Goal: Task Accomplishment & Management: Complete application form

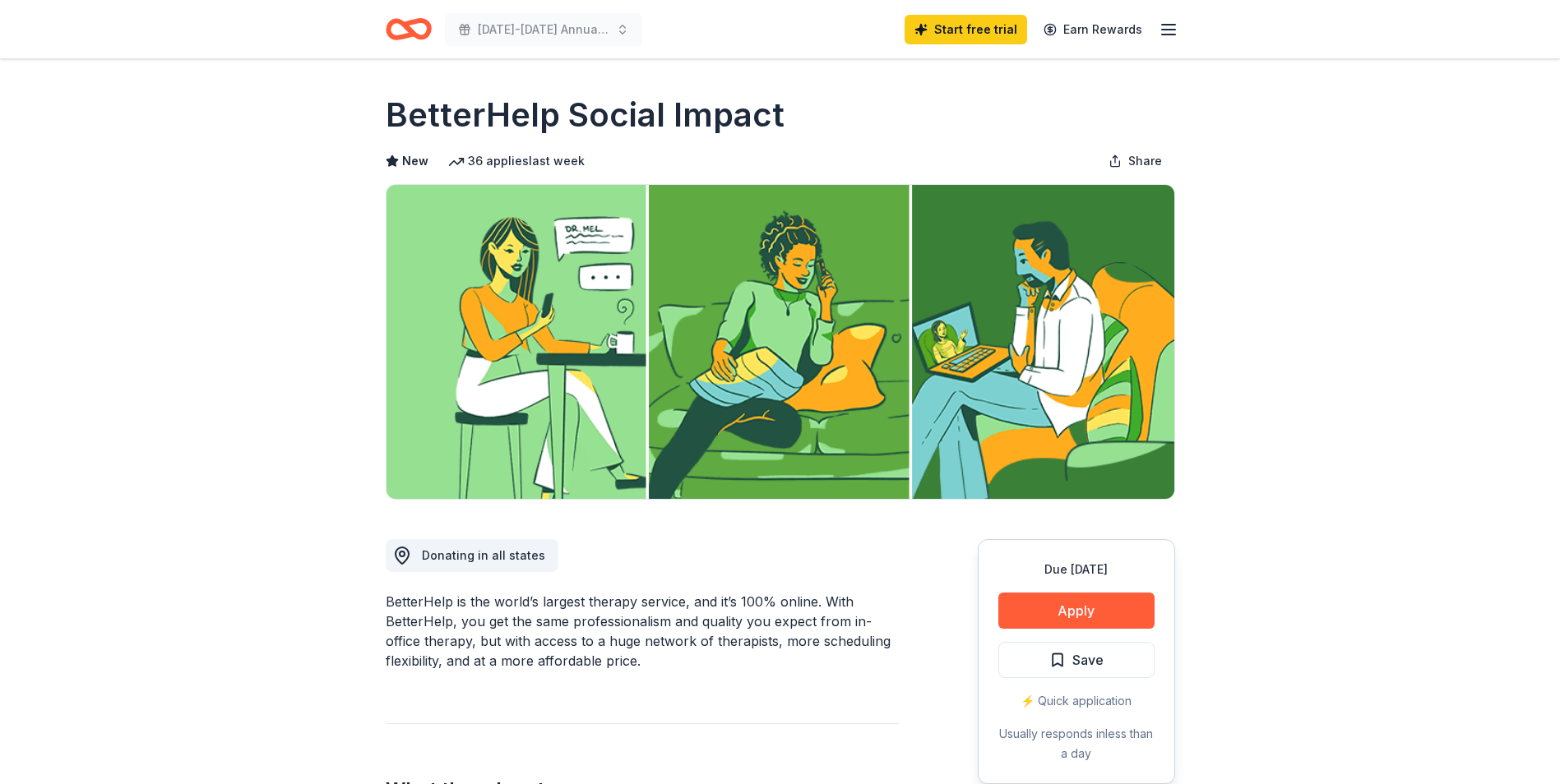
click at [1166, 28] on icon "button" at bounding box center [1169, 30] width 20 height 20
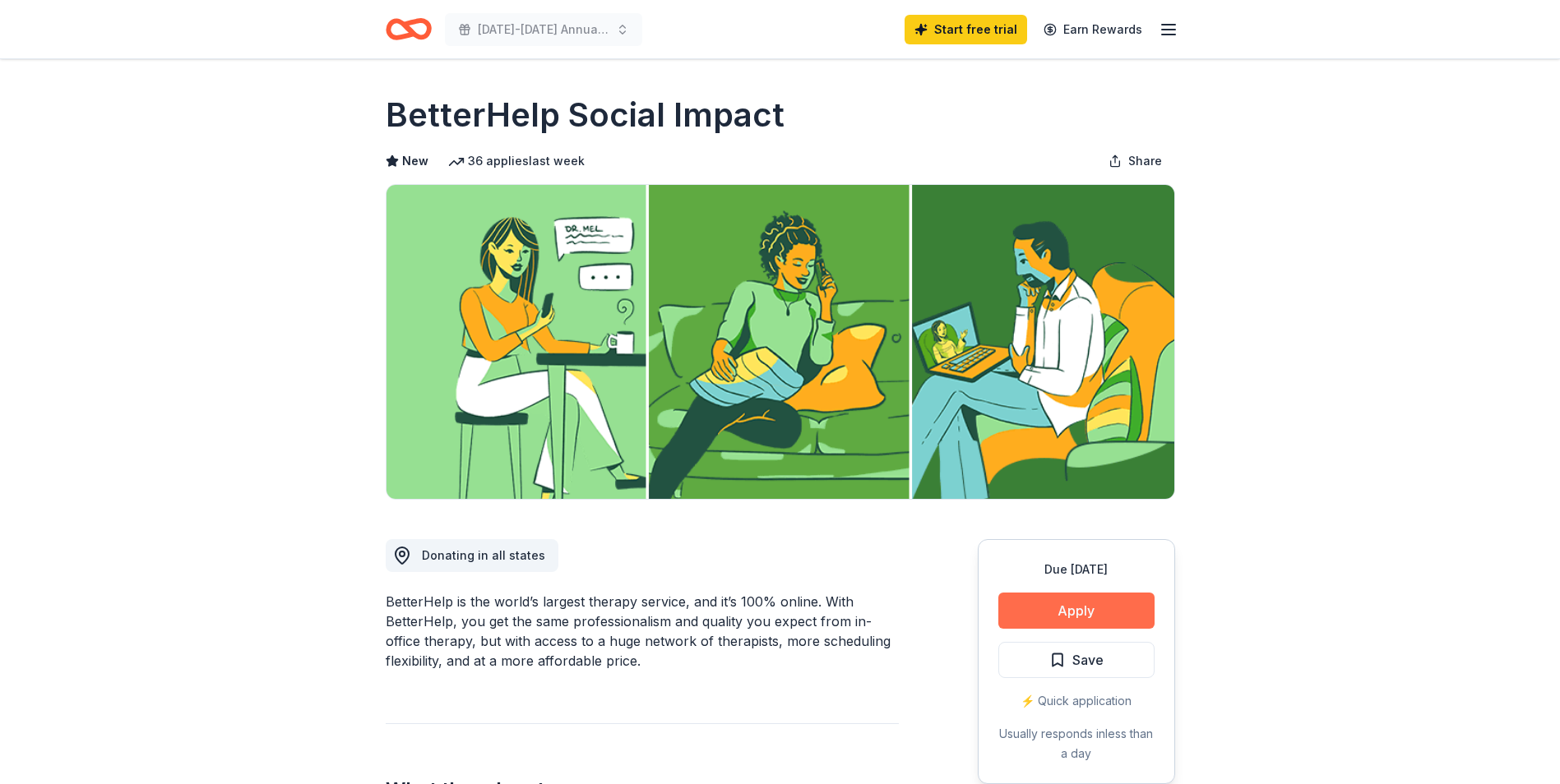
click at [1034, 601] on button "Apply" at bounding box center [1077, 610] width 156 height 36
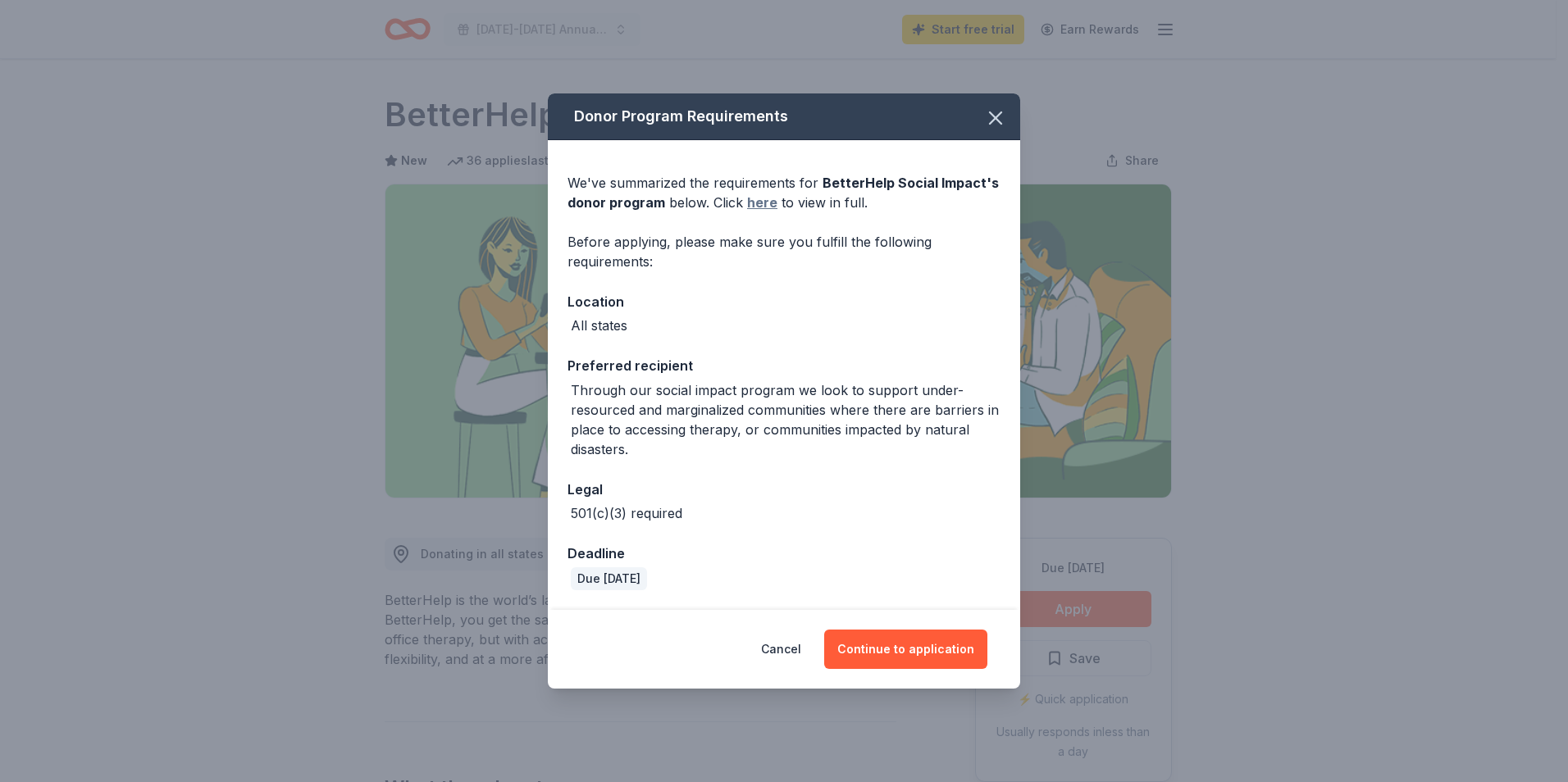
click at [757, 205] on link "here" at bounding box center [761, 203] width 30 height 20
click at [943, 642] on button "Continue to application" at bounding box center [906, 649] width 163 height 39
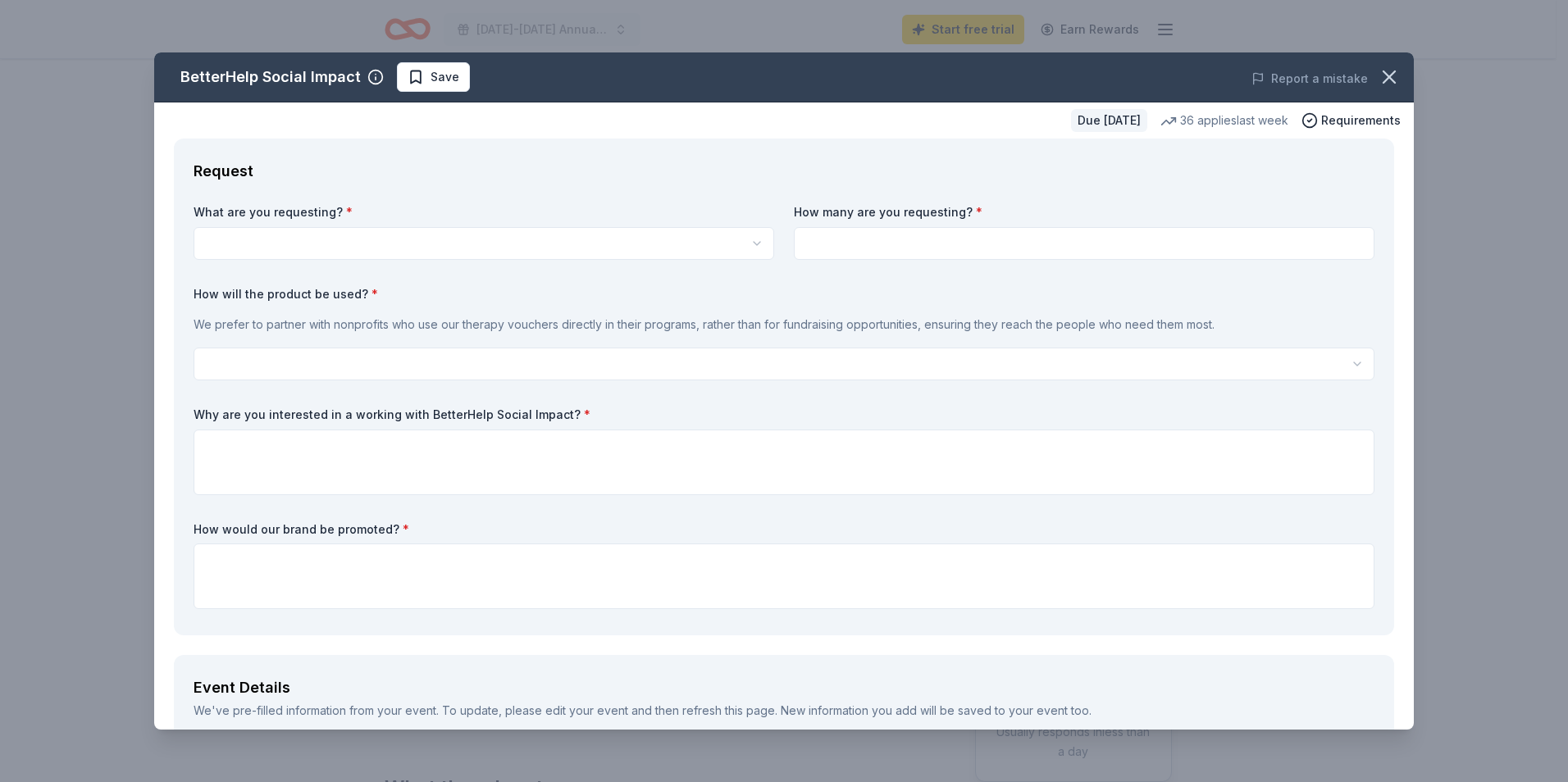
click at [332, 235] on html "[DATE]-[DATE] Annual Raffle Event Start free trial Earn Rewards Due [DATE] Shar…" at bounding box center [784, 391] width 1568 height 782
select select "Vouchers for 3 months of free therapy"
click at [974, 248] on input at bounding box center [1084, 243] width 580 height 32
type input "3"
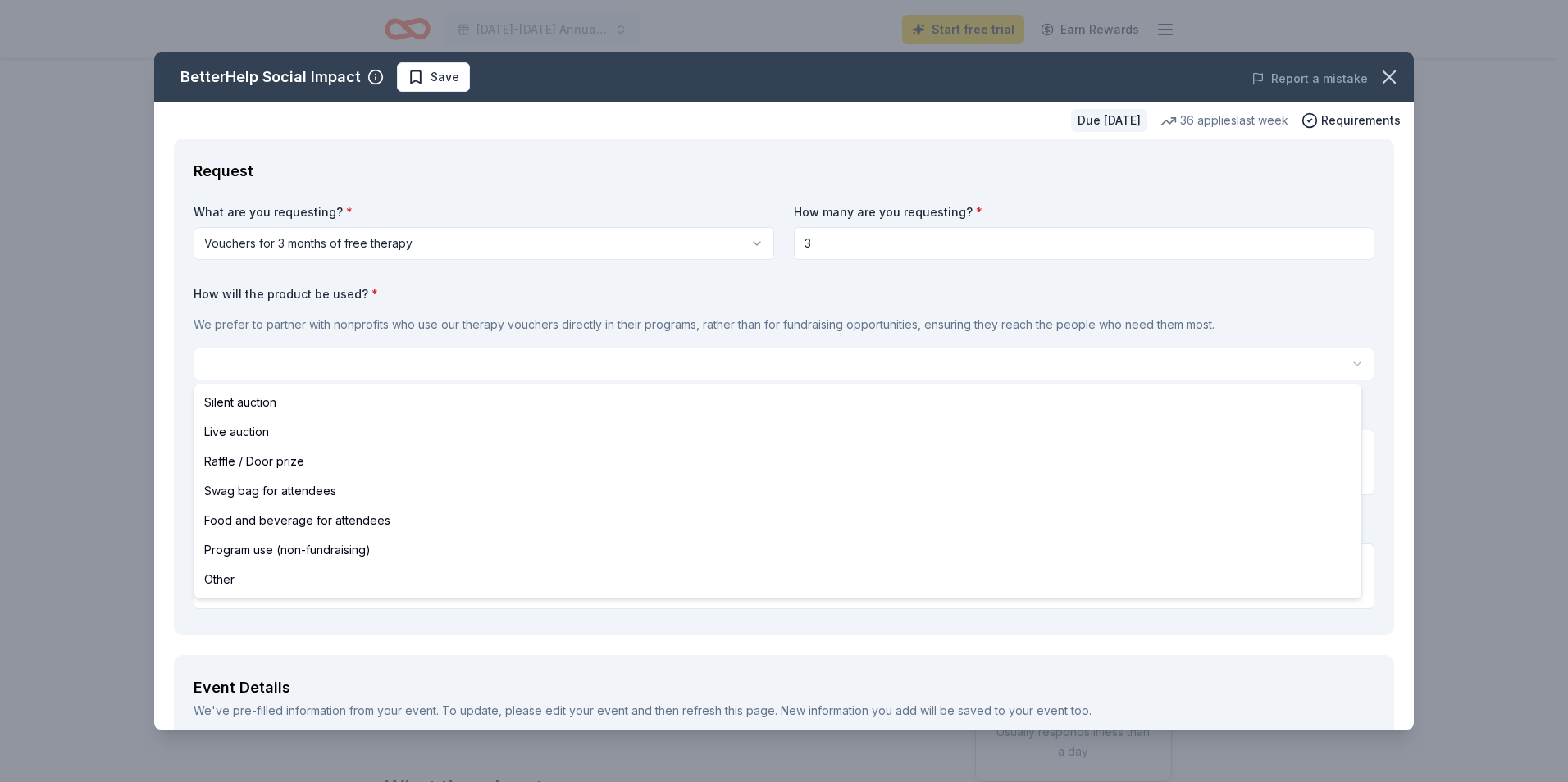
click at [725, 354] on html "2025-2026 Annual Raffle Event Start free trial Earn Rewards Due in 252 days Sha…" at bounding box center [784, 391] width 1568 height 782
select select "raffleDoorPrize"
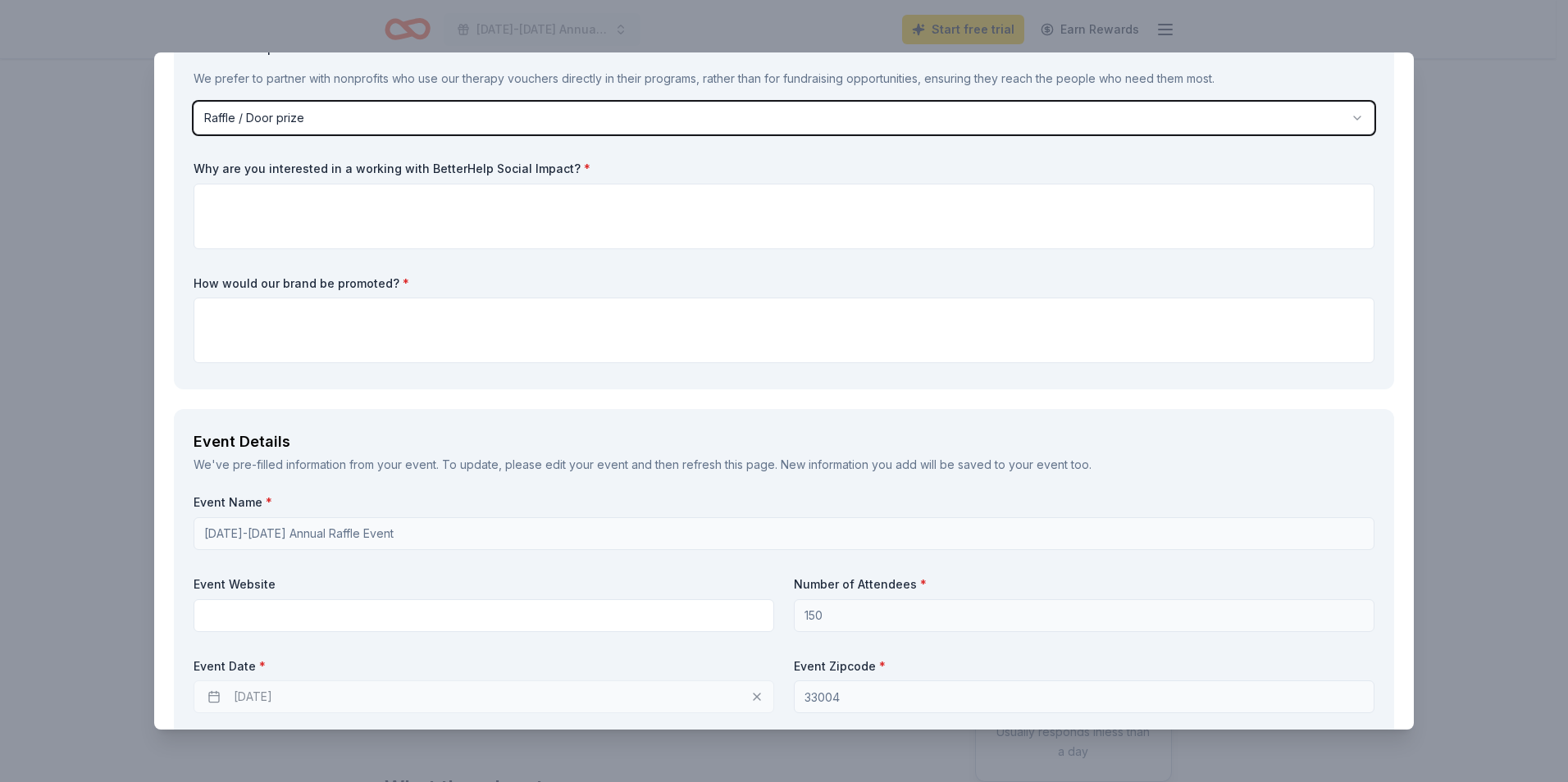
scroll to position [164, 0]
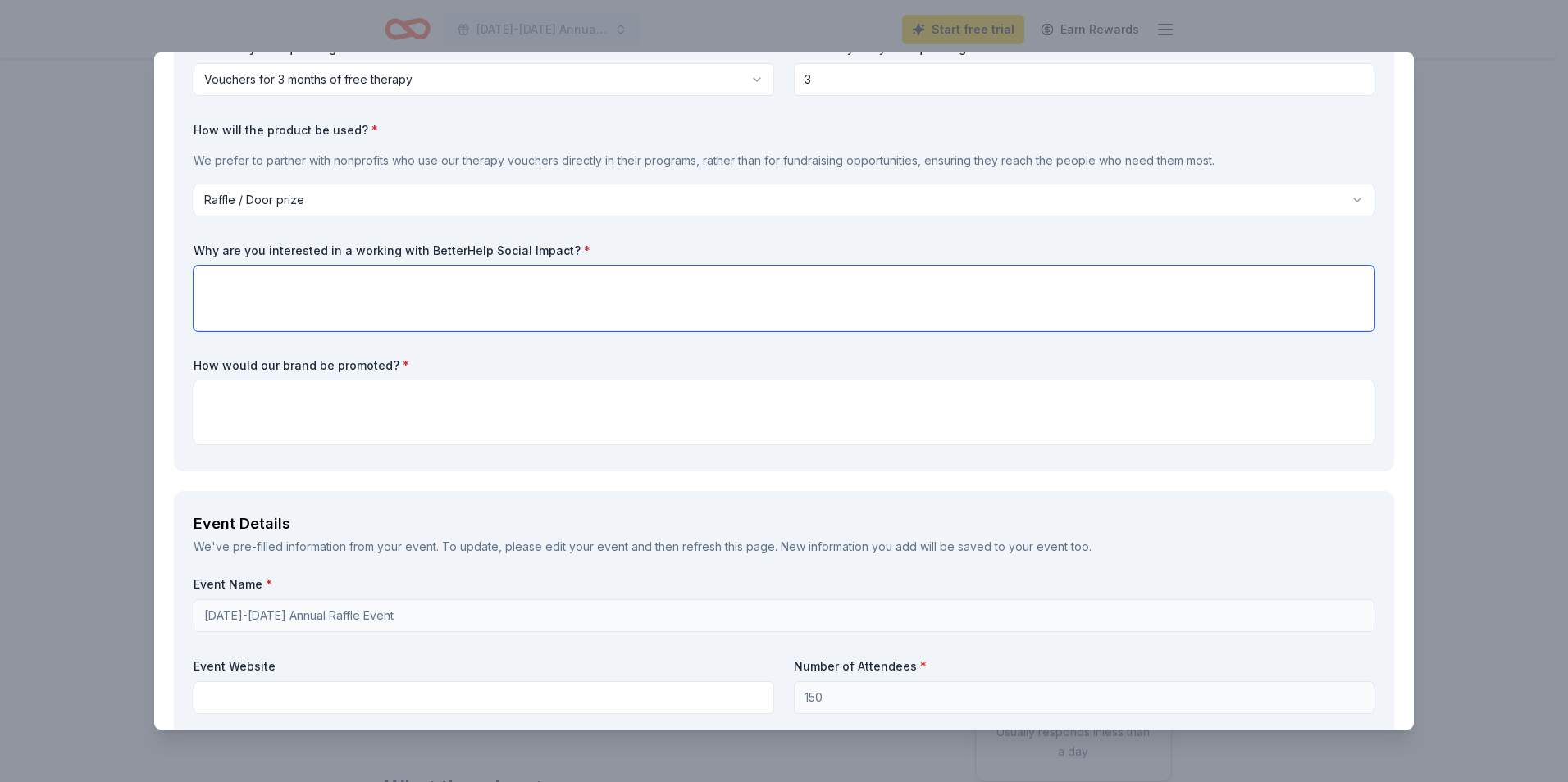
click at [414, 289] on textarea at bounding box center [784, 298] width 1180 height 66
click at [461, 283] on textarea "The Holocaust Documentation and Education center resonates with BetterHelp Soci…" at bounding box center [784, 298] width 1180 height 66
click at [915, 278] on textarea "The Holocaust Documentation and Education Center resonates with BetterHelp Soci…" at bounding box center [784, 298] width 1180 height 66
click at [924, 284] on textarea "The Holocaust Documentation and Education Center resonates with BetterHelp Soci…" at bounding box center [784, 298] width 1180 height 66
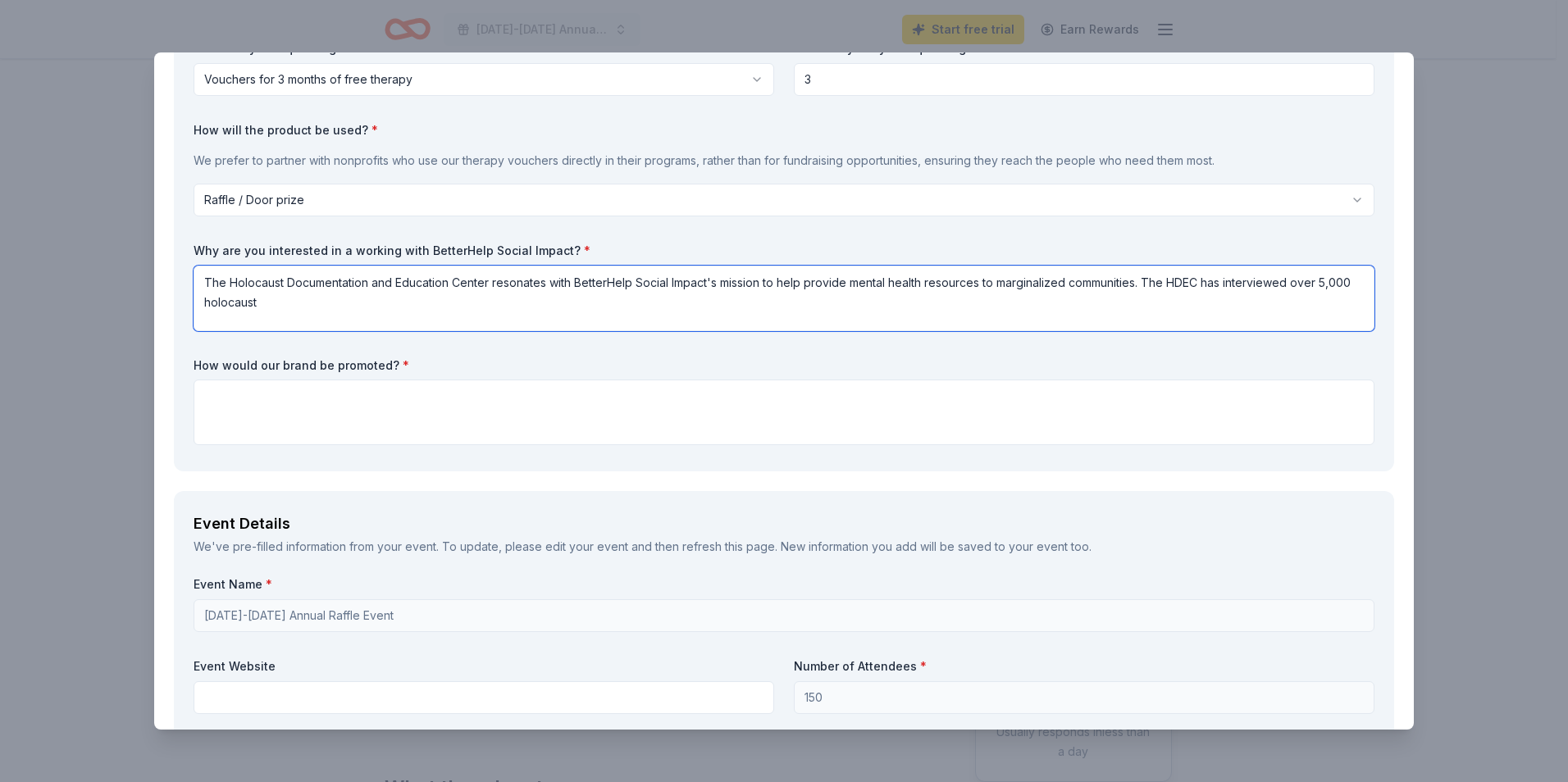
drag, startPoint x: 254, startPoint y: 303, endPoint x: 349, endPoint y: 287, distance: 96.3
click at [349, 287] on textarea "The Holocaust Documentation and Education Center resonates with BetterHelp Soci…" at bounding box center [784, 298] width 1180 height 66
click at [313, 304] on textarea "The Holocaust Documentation and Education Center resonates with BetterHelp Soci…" at bounding box center [784, 298] width 1180 height 66
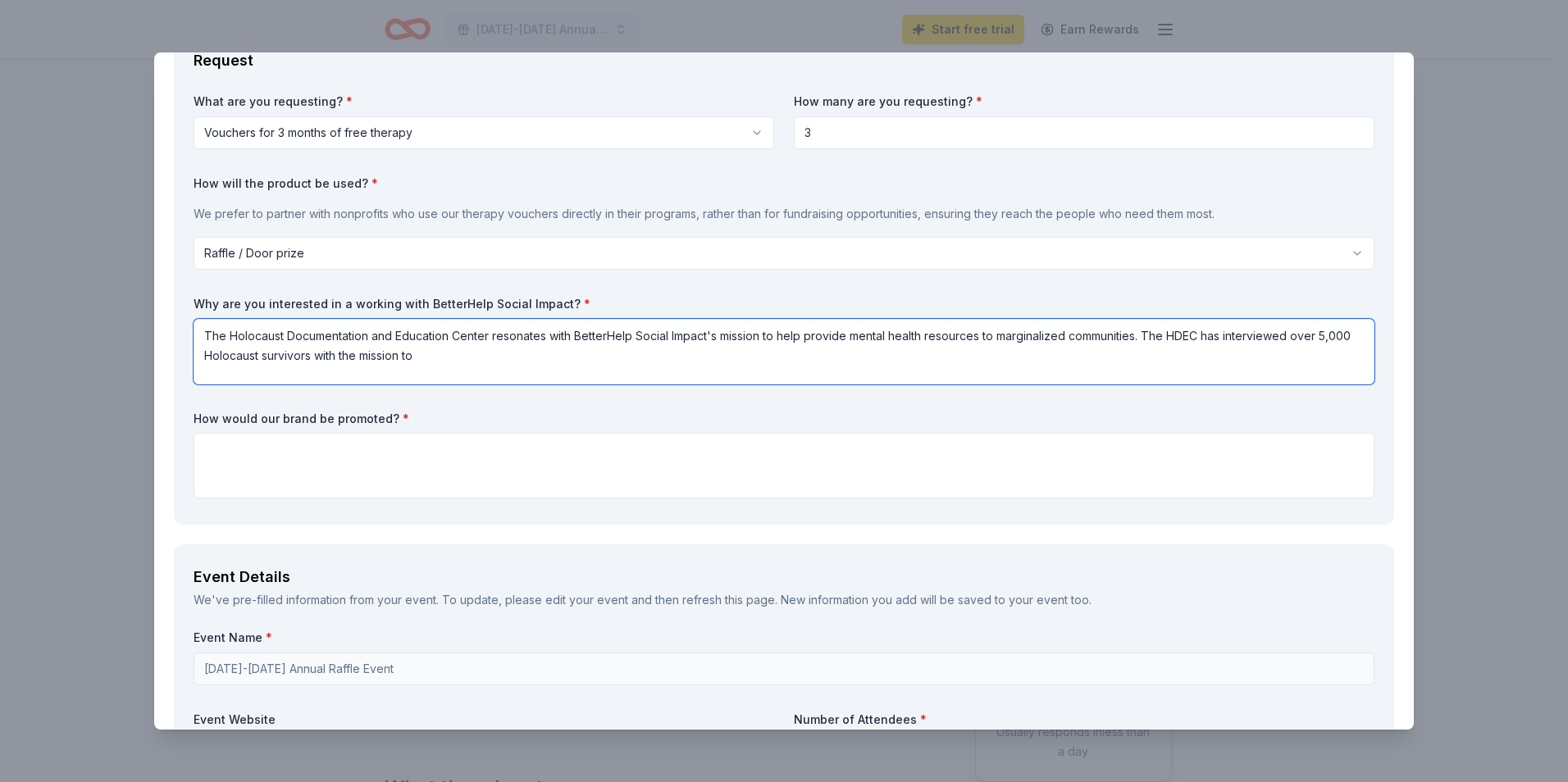
scroll to position [82, 0]
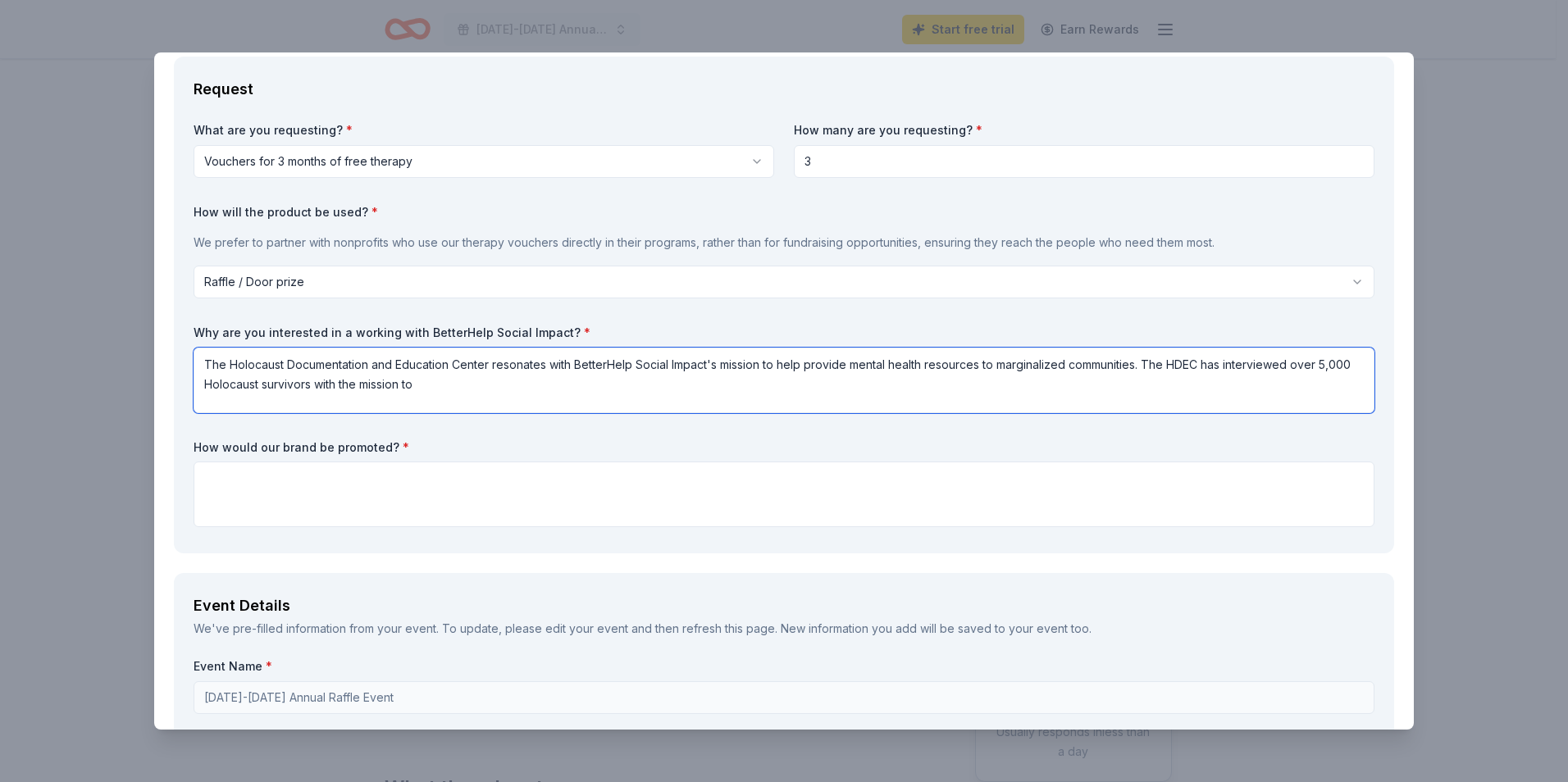
click at [574, 391] on textarea "The Holocaust Documentation and Education Center resonates with BetterHelp Soci…" at bounding box center [784, 380] width 1180 height 66
type textarea "The Holocaust Documentation and Education Center resonates with BetterHelp Soci…"
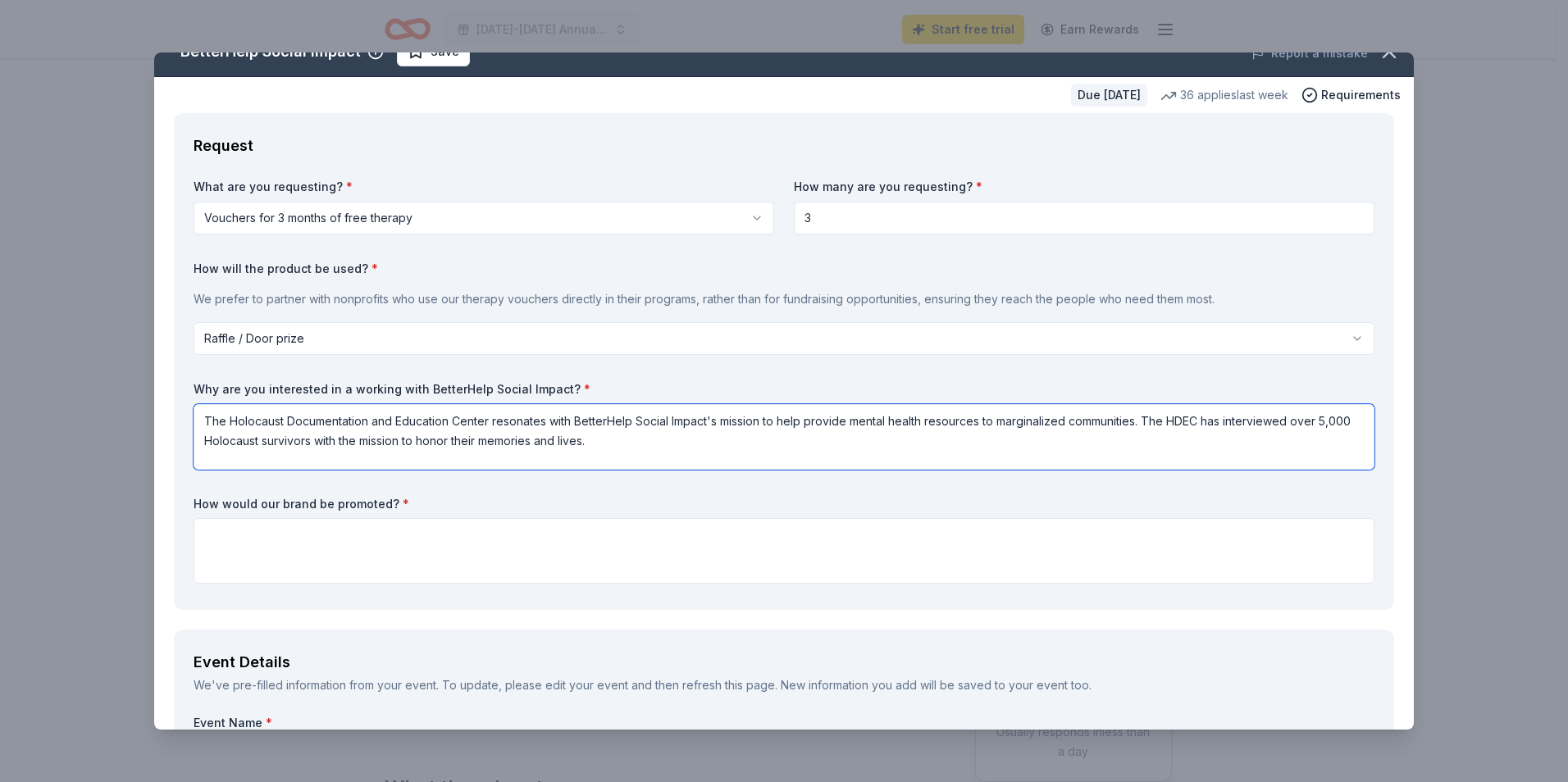
scroll to position [0, 0]
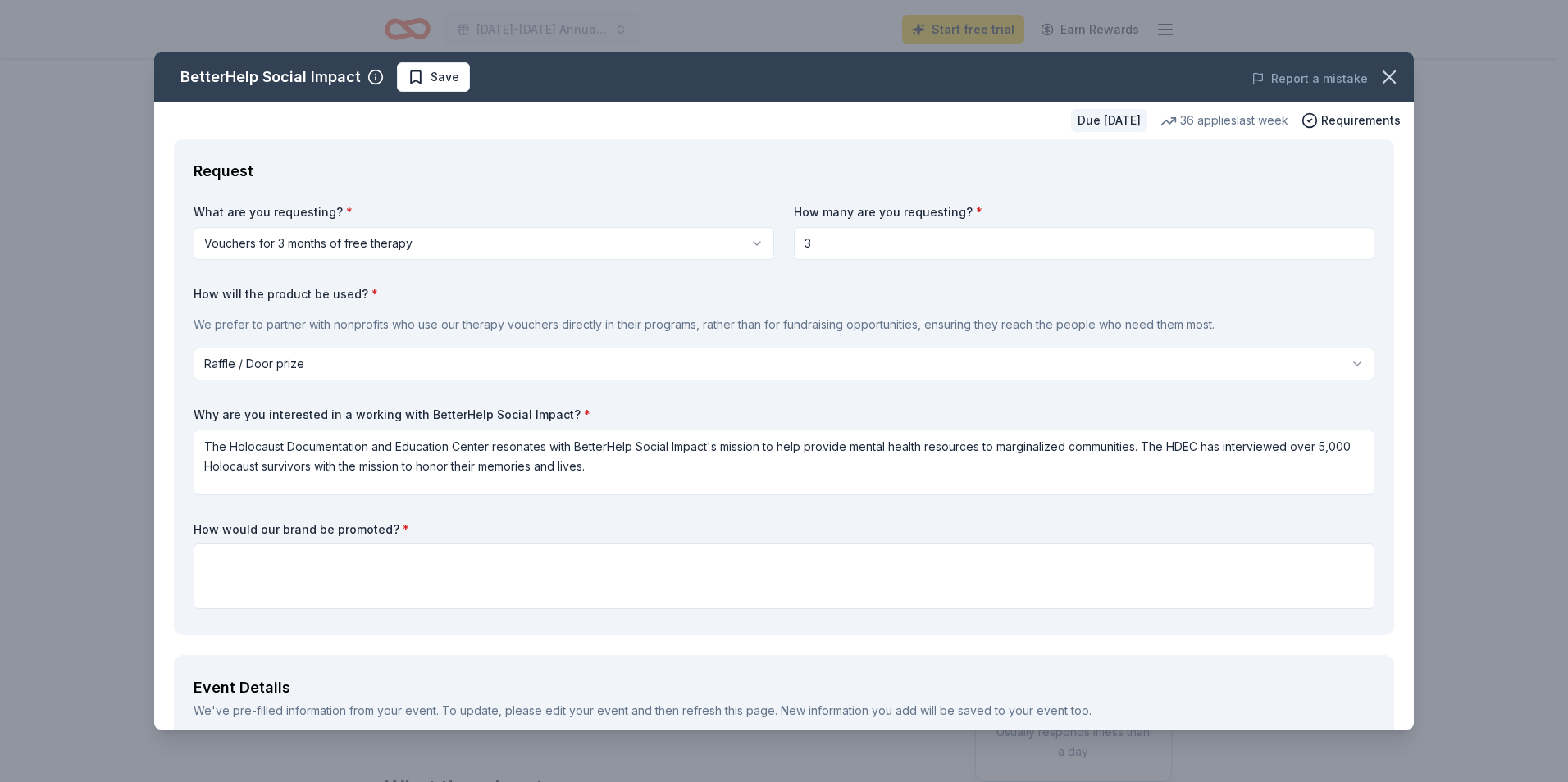
drag, startPoint x: 355, startPoint y: 2, endPoint x: 910, endPoint y: 82, distance: 560.7
click at [1480, 352] on div "BetterHelp Social Impact Save Report a mistake Due in 252 days 36 applies last …" at bounding box center [784, 391] width 1568 height 782
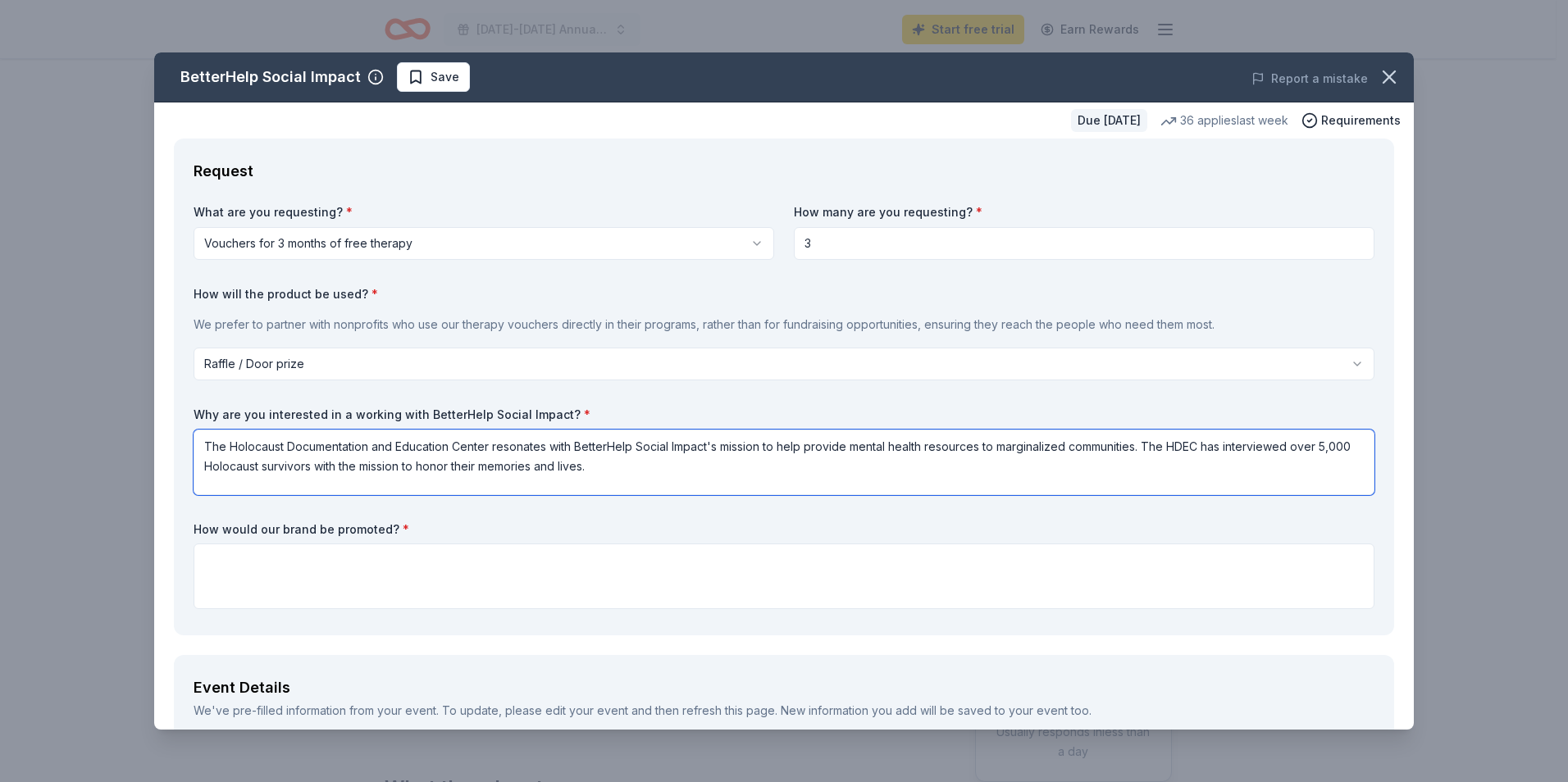
click at [648, 474] on textarea "The Holocaust Documentation and Education Center resonates with BetterHelp Soci…" at bounding box center [784, 462] width 1180 height 66
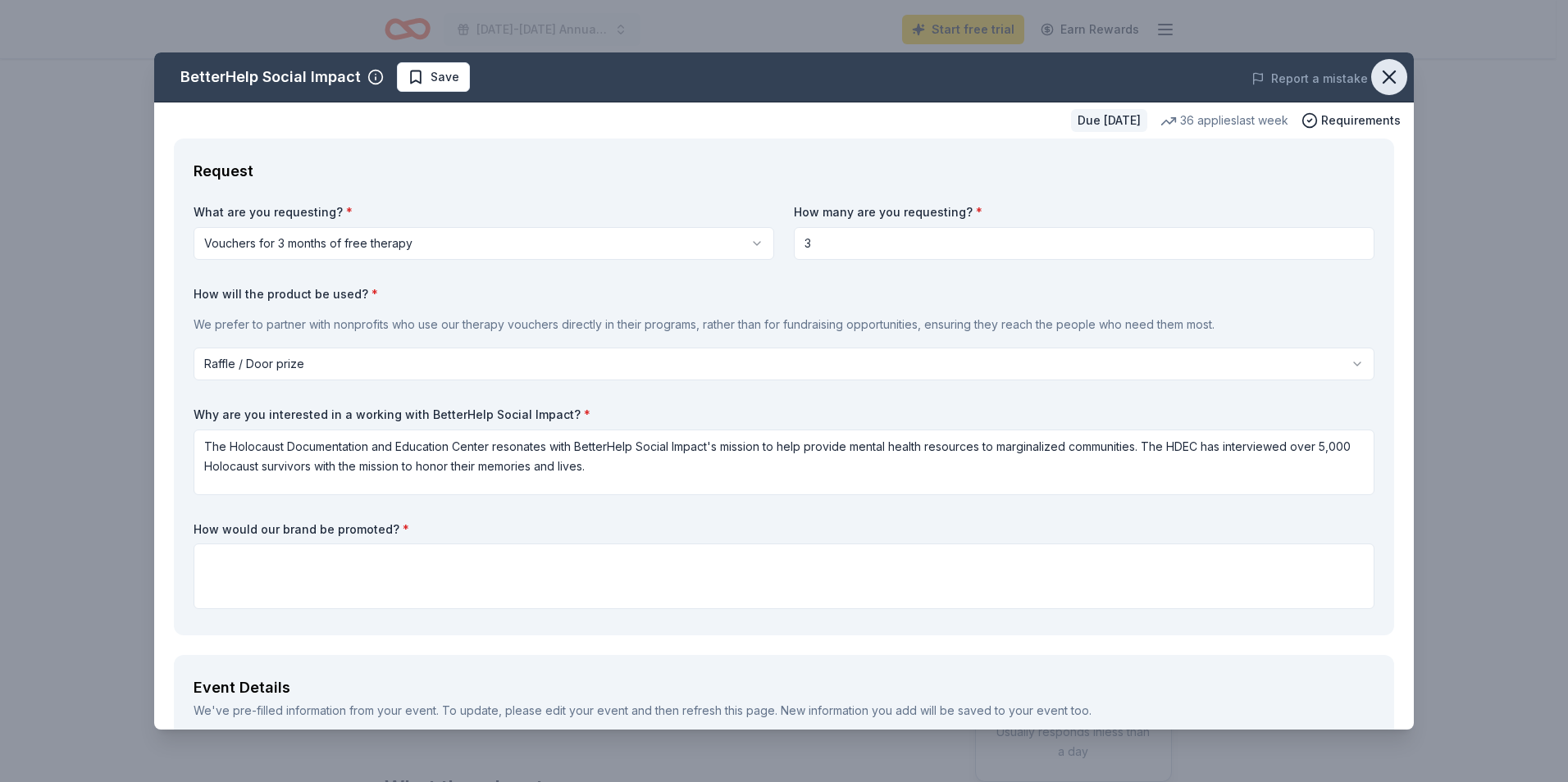
click at [1377, 70] on icon "button" at bounding box center [1388, 77] width 23 height 23
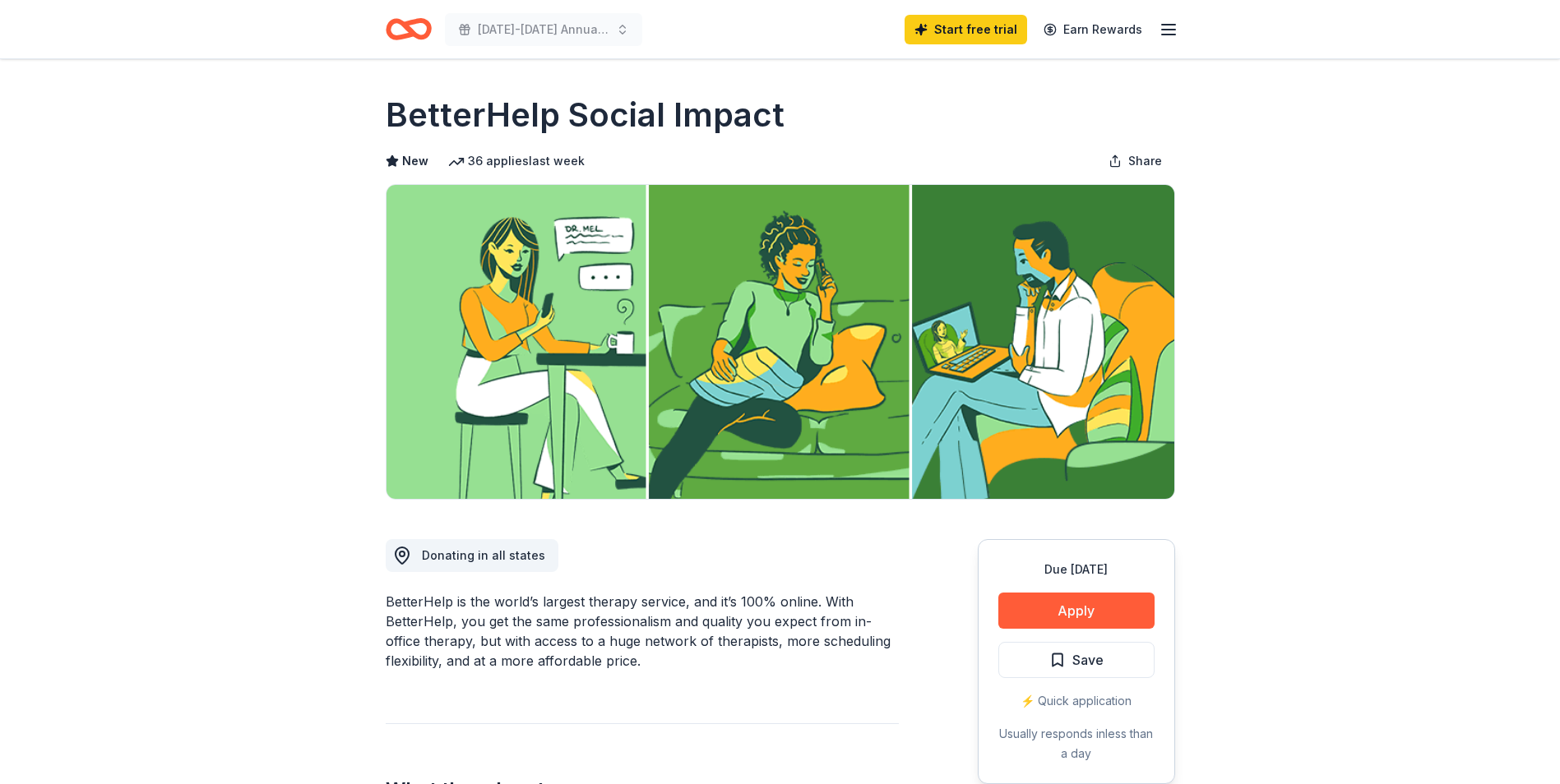
click at [1175, 20] on icon "button" at bounding box center [1169, 30] width 20 height 20
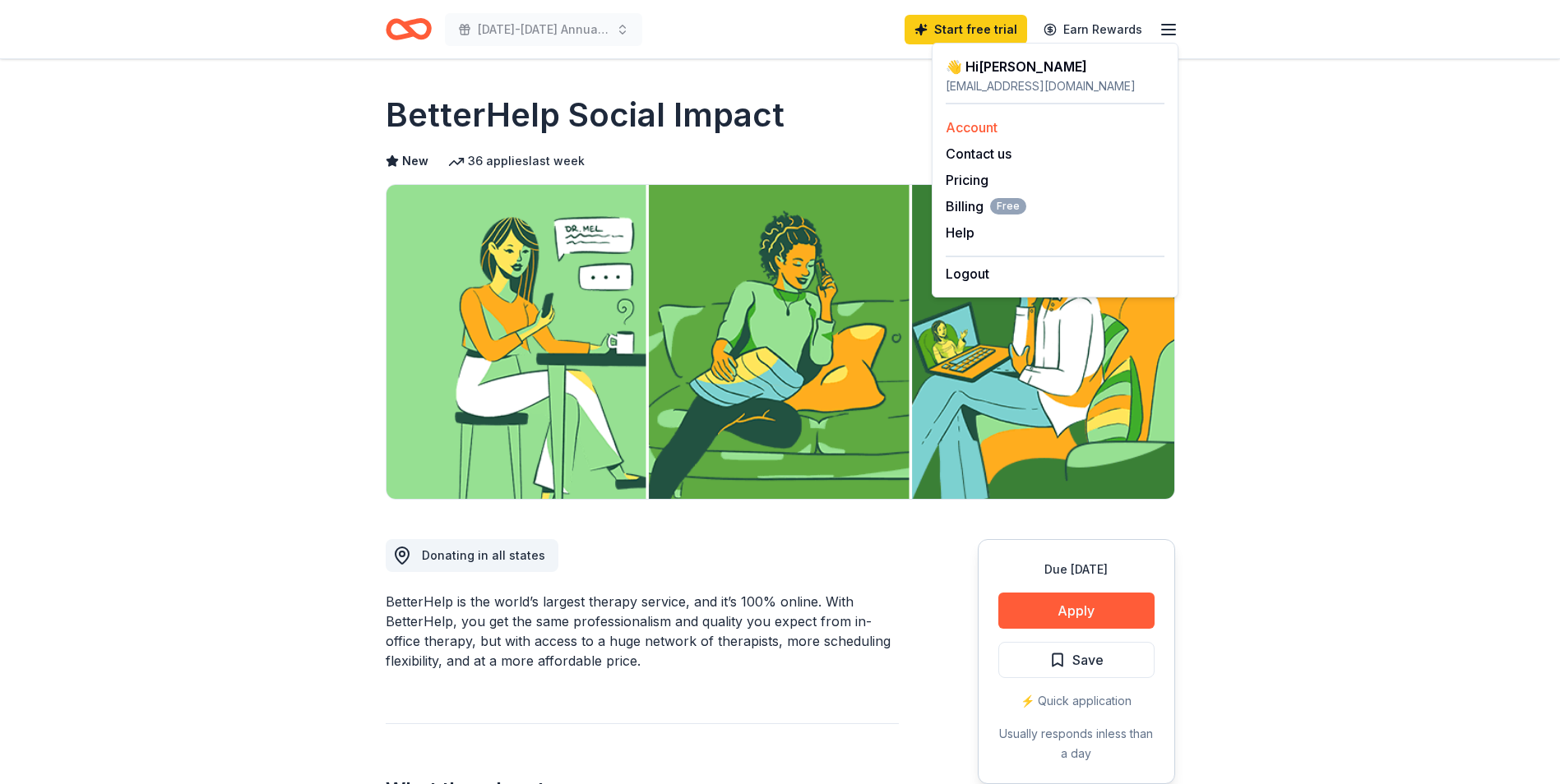
click at [976, 122] on link "Account" at bounding box center [972, 127] width 52 height 17
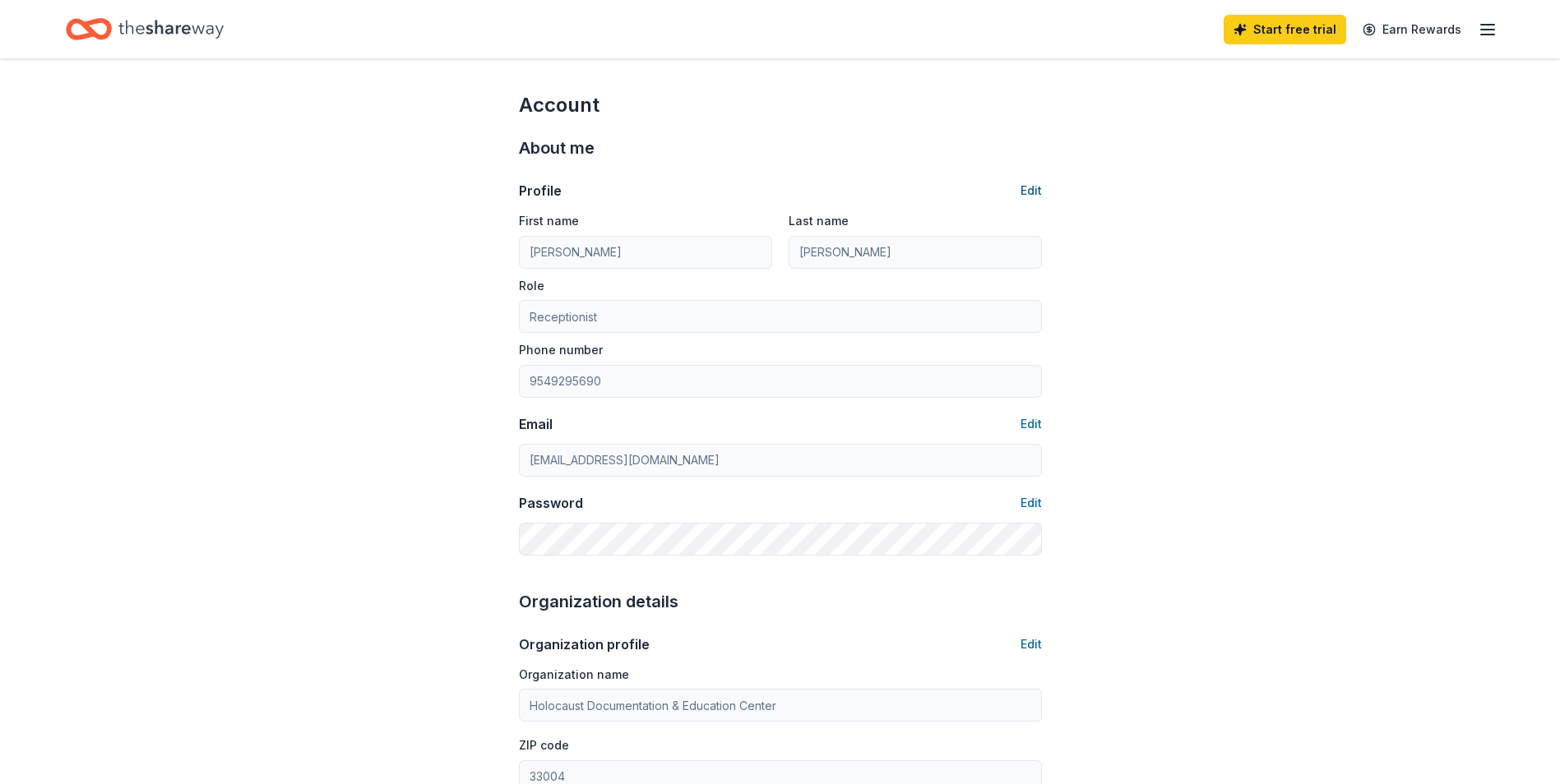
click at [1023, 182] on button "Edit" at bounding box center [1031, 190] width 22 height 20
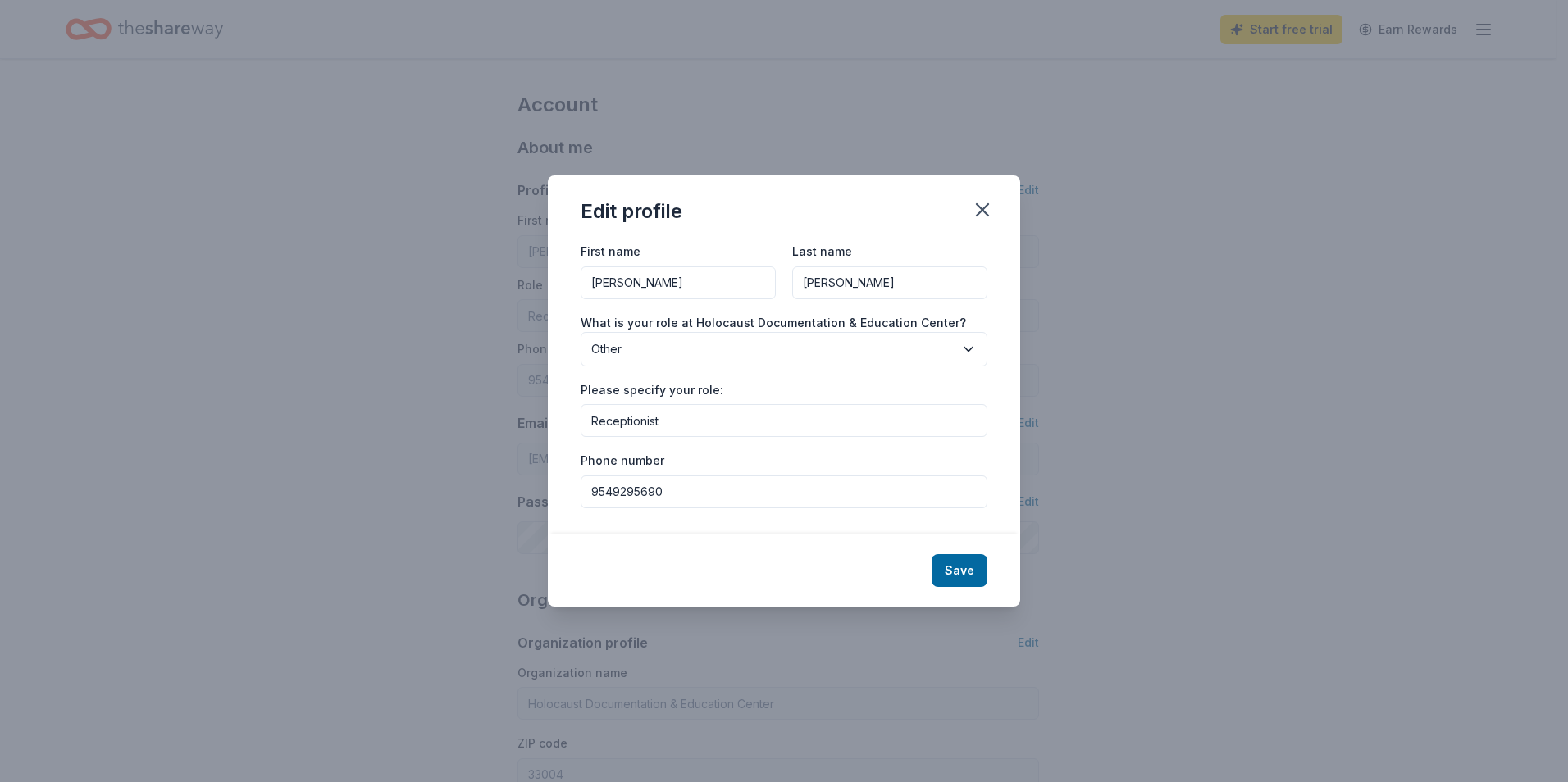
click at [728, 288] on input "Adriena Fajardo" at bounding box center [678, 282] width 195 height 32
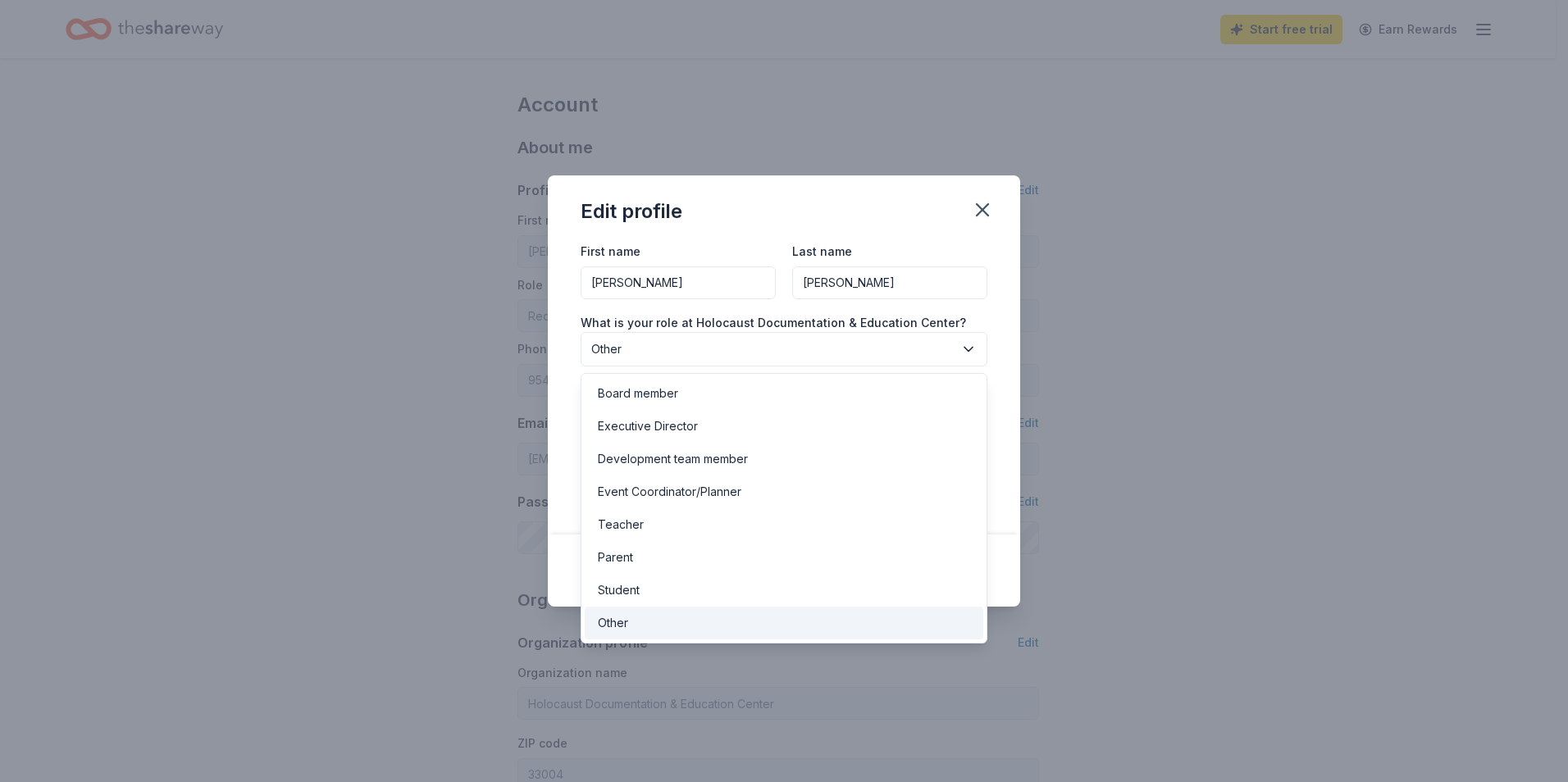
click at [806, 352] on span "Other" at bounding box center [772, 349] width 362 height 20
click at [702, 301] on div "First name Adriena Fajardo Last name Fajardo What is your role at Holocaust Doc…" at bounding box center [783, 375] width 406 height 268
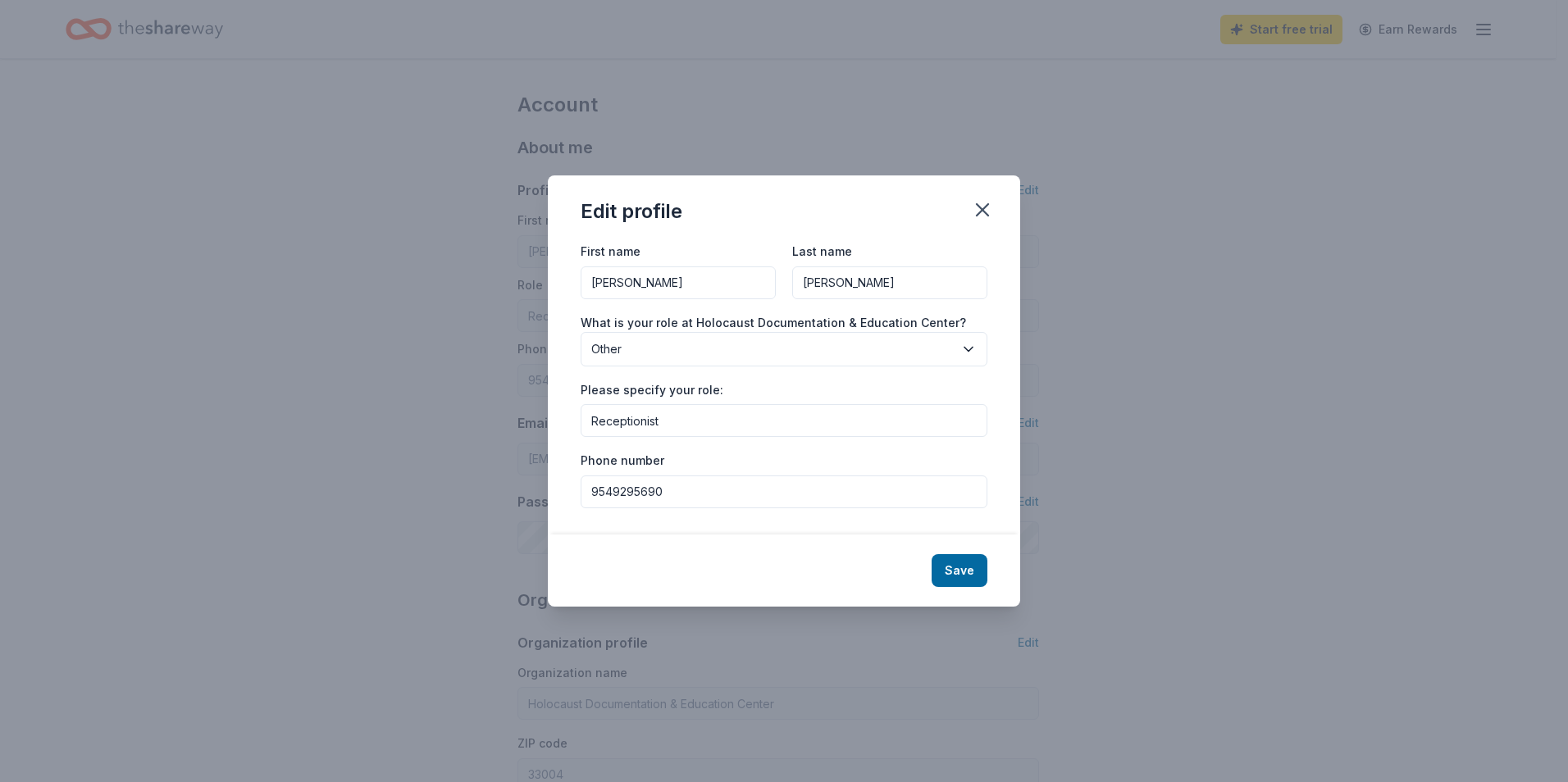
click at [700, 288] on input "Adriena Fajardo" at bounding box center [678, 282] width 195 height 32
type input "A"
click at [703, 421] on input "Receptionist" at bounding box center [783, 420] width 406 height 32
click at [762, 386] on div "Please specify your role: Receptionist" at bounding box center [783, 408] width 406 height 58
click at [900, 282] on input "Fajardo" at bounding box center [889, 282] width 195 height 32
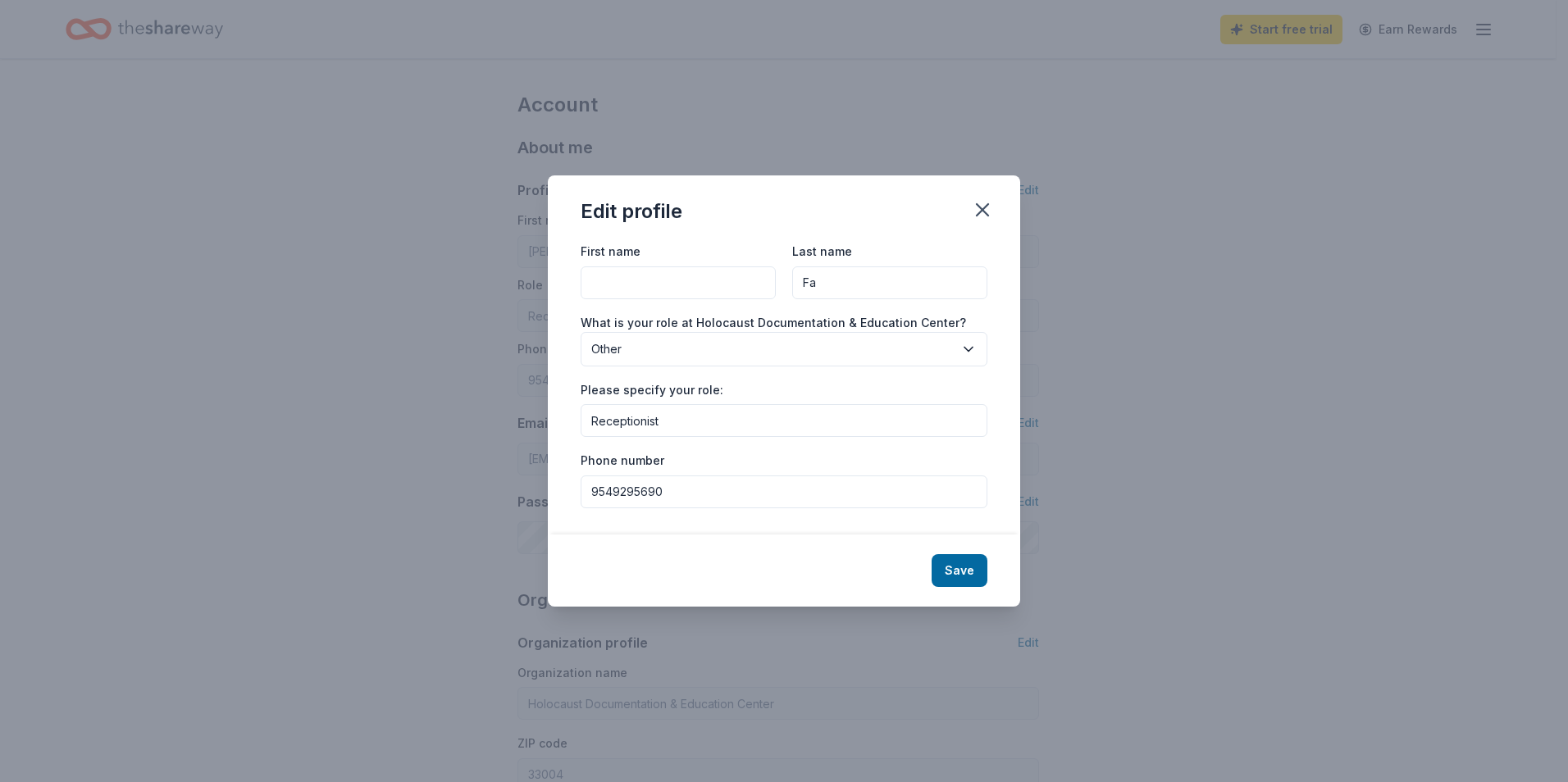
type input "F"
click at [614, 284] on input "First name" at bounding box center [678, 282] width 195 height 32
click at [978, 201] on icon "button" at bounding box center [982, 210] width 23 height 23
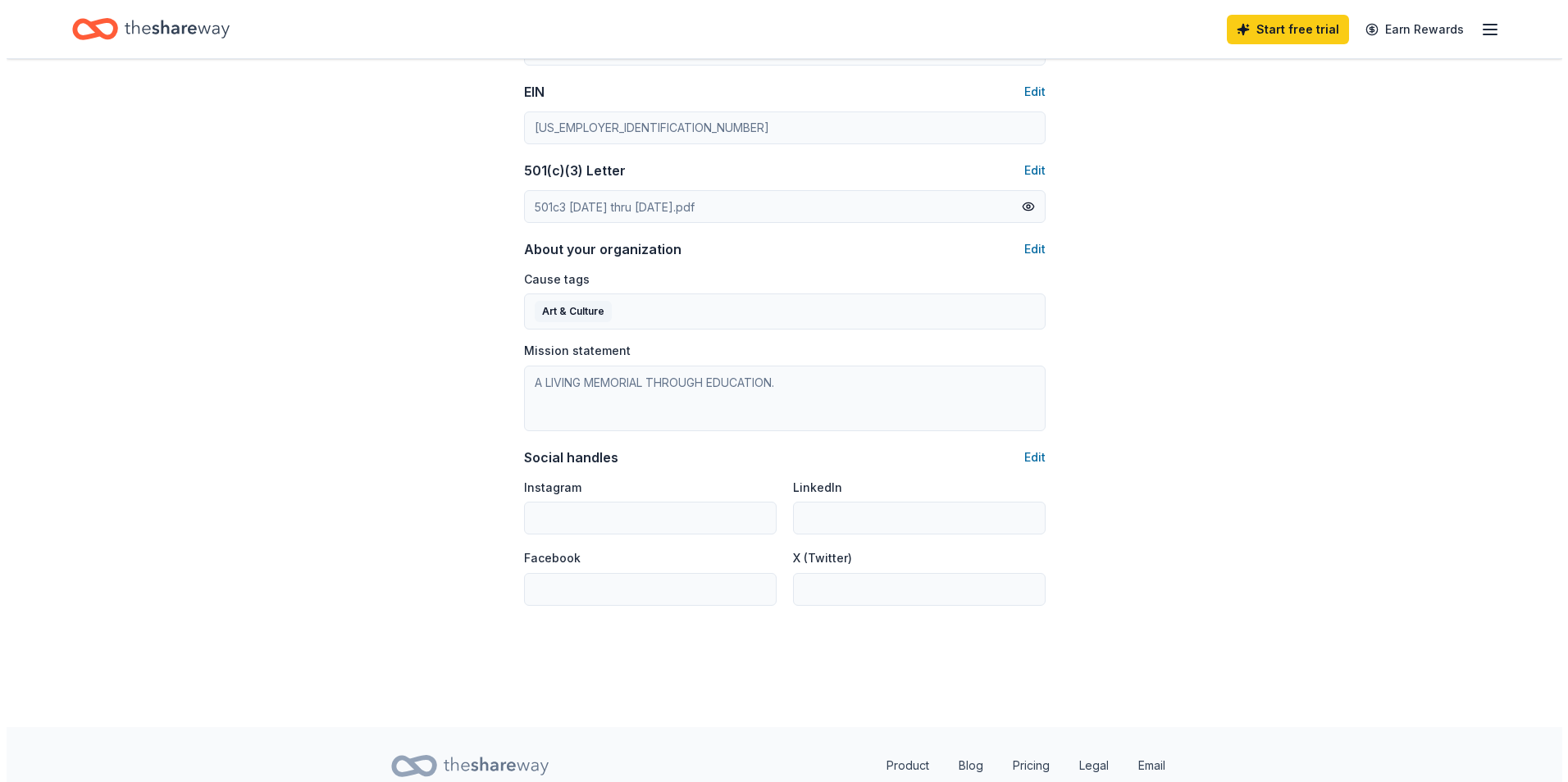
scroll to position [820, 0]
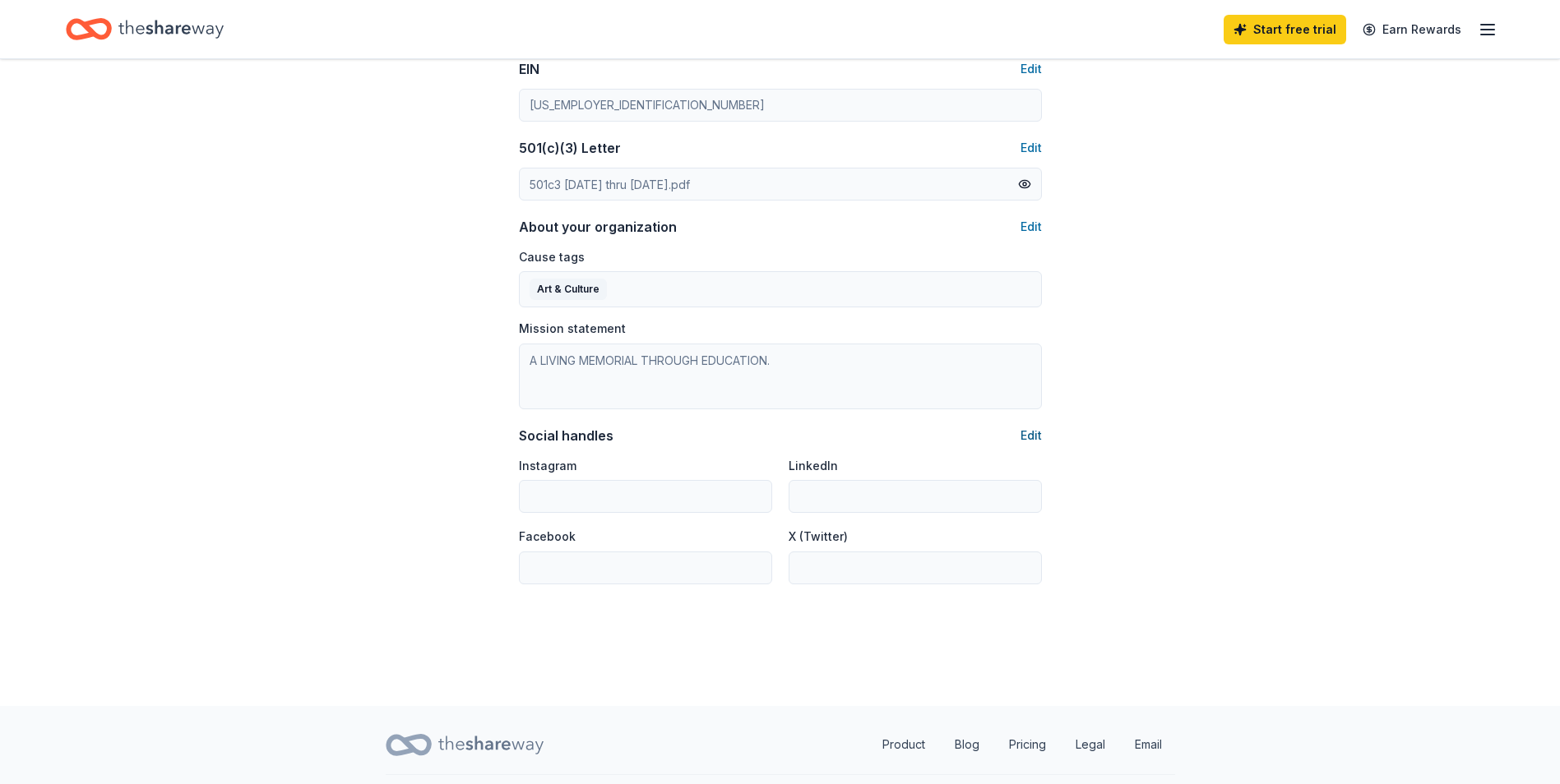
click at [1025, 429] on button "Edit" at bounding box center [1031, 436] width 22 height 20
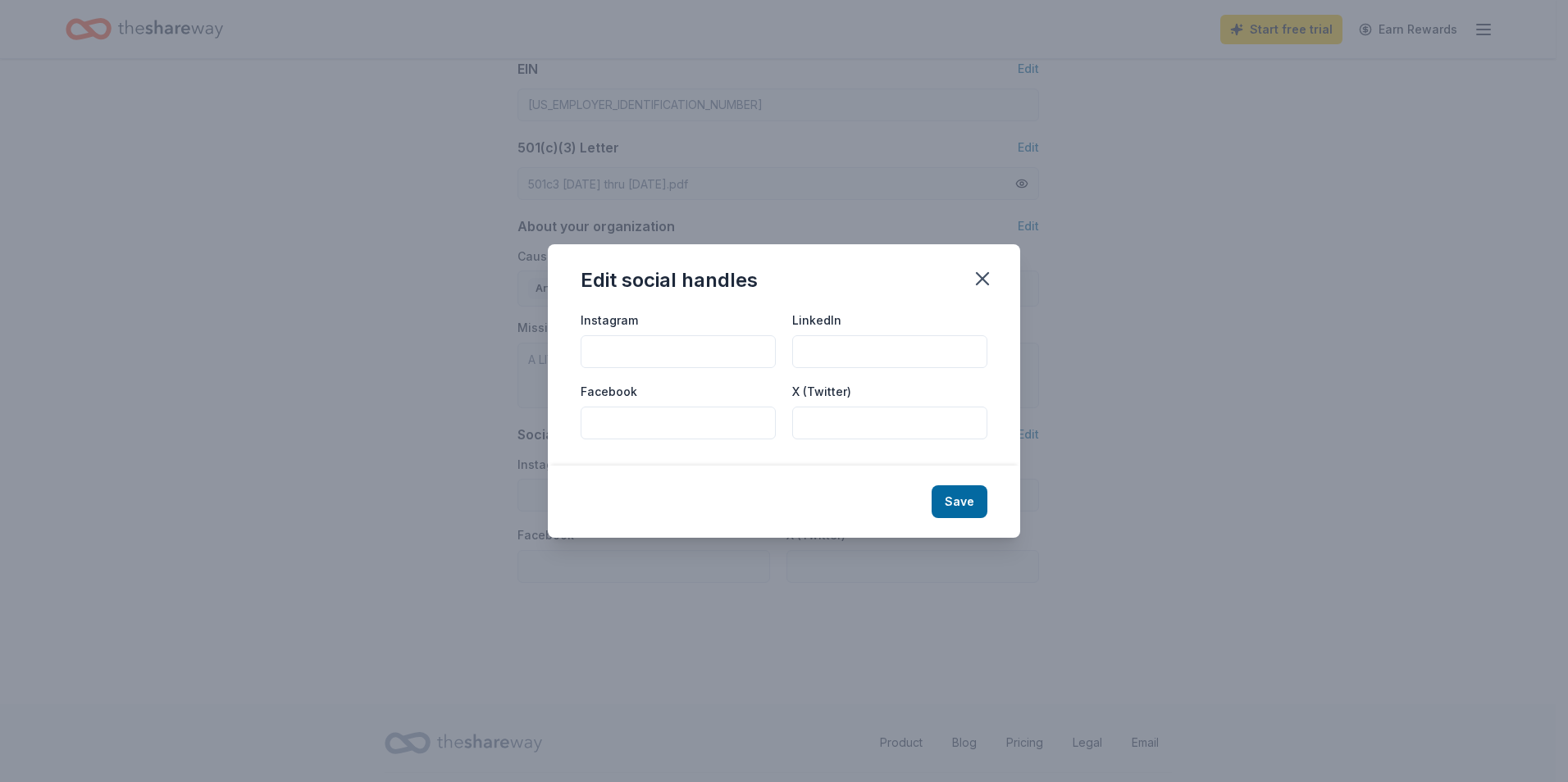
click at [684, 356] on input "Instagram" at bounding box center [678, 351] width 195 height 32
paste input "https://www.instagram.com/sfmhdec/"
type input "https://www.instagram.com/sfmhdec/"
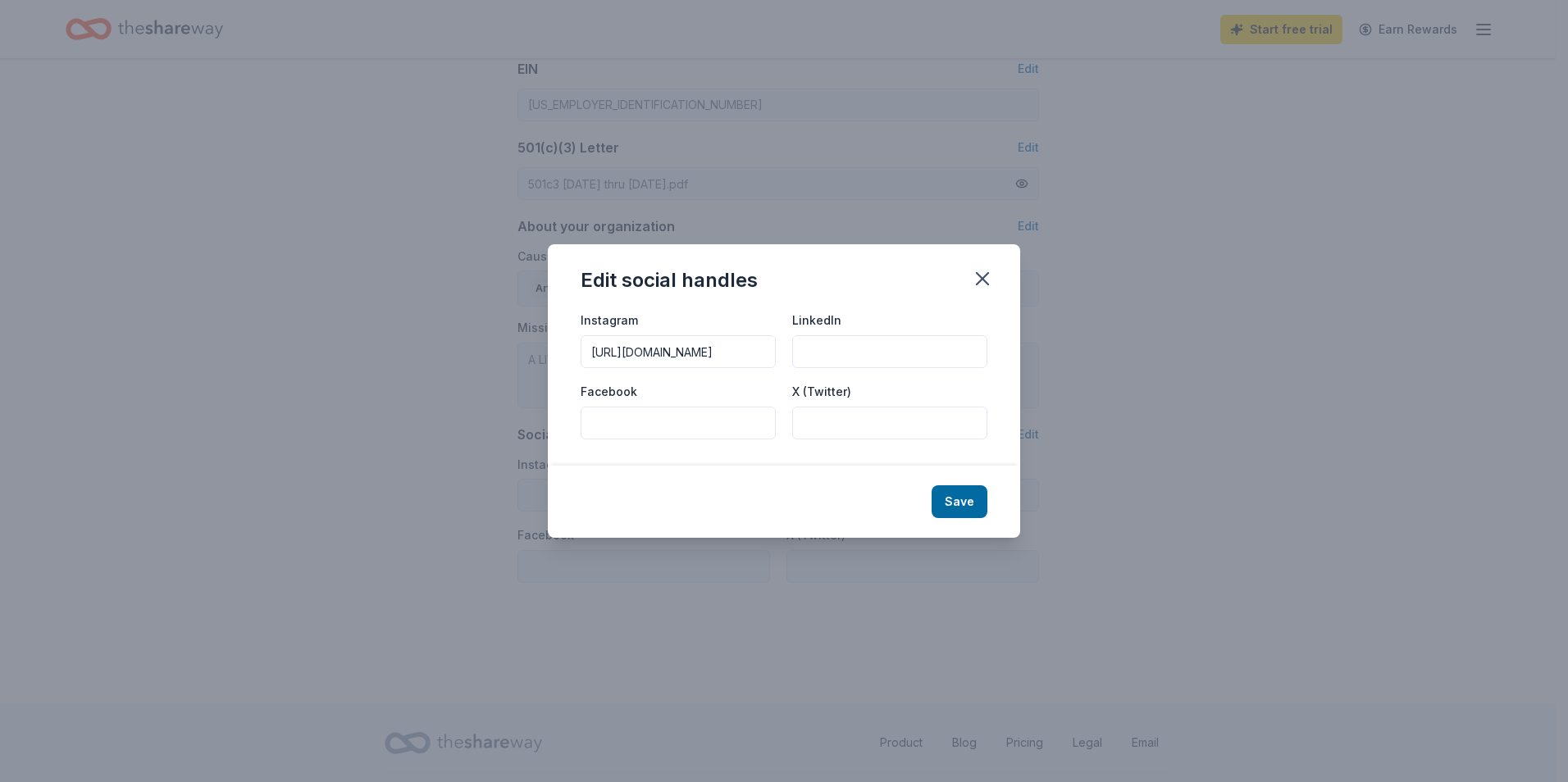
click at [697, 418] on input "Facebook" at bounding box center [678, 422] width 195 height 32
paste input "https://www.facebook.com/hdecm/"
type input "https://www.facebook.com/hdecm/"
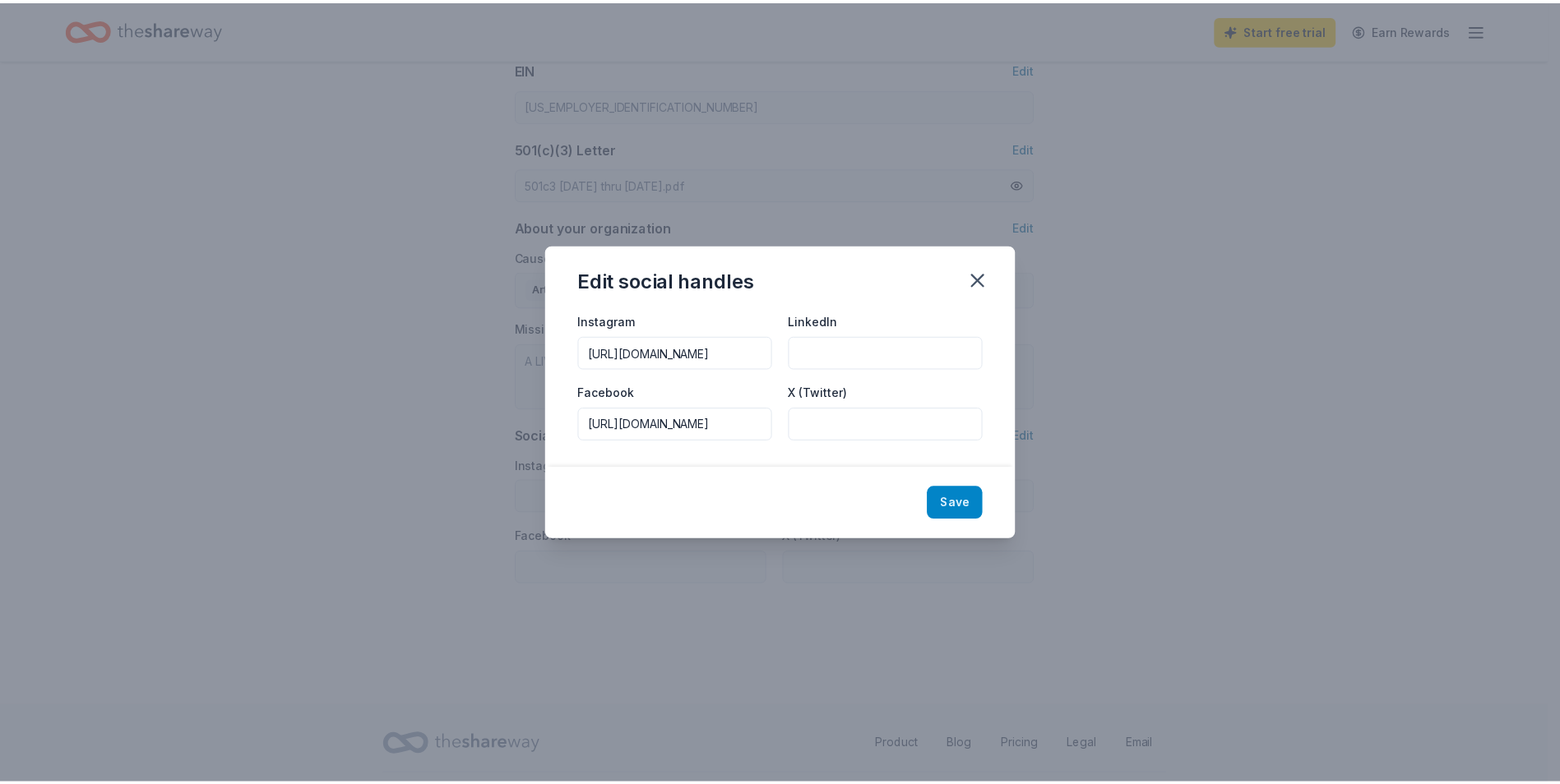
scroll to position [0, 0]
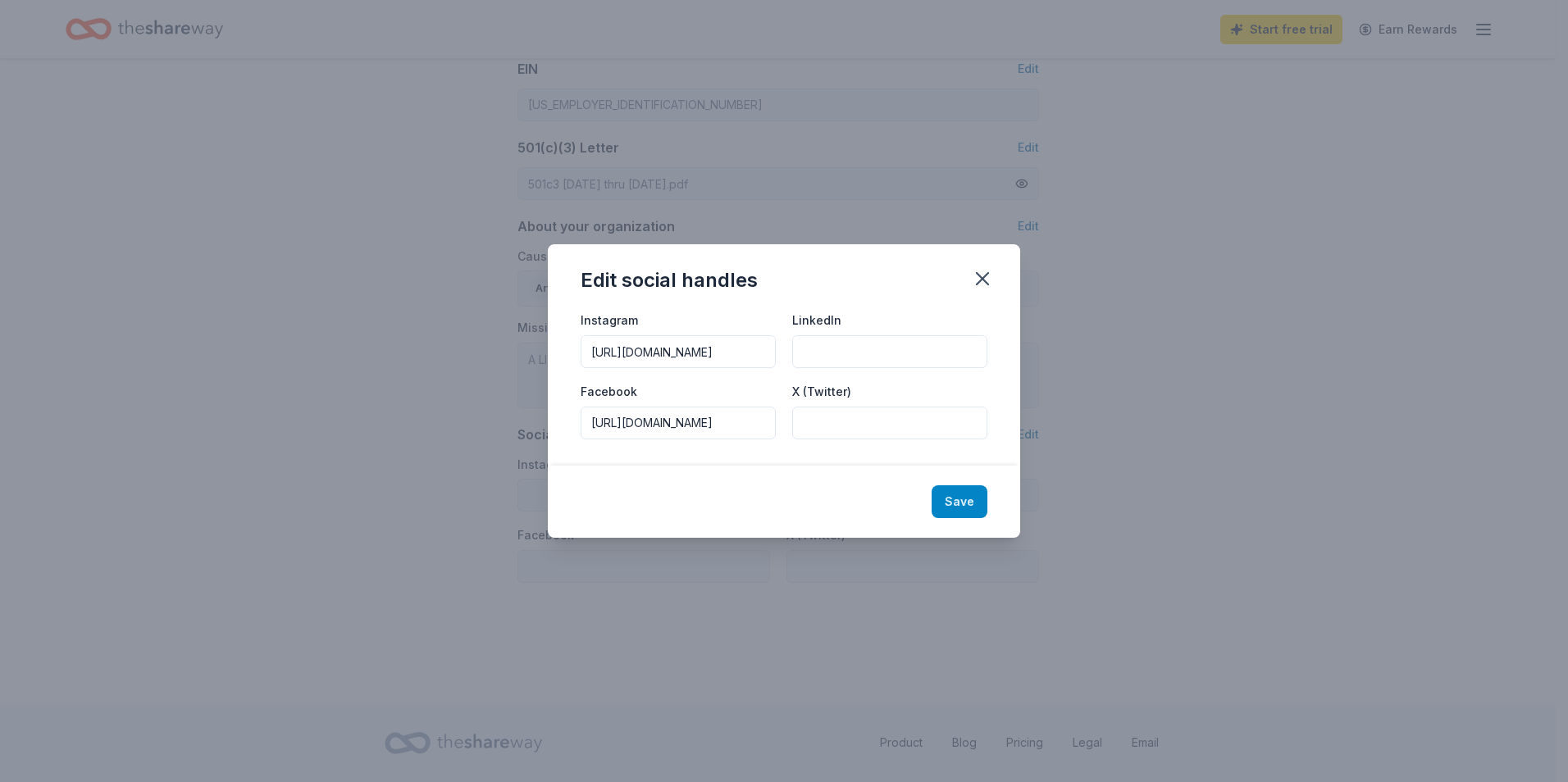
click at [960, 492] on button "Save" at bounding box center [959, 501] width 56 height 32
type input "https://www.instagram.com/sfmhdec/"
type input "https://www.facebook.com/hdecm/"
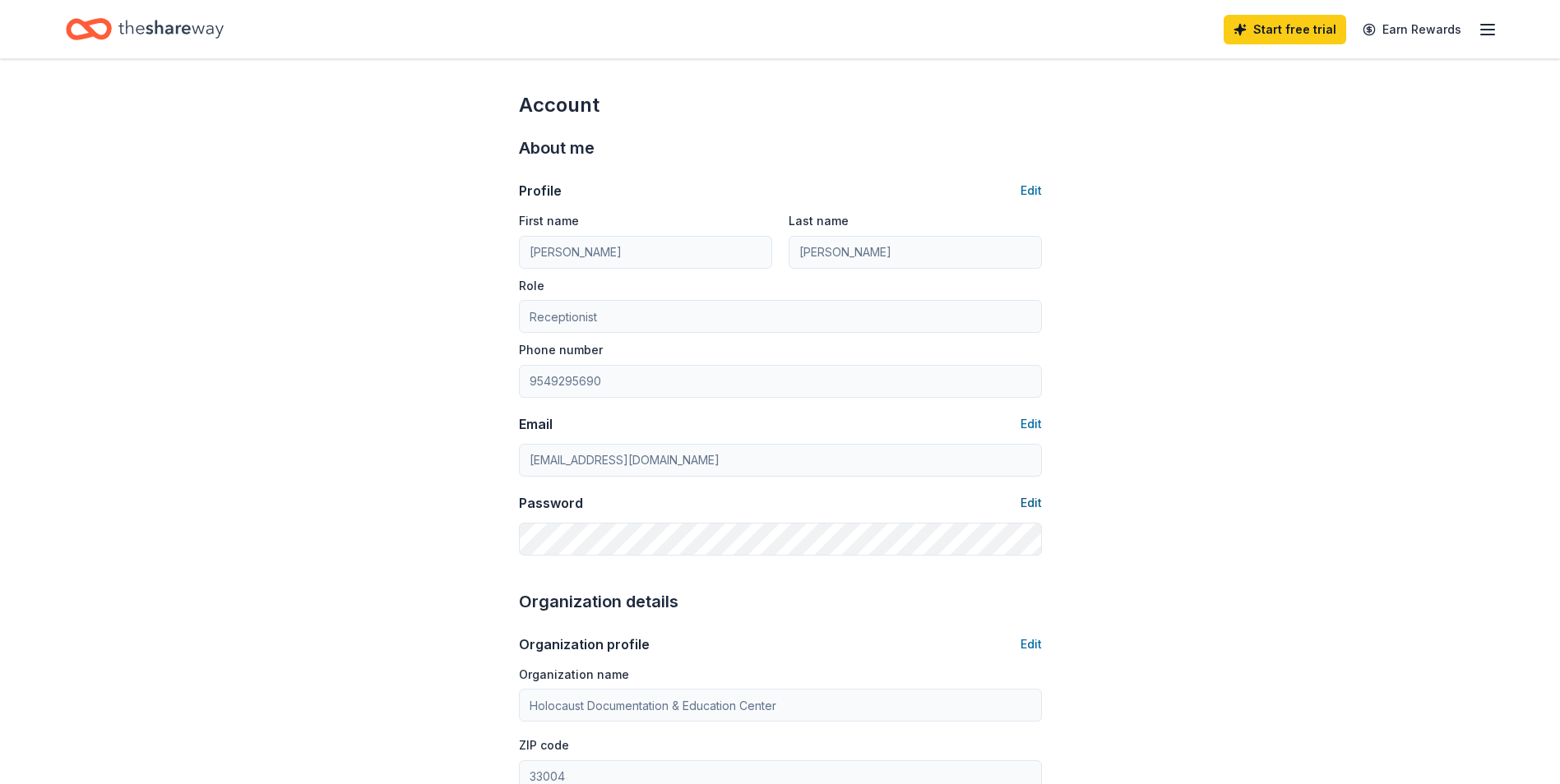
click at [1033, 503] on button "Edit" at bounding box center [1031, 503] width 22 height 20
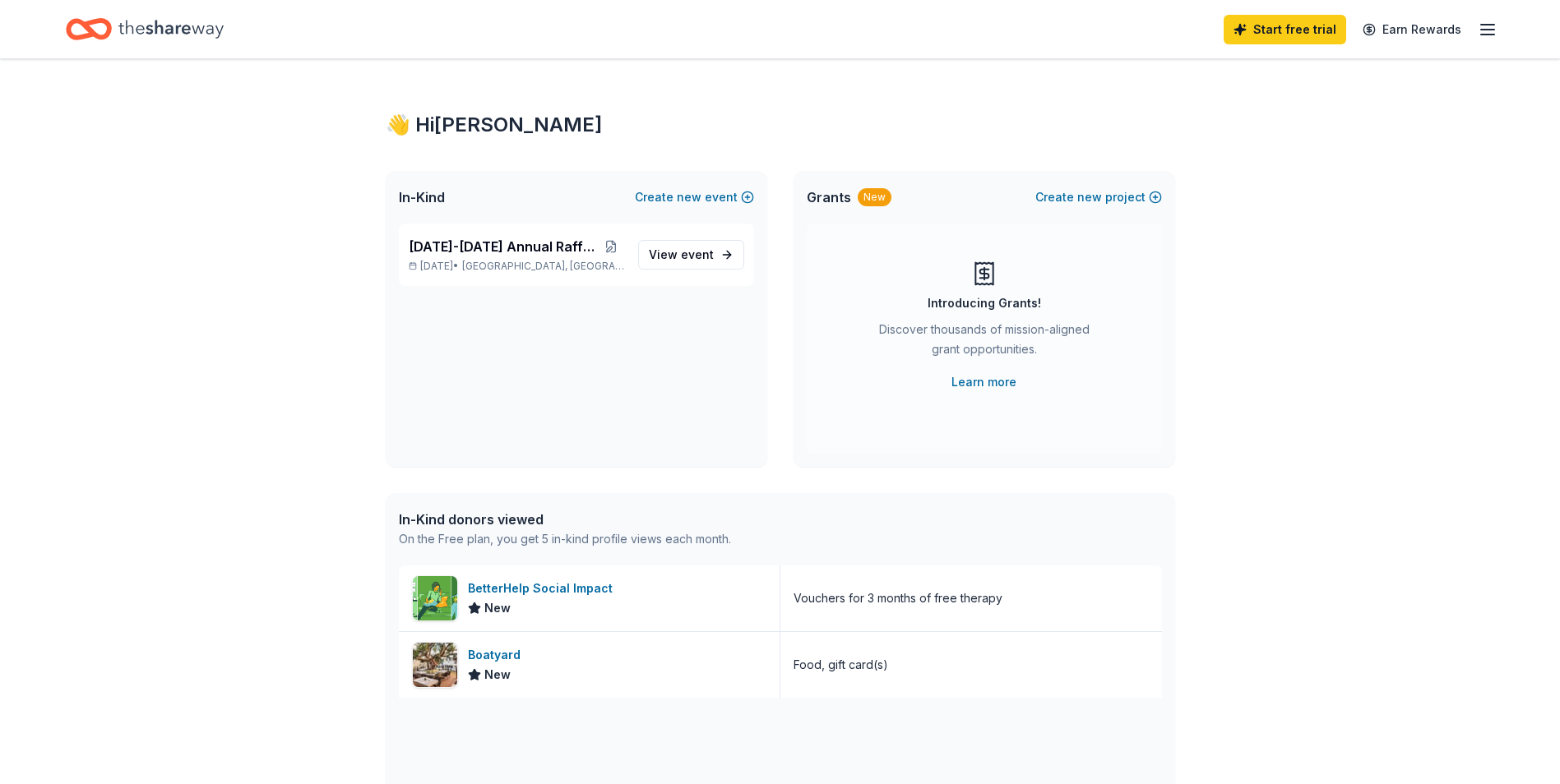
click at [1484, 36] on icon "button" at bounding box center [1488, 30] width 20 height 20
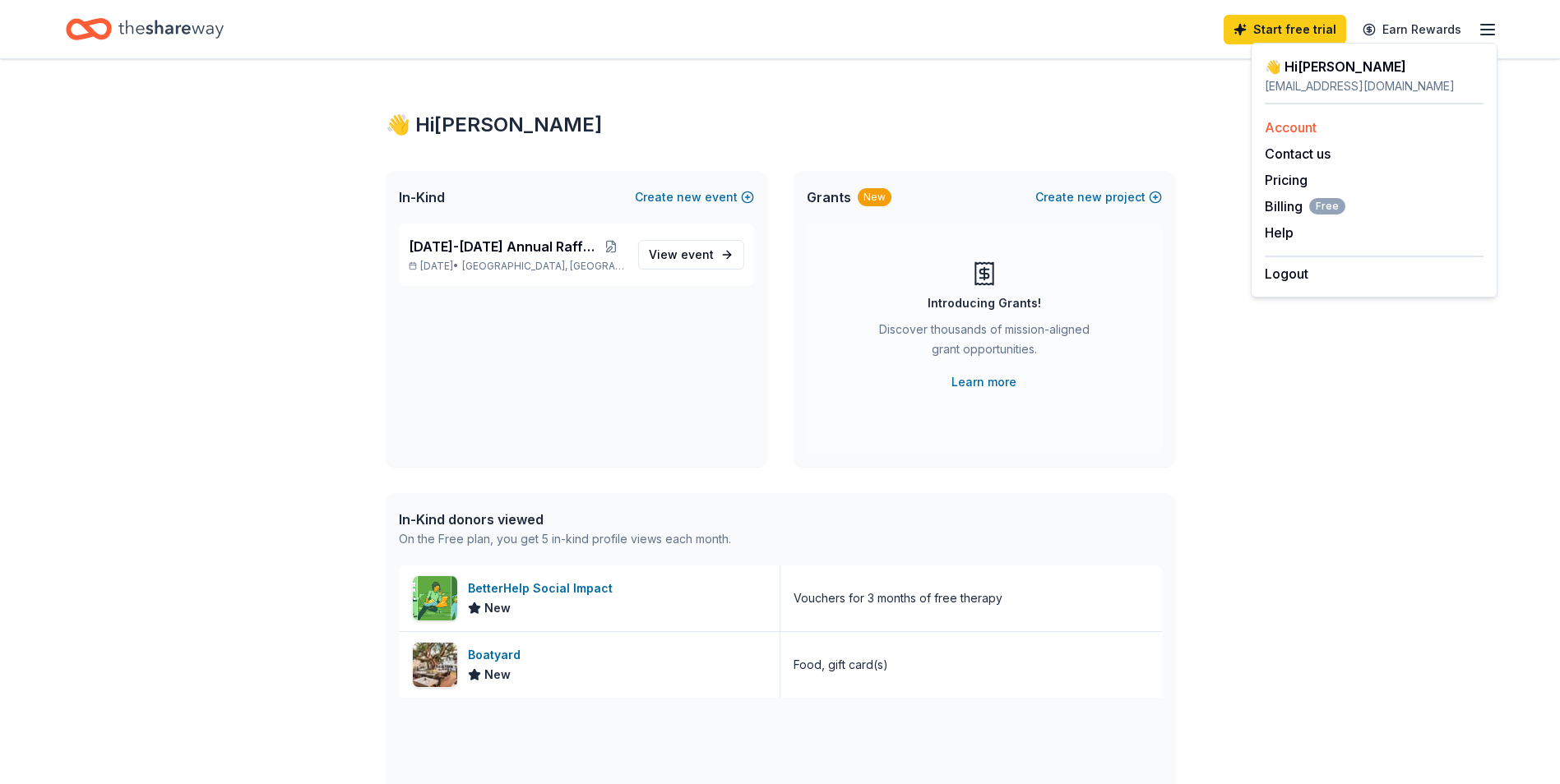
click at [1298, 135] on link "Account" at bounding box center [1291, 127] width 52 height 17
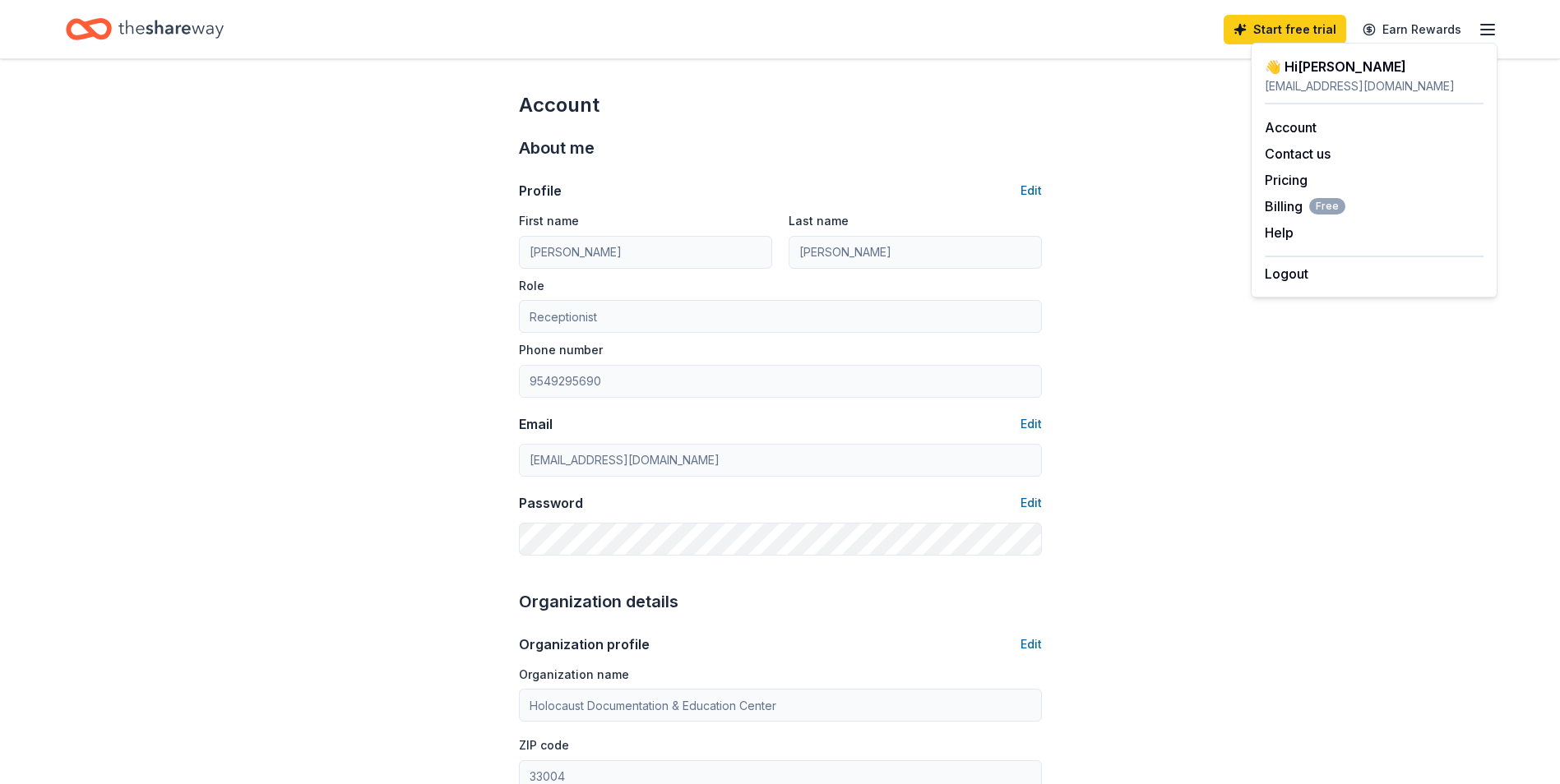
click at [324, 422] on div "Account About me Profile Edit First name Adriena Fajardo Last name Fajardo Role…" at bounding box center [780, 794] width 1560 height 1469
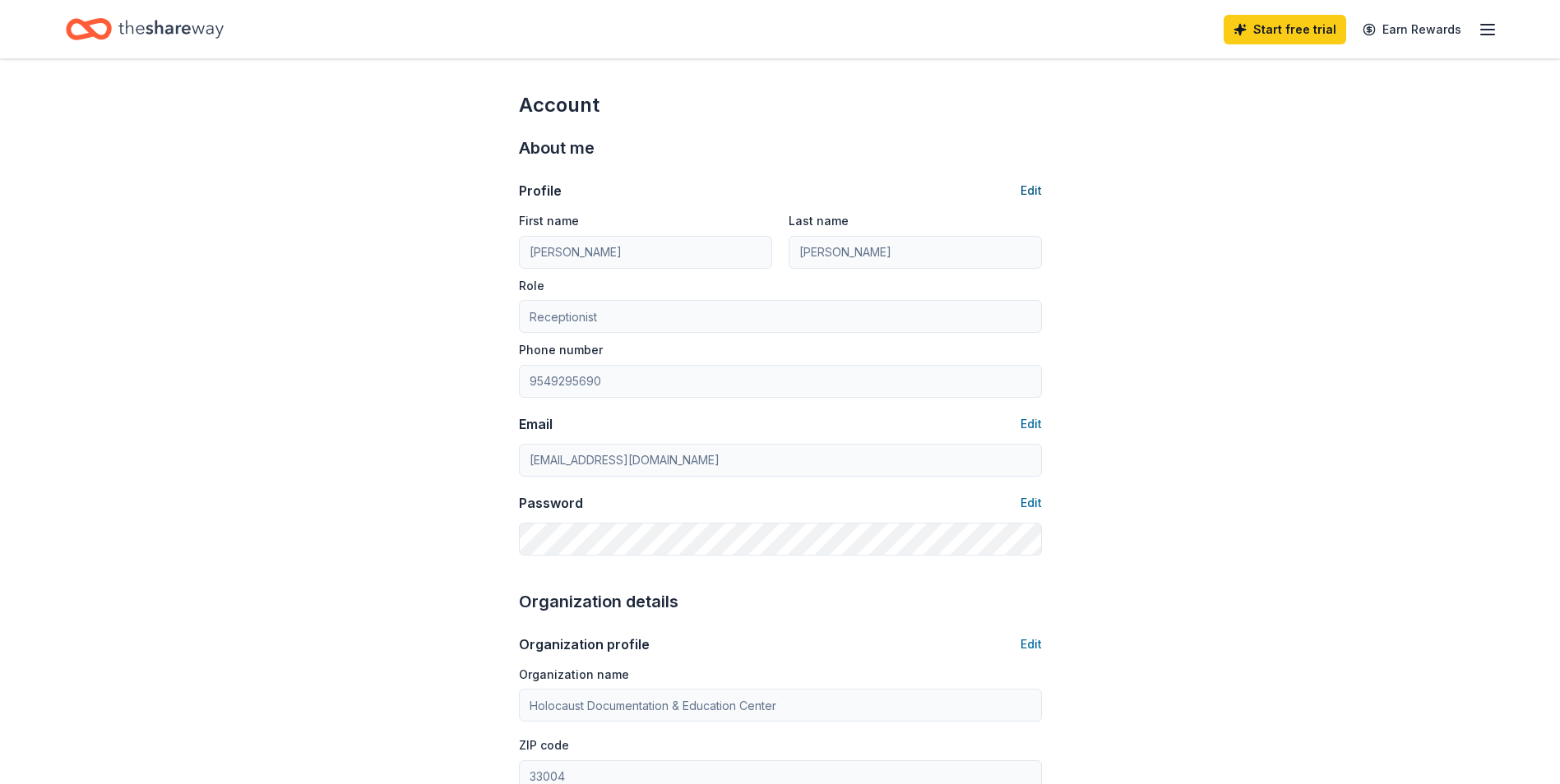
click at [1025, 182] on button "Edit" at bounding box center [1031, 190] width 22 height 20
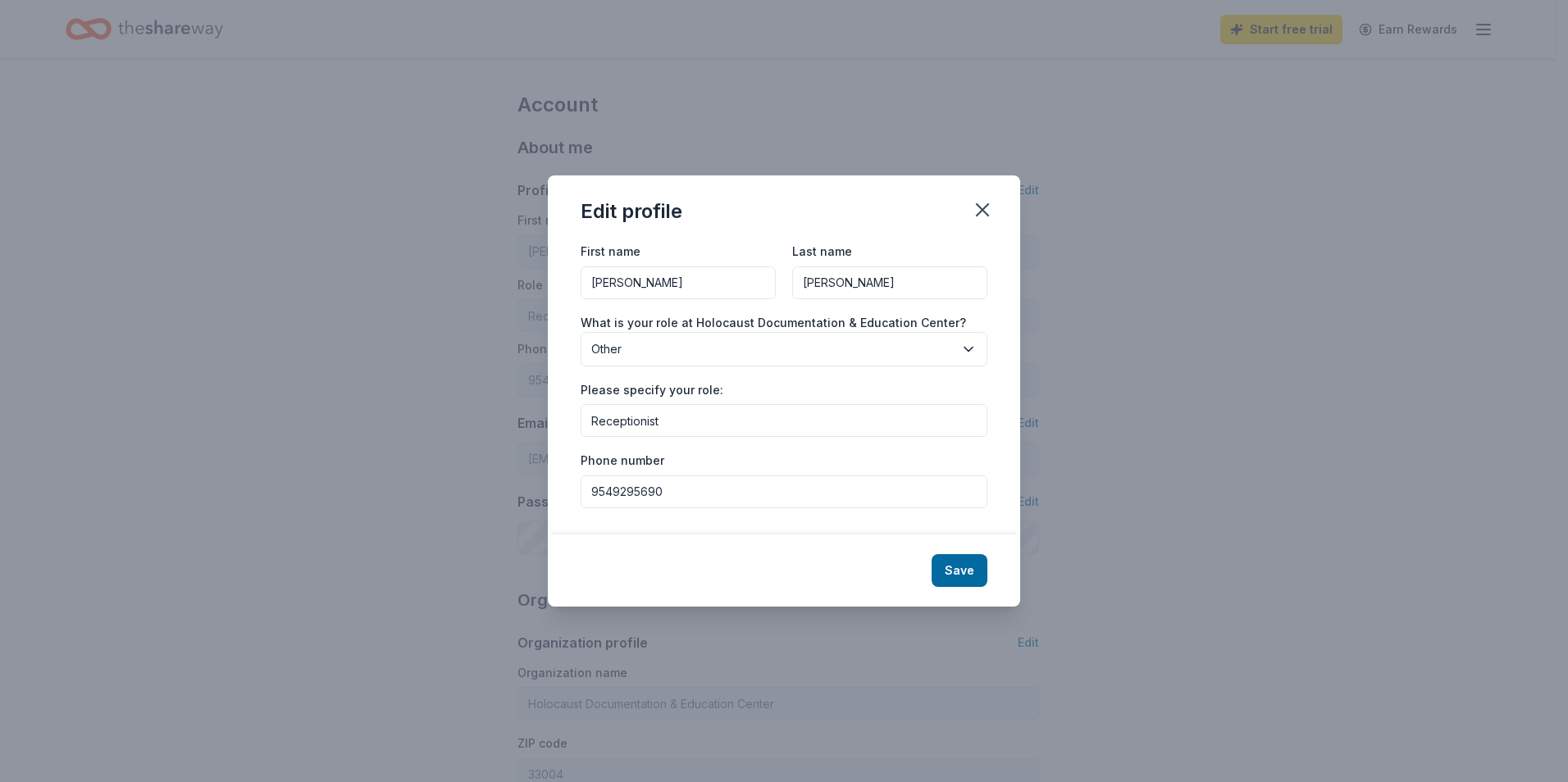
click at [715, 289] on input "Adriena Fajardo" at bounding box center [678, 282] width 195 height 32
type input "A"
click at [872, 291] on input "Fajardo" at bounding box center [889, 282] width 195 height 32
type input "F"
click at [993, 565] on div "Save" at bounding box center [784, 571] width 472 height 72
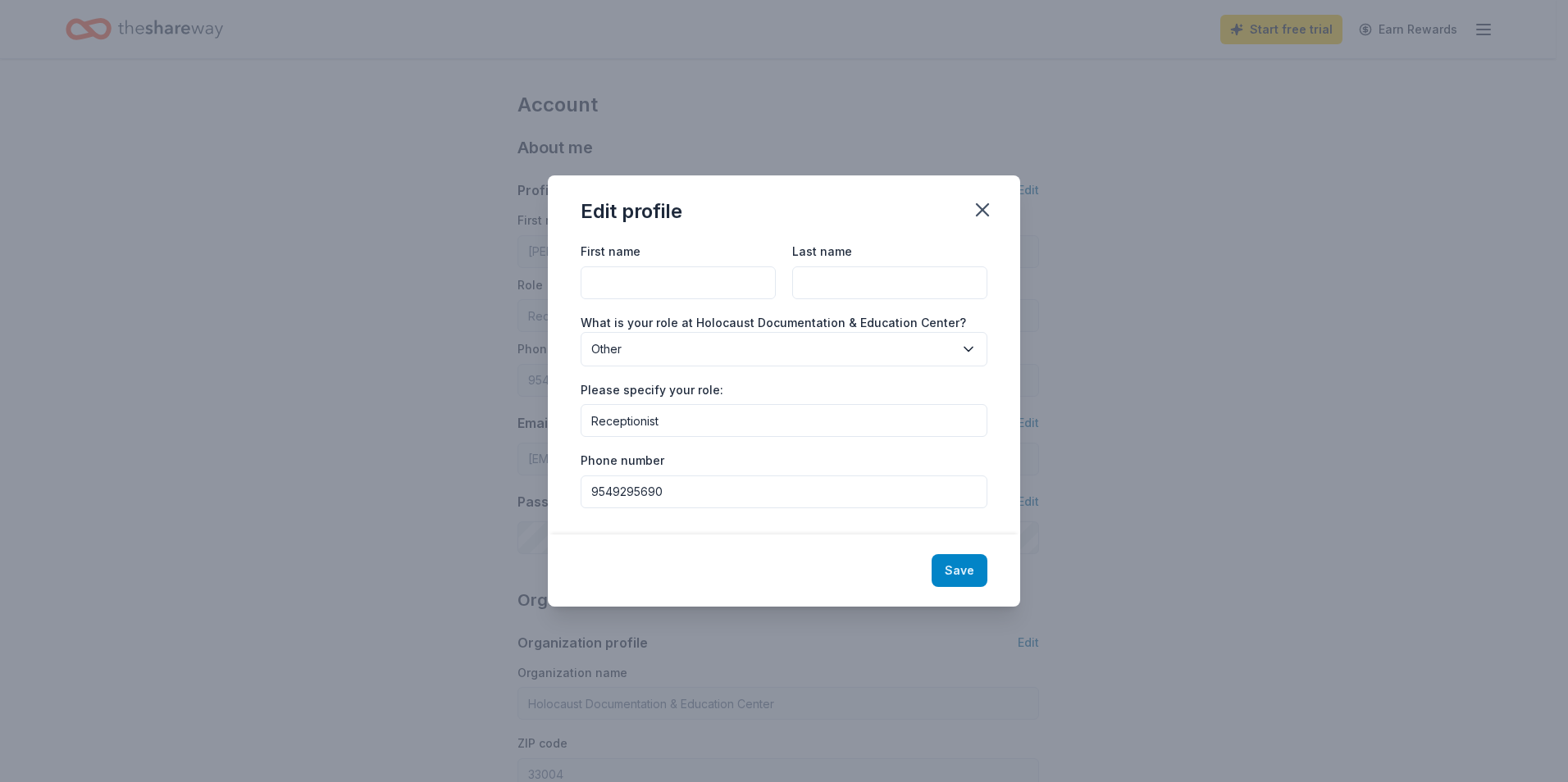
click at [972, 571] on button "Save" at bounding box center [959, 571] width 56 height 32
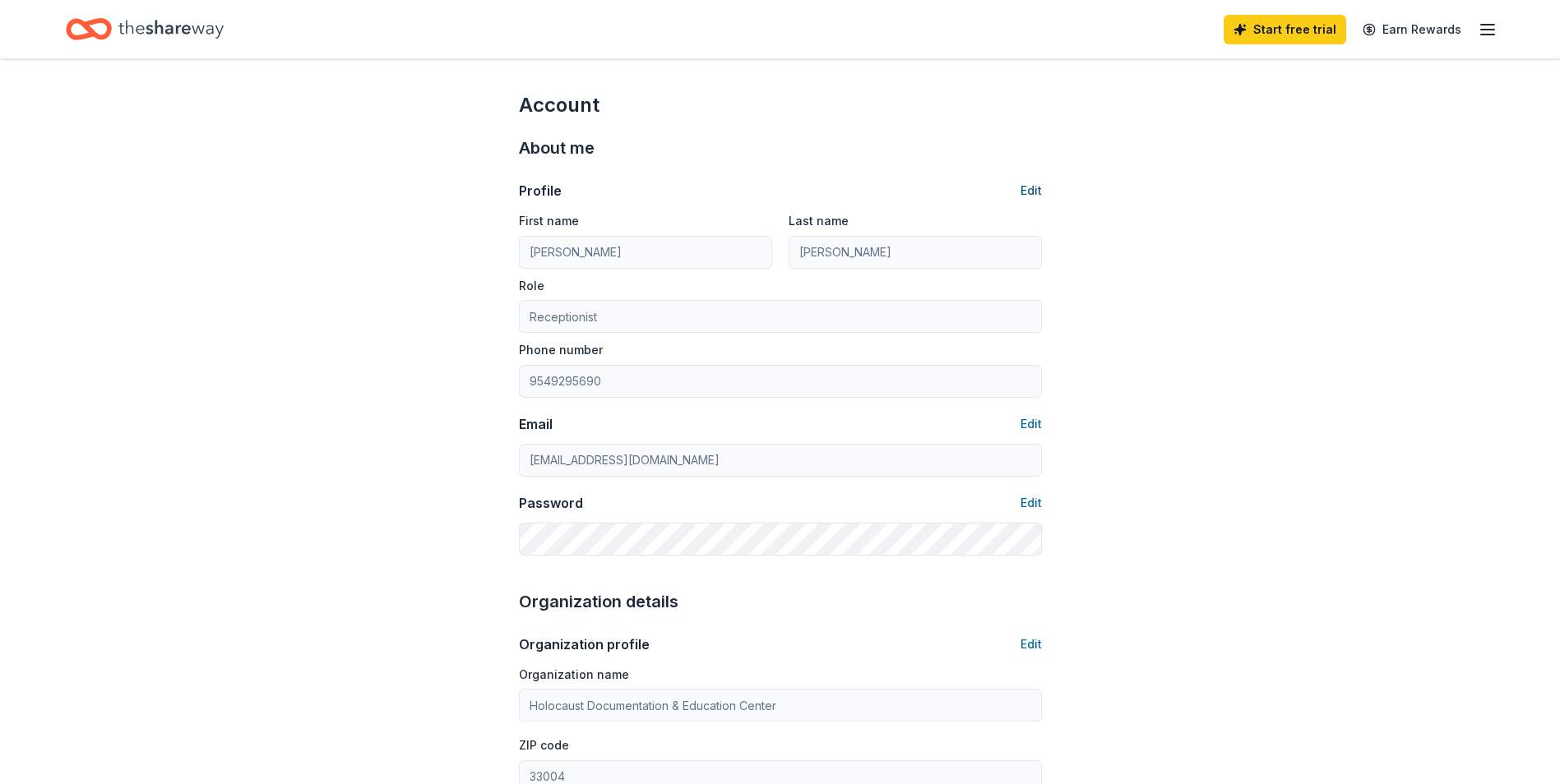
click at [1024, 190] on button "Edit" at bounding box center [1031, 190] width 22 height 20
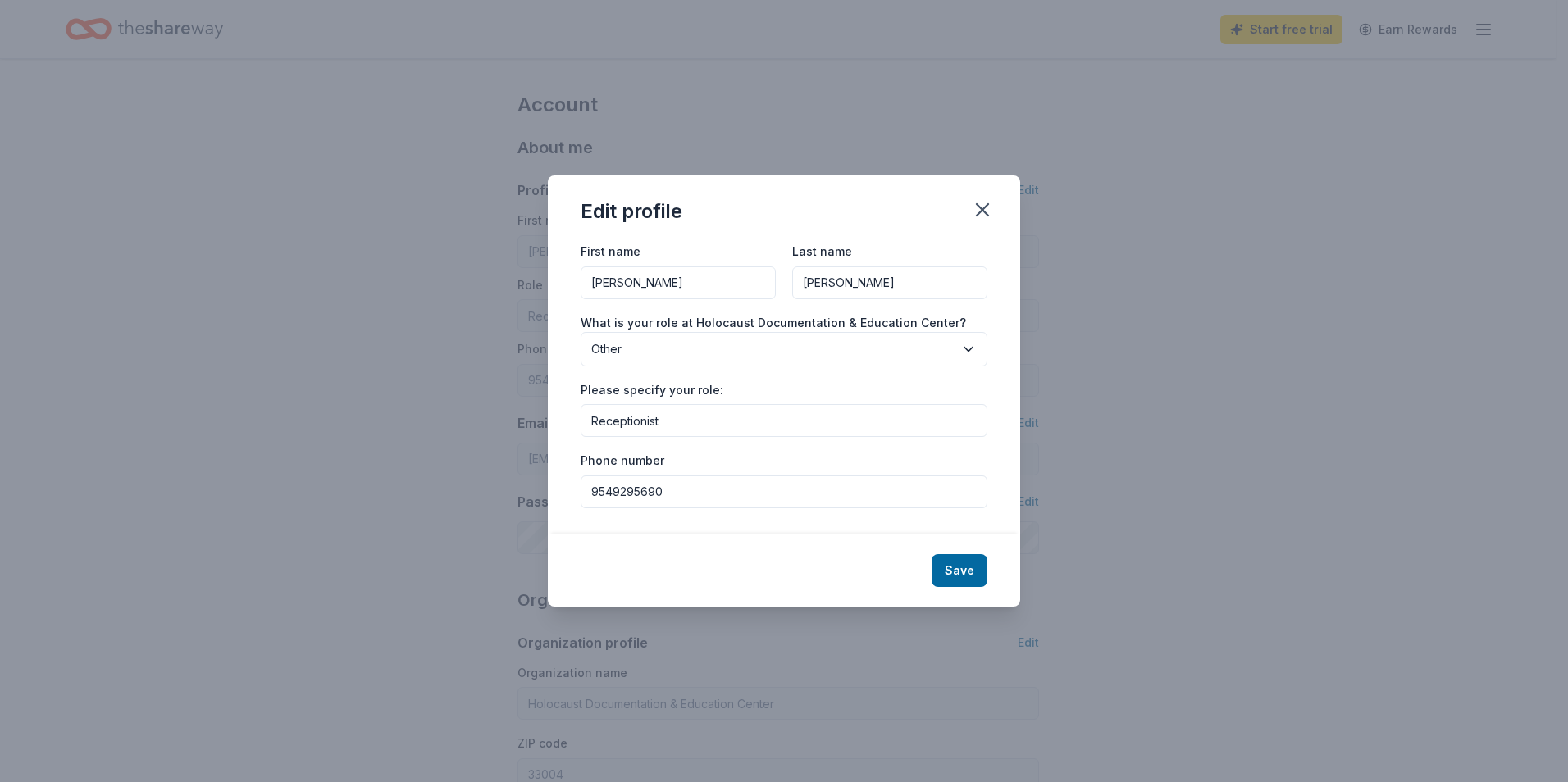
click at [688, 278] on input "Adriena Fajardo" at bounding box center [678, 282] width 195 height 32
type input "A"
click at [884, 278] on input "Fajardo" at bounding box center [889, 282] width 195 height 32
type input "F"
click at [960, 573] on button "Save" at bounding box center [959, 571] width 56 height 32
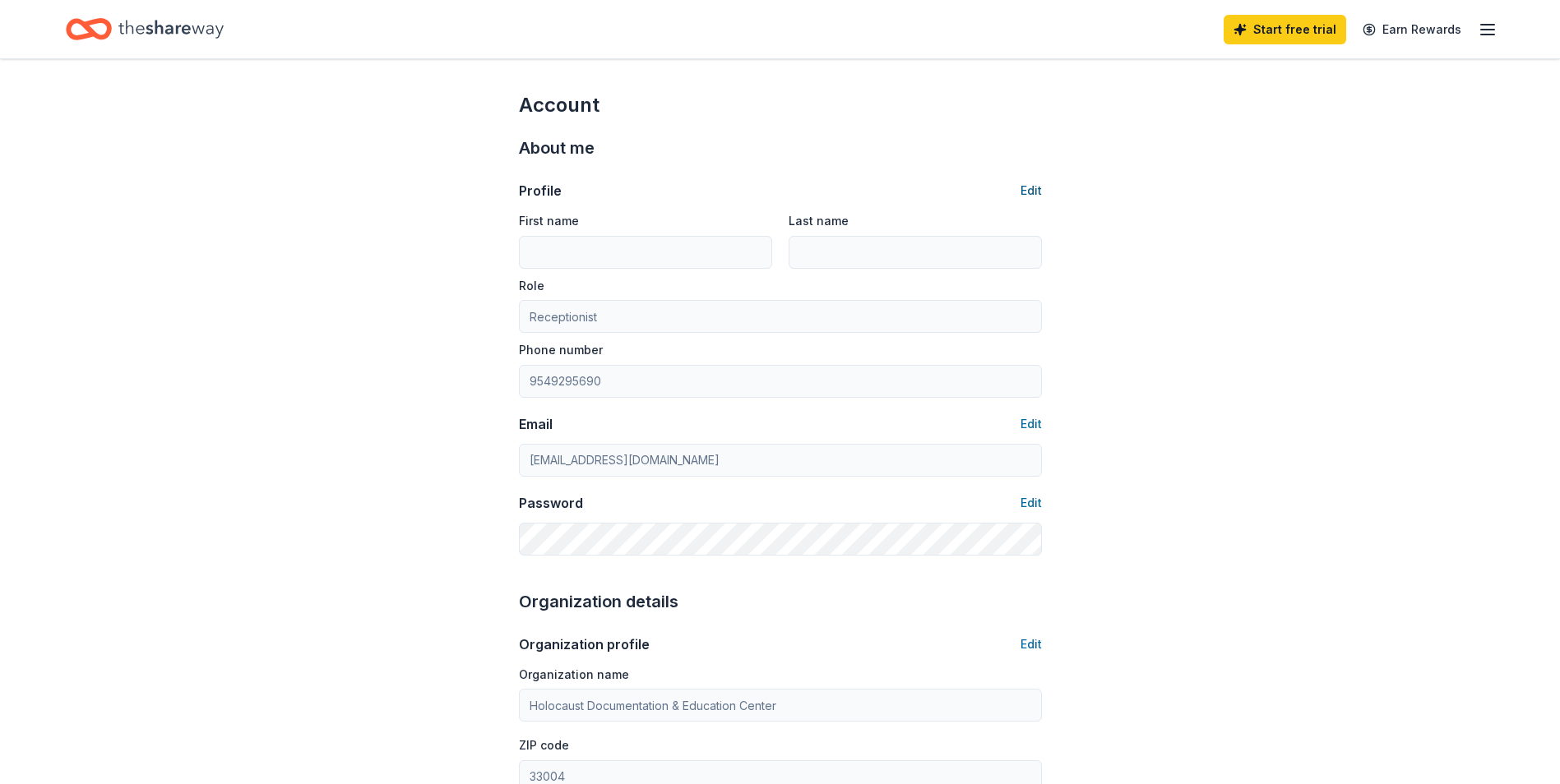
click at [1030, 195] on button "Edit" at bounding box center [1031, 190] width 22 height 20
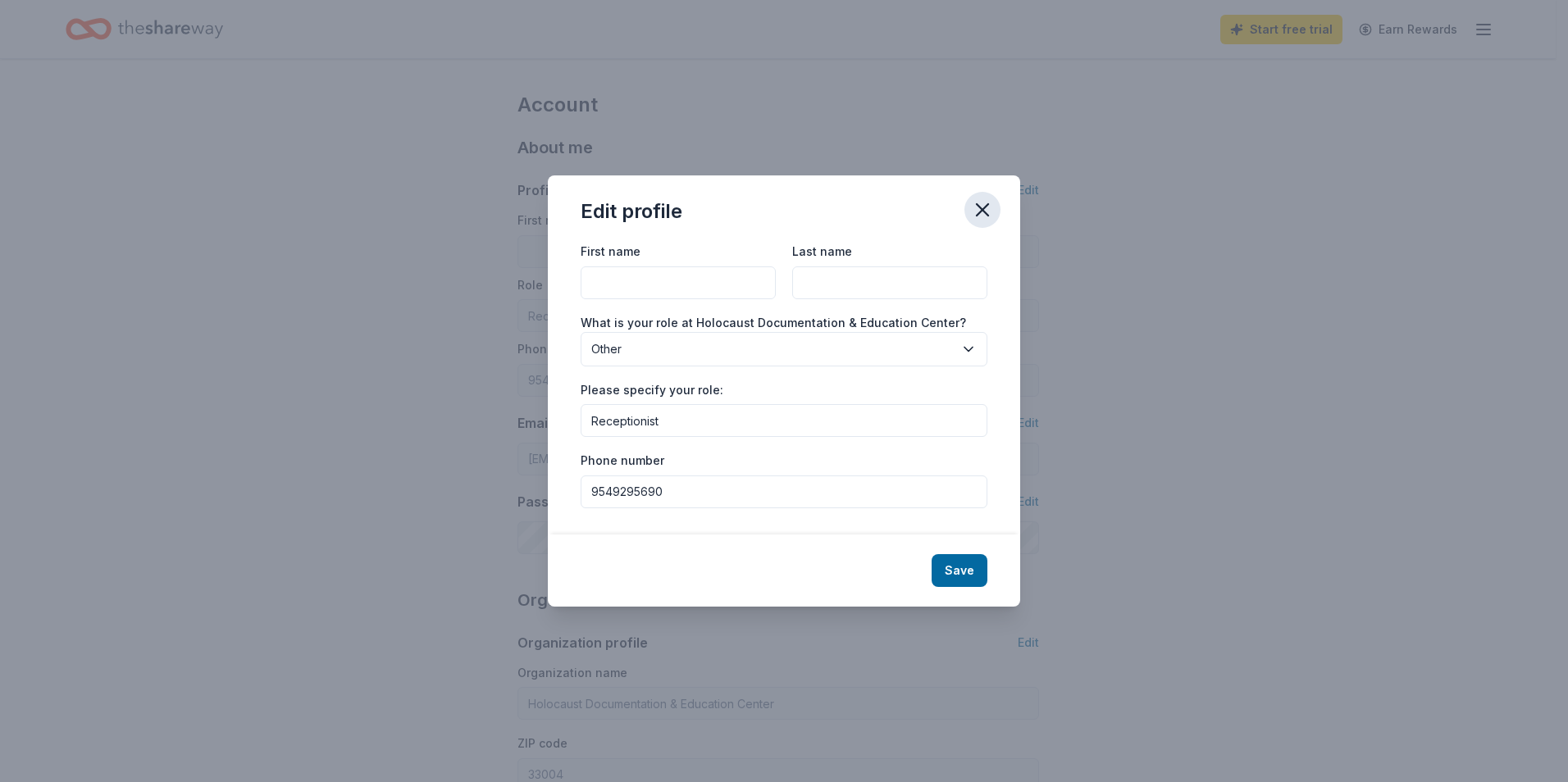
click at [988, 203] on icon "button" at bounding box center [982, 210] width 23 height 23
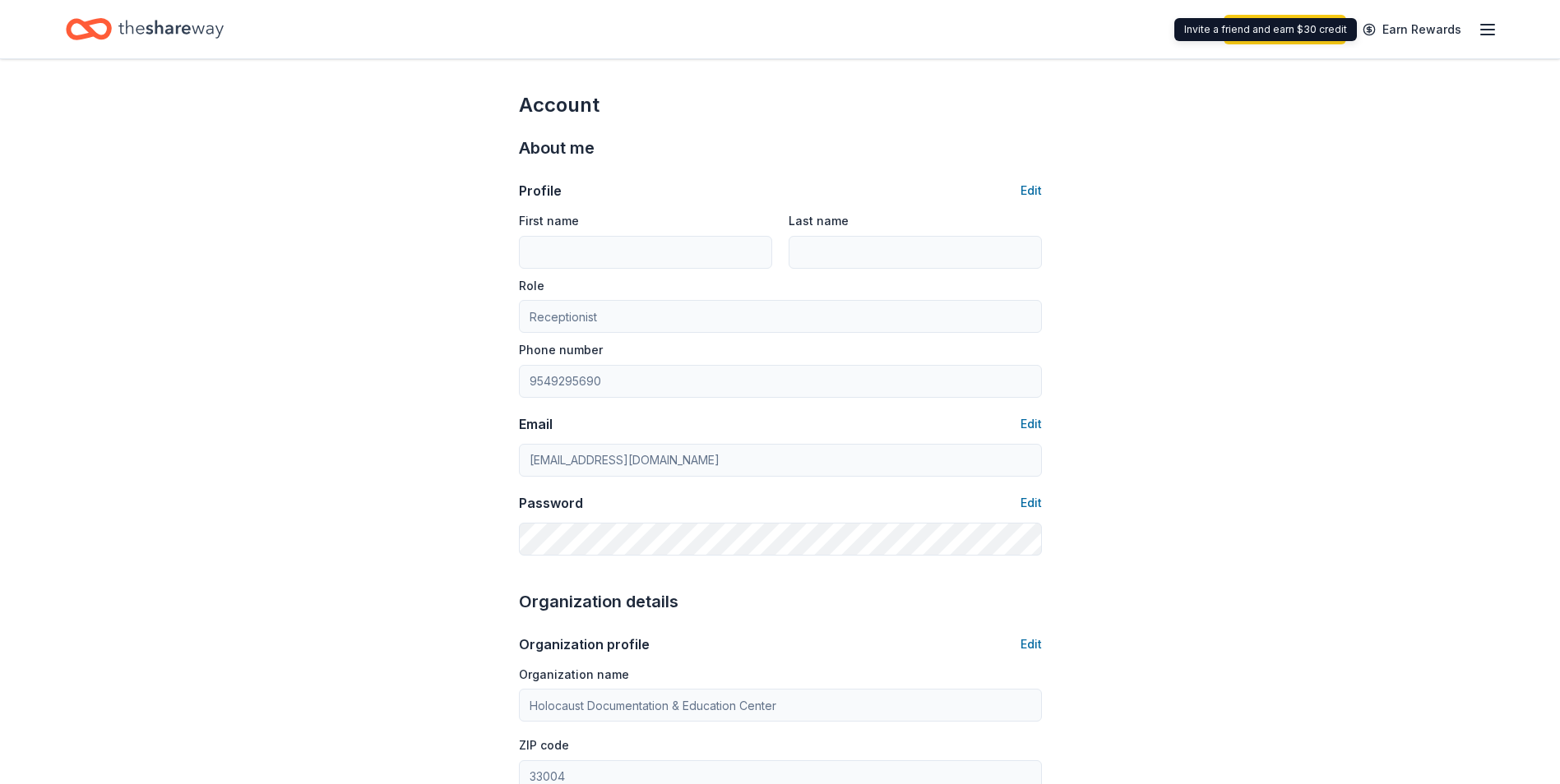
click at [1487, 27] on icon "button" at bounding box center [1488, 30] width 20 height 20
click at [126, 28] on icon "Home" at bounding box center [171, 30] width 106 height 34
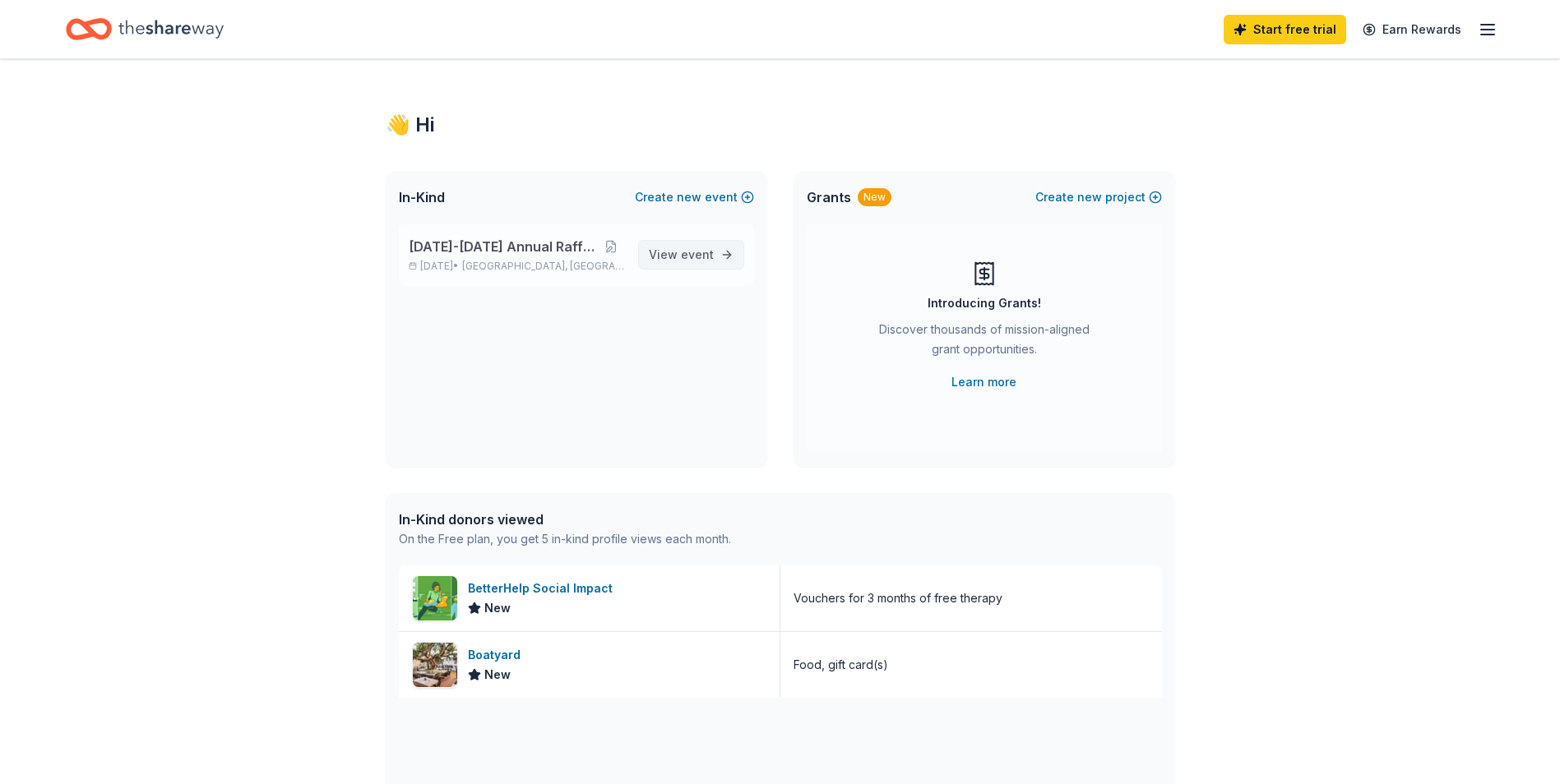
click at [672, 253] on span "View event" at bounding box center [682, 254] width 65 height 20
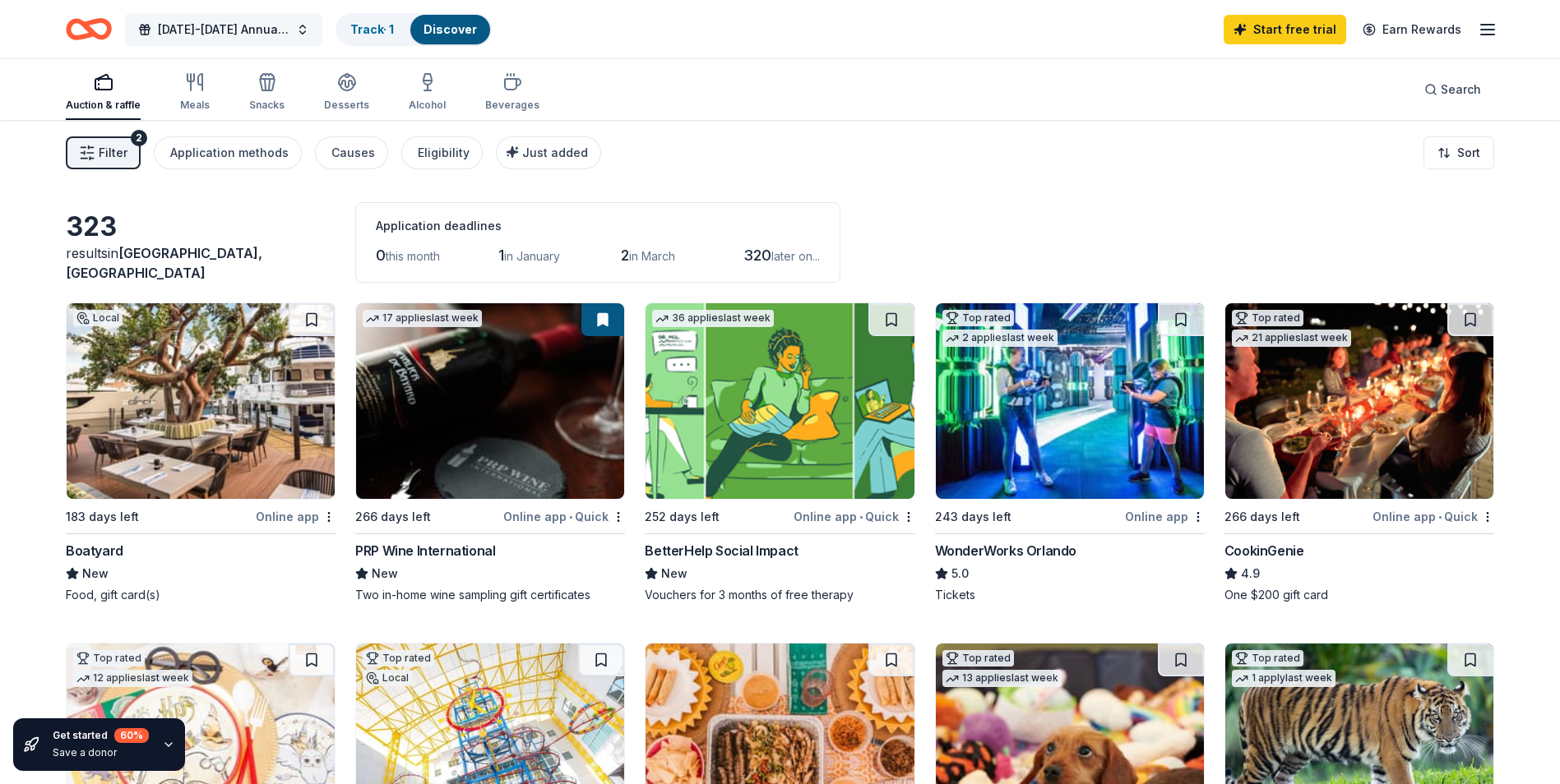
click at [274, 26] on span "[DATE]-[DATE] Annual Raffle Event" at bounding box center [223, 30] width 131 height 20
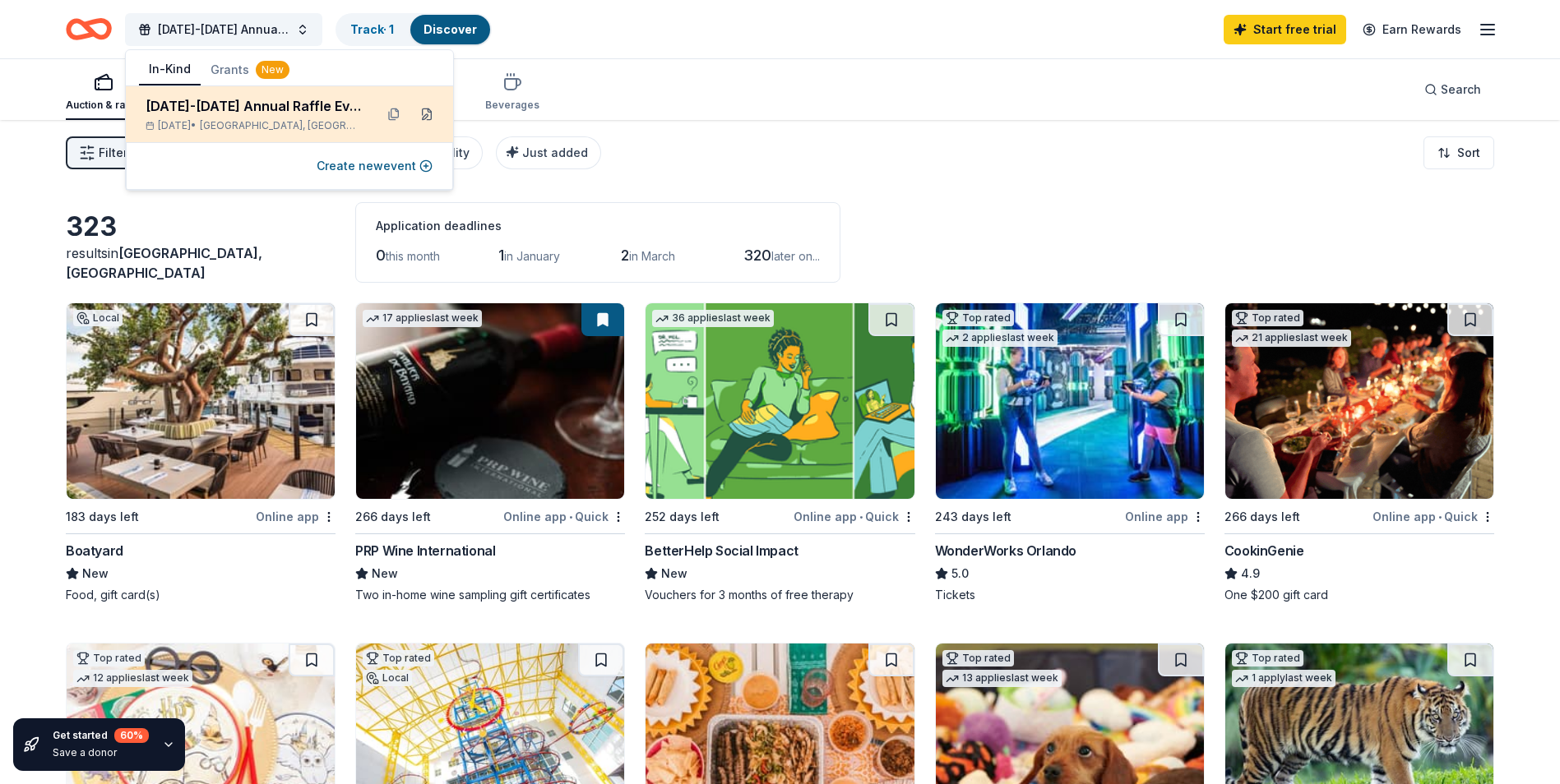
click at [429, 115] on button at bounding box center [426, 114] width 27 height 27
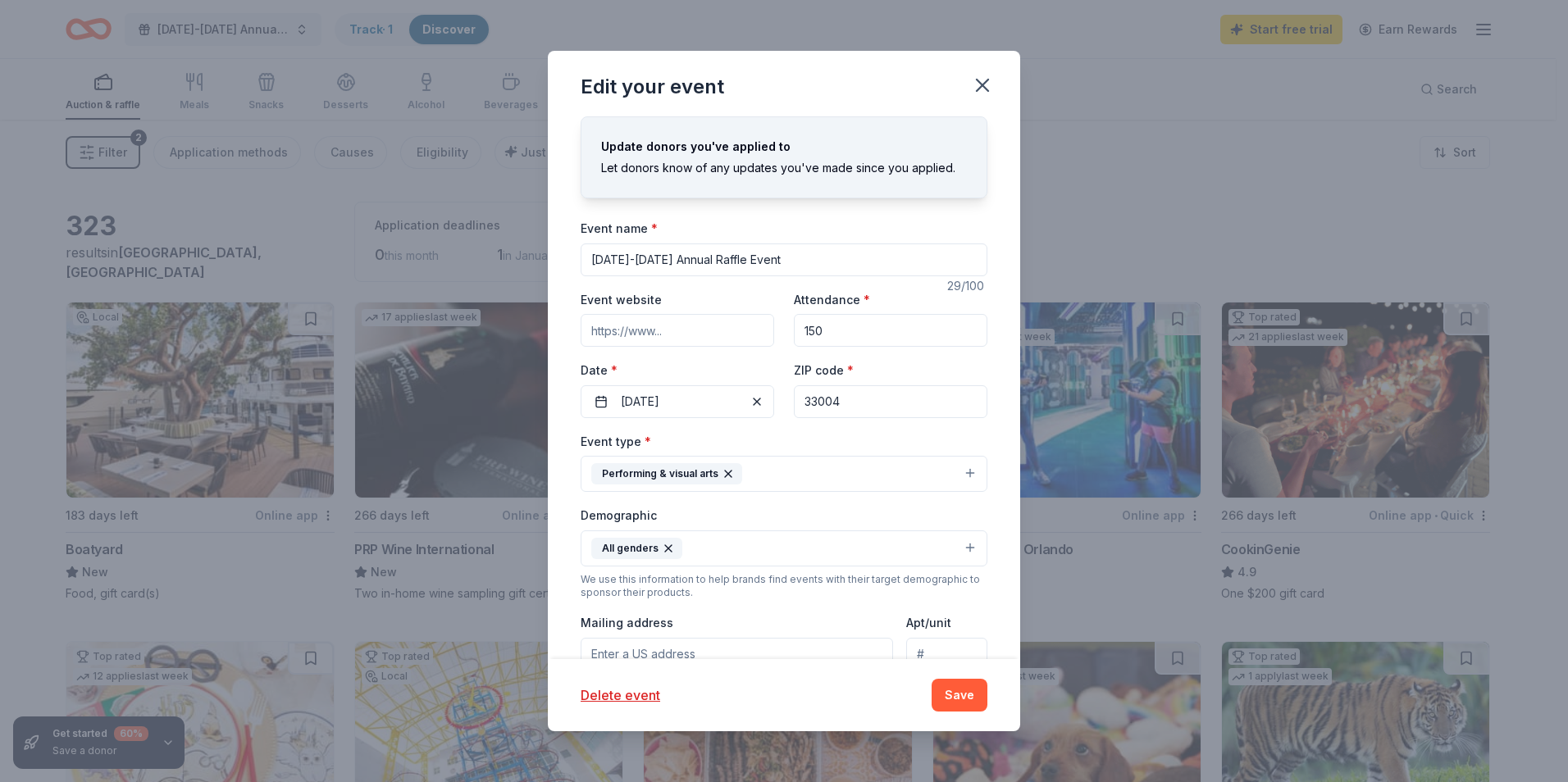
click at [670, 330] on input "Event website" at bounding box center [677, 330] width 194 height 32
click at [736, 289] on div "Event website" at bounding box center [677, 318] width 194 height 58
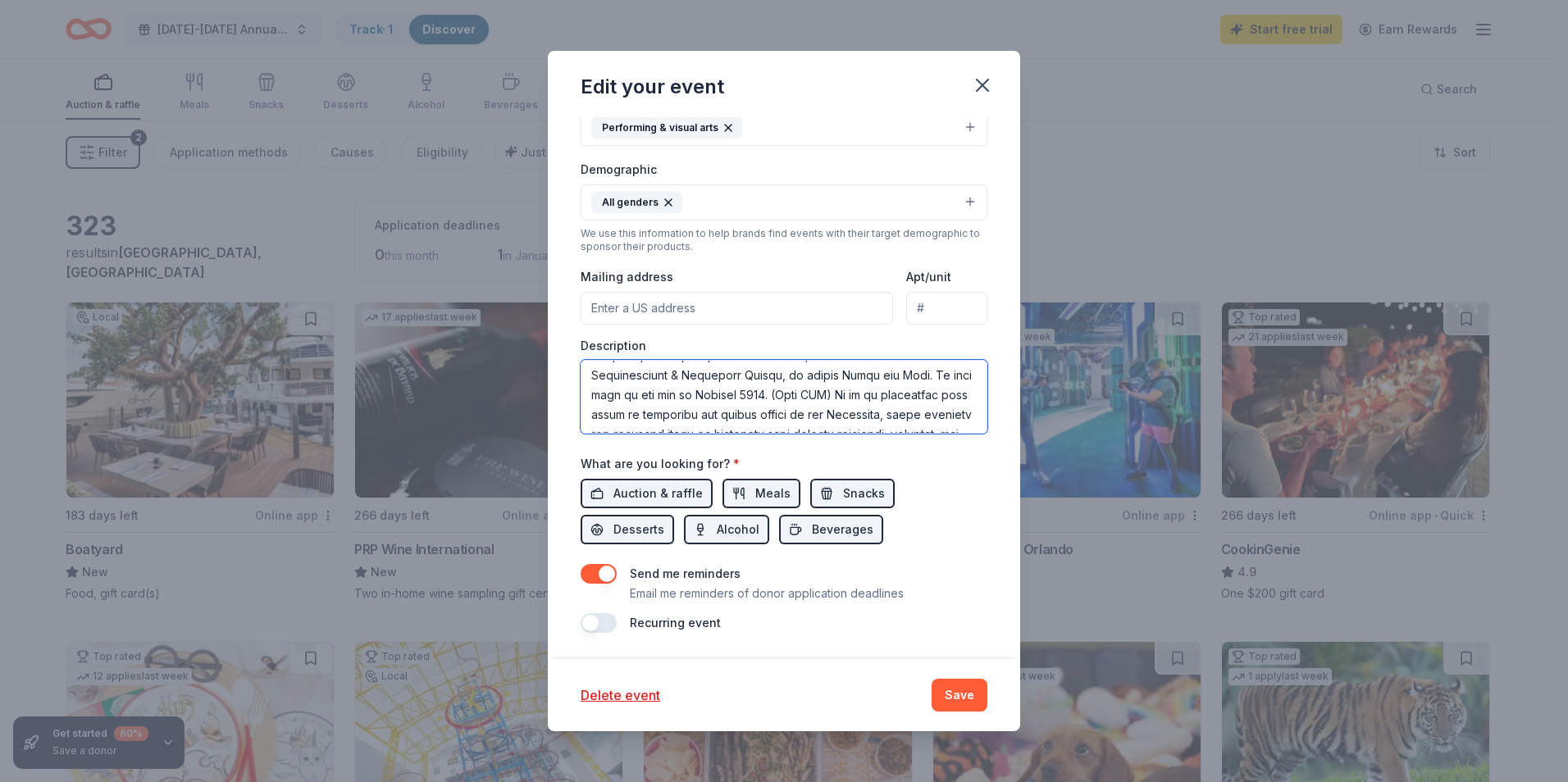
scroll to position [155, 0]
click at [835, 398] on textarea at bounding box center [783, 396] width 406 height 74
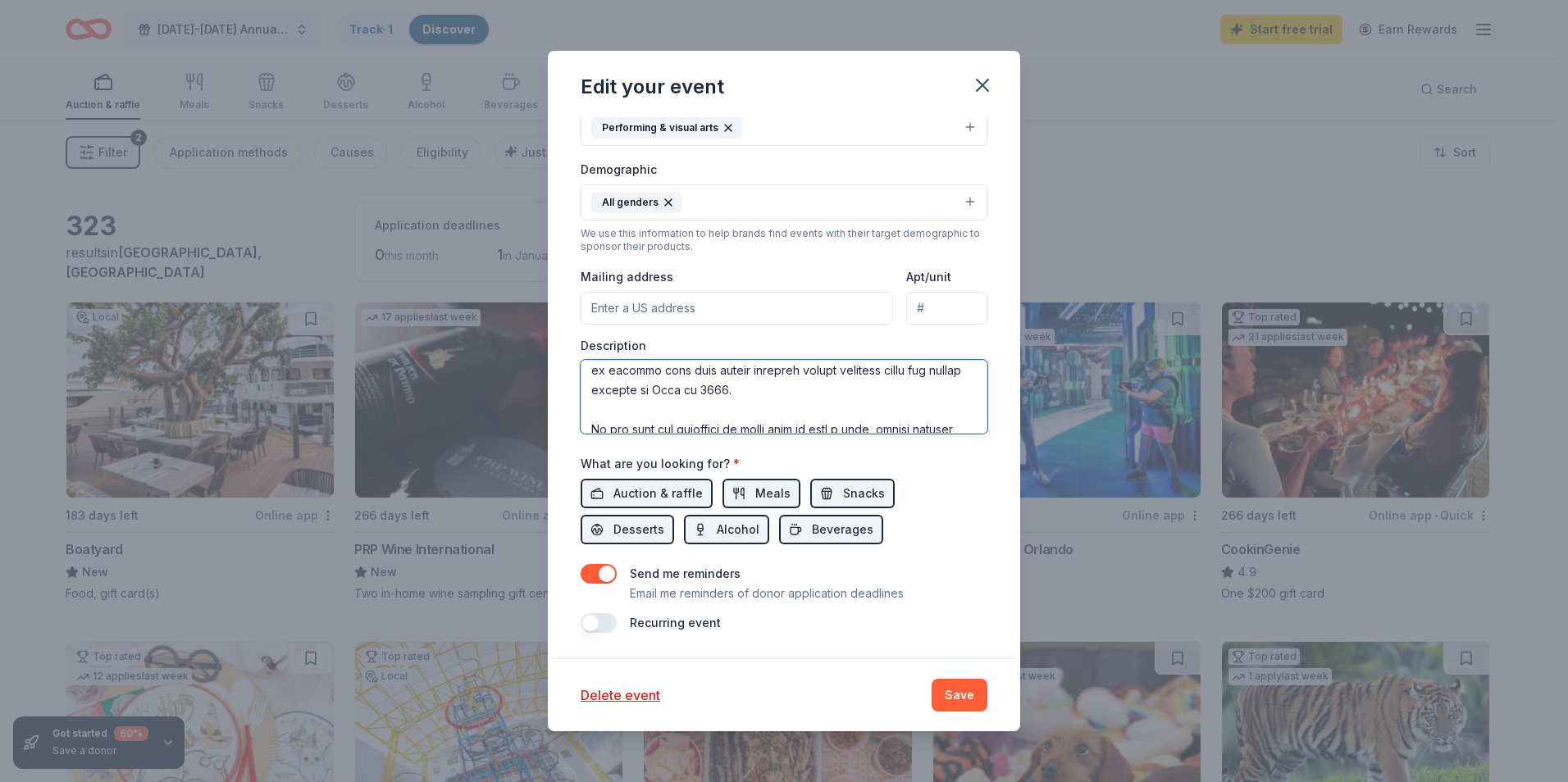
click at [813, 406] on textarea at bounding box center [783, 396] width 406 height 74
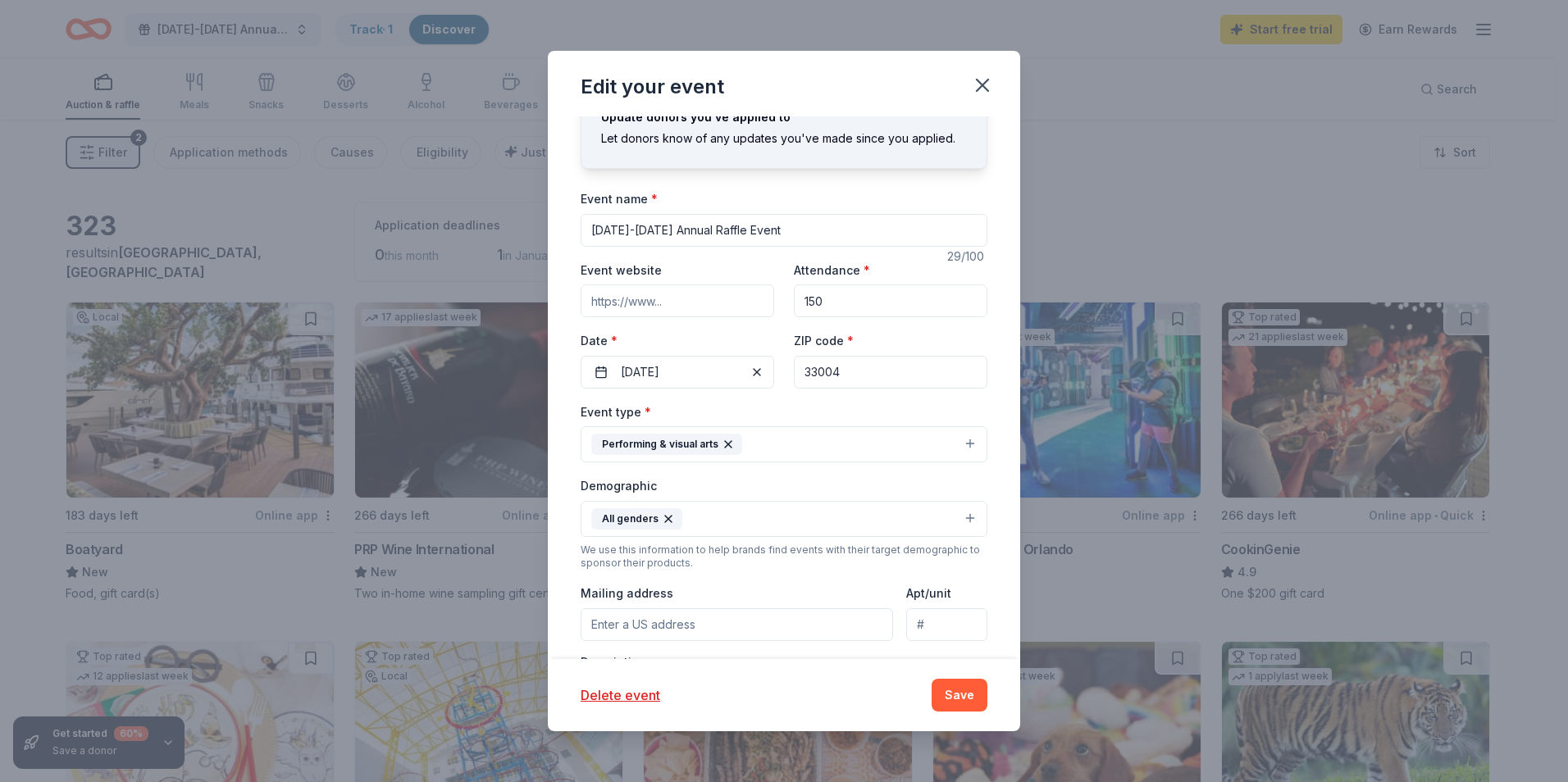
scroll to position [0, 0]
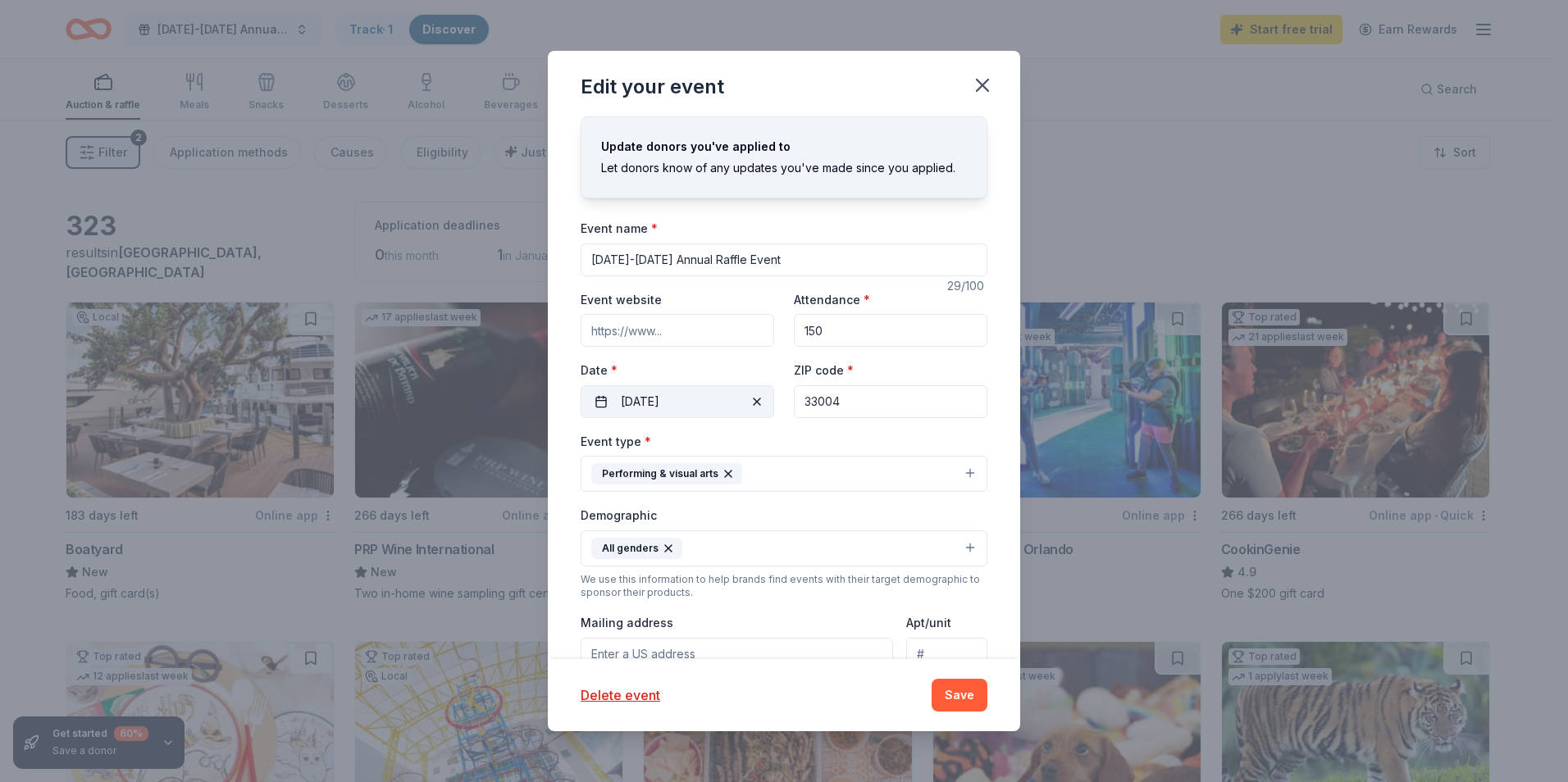
type textarea "It is that time of year again at the Holocaust Documentation & Education Center…"
click at [605, 396] on button "06/30/2026" at bounding box center [677, 401] width 194 height 32
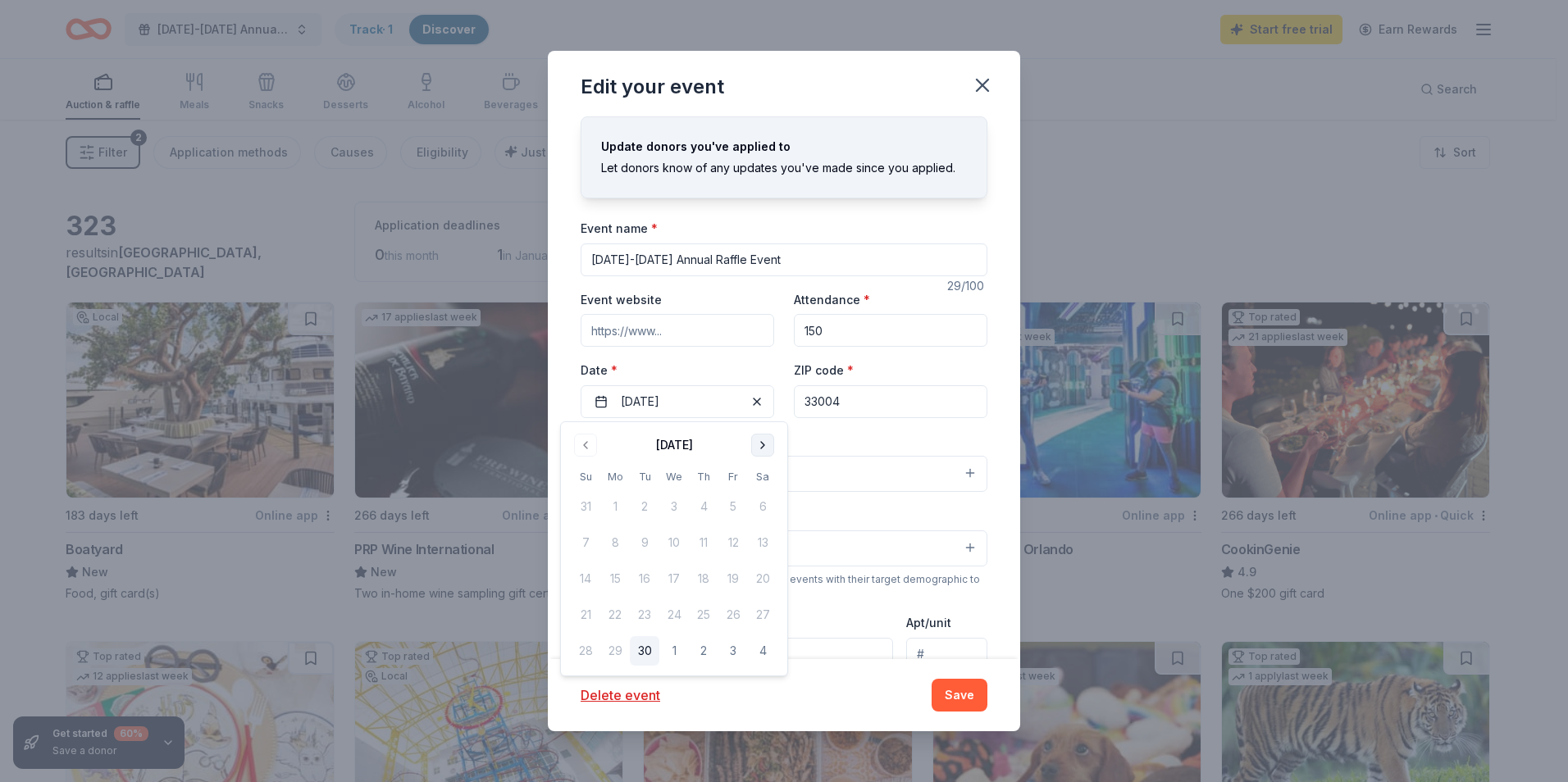
click at [770, 440] on button "Go to next month" at bounding box center [762, 445] width 23 height 23
click at [764, 436] on button "Go to next month" at bounding box center [762, 445] width 23 height 23
click at [589, 576] on button "9" at bounding box center [585, 579] width 30 height 30
click at [886, 431] on div "Event type * Performing & visual arts" at bounding box center [783, 461] width 406 height 62
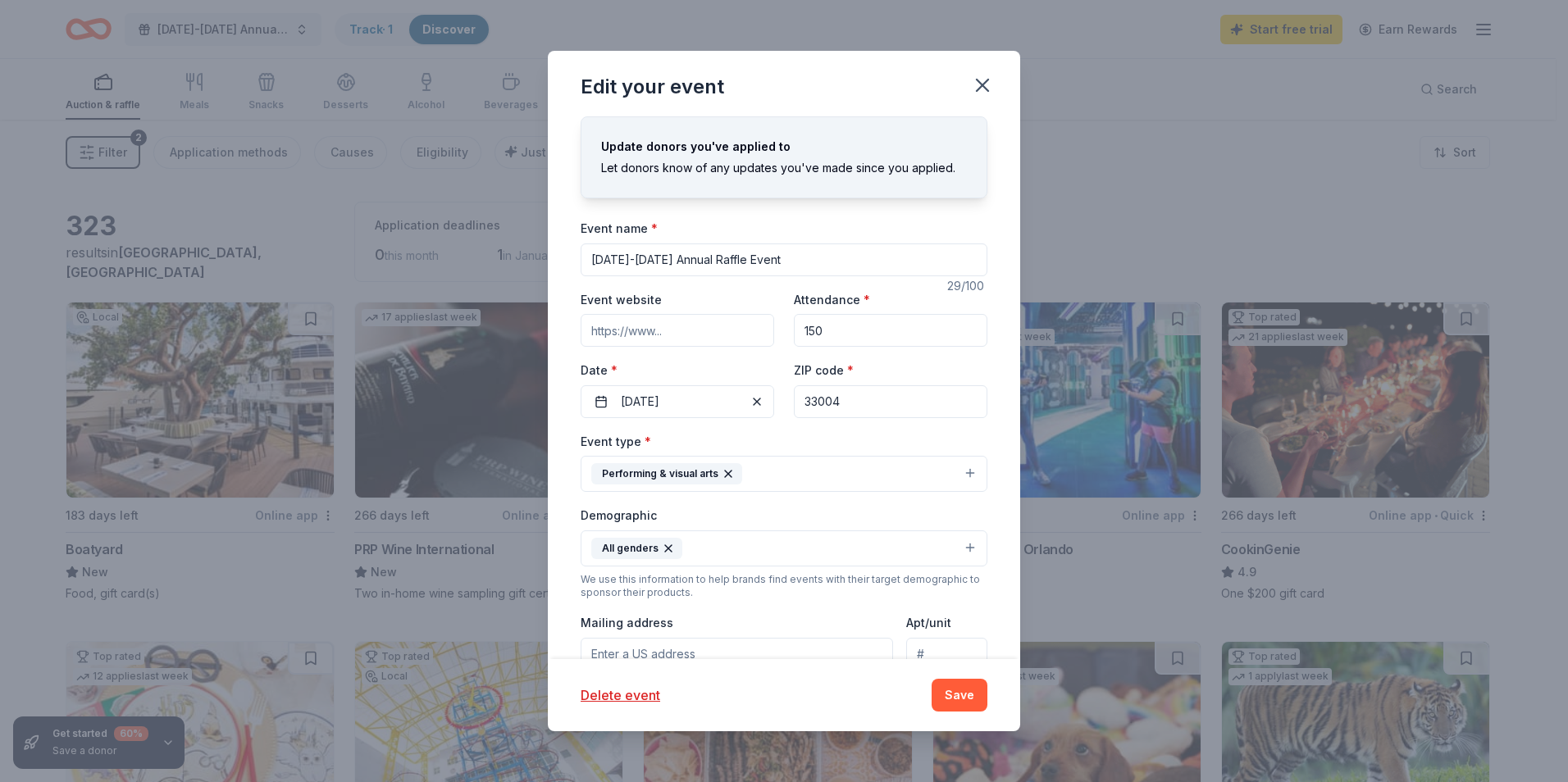
click at [855, 331] on input "150" at bounding box center [890, 330] width 194 height 32
type input "1"
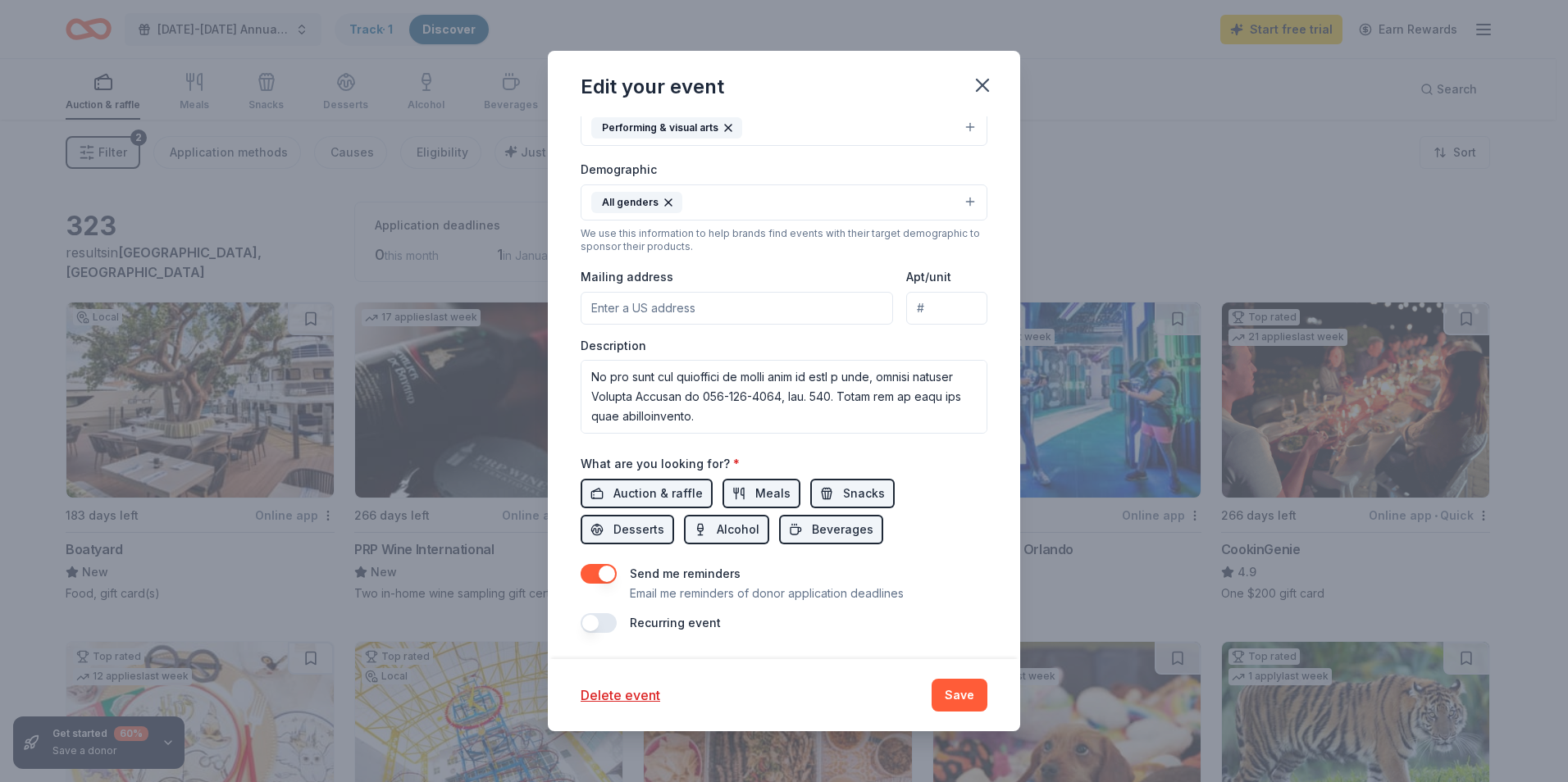
scroll to position [472, 0]
type input "450"
click at [961, 702] on button "Save" at bounding box center [959, 694] width 56 height 32
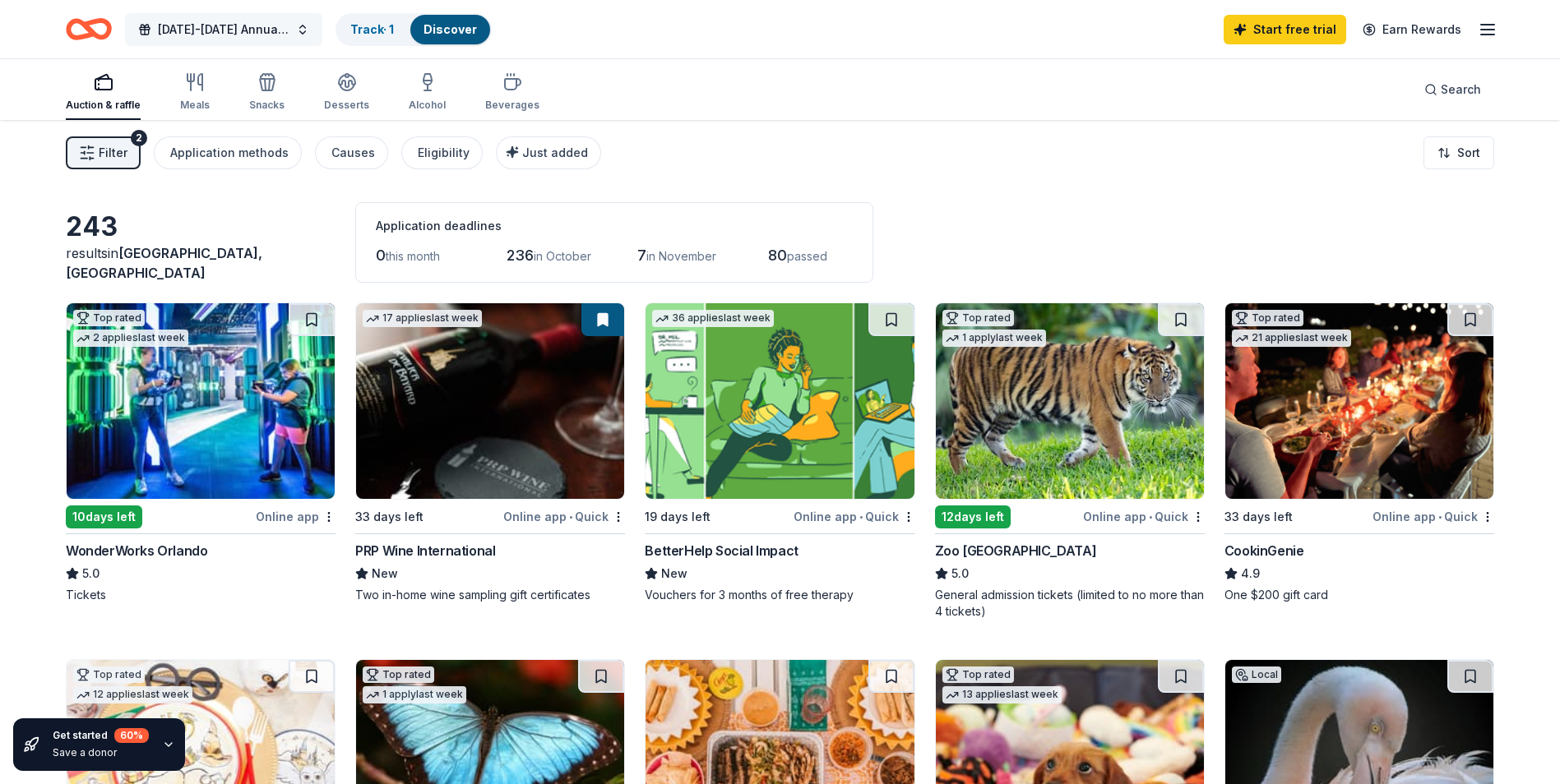
click at [297, 29] on button "[DATE]-[DATE] Annual Raffle Event" at bounding box center [224, 29] width 197 height 33
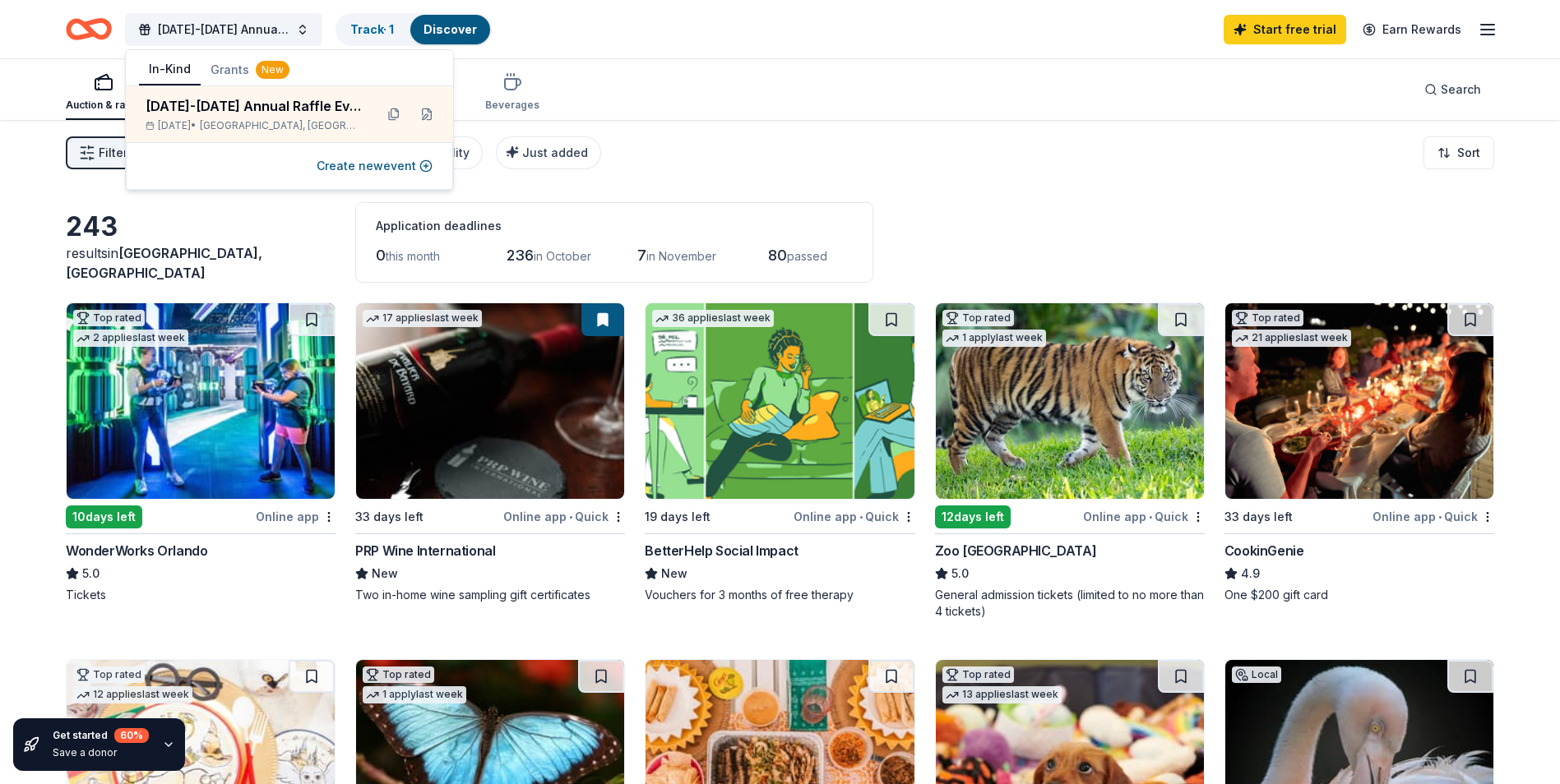
click at [764, 87] on div "Auction & raffle Meals Snacks Desserts Alcohol Beverages Search" at bounding box center [780, 90] width 1429 height 61
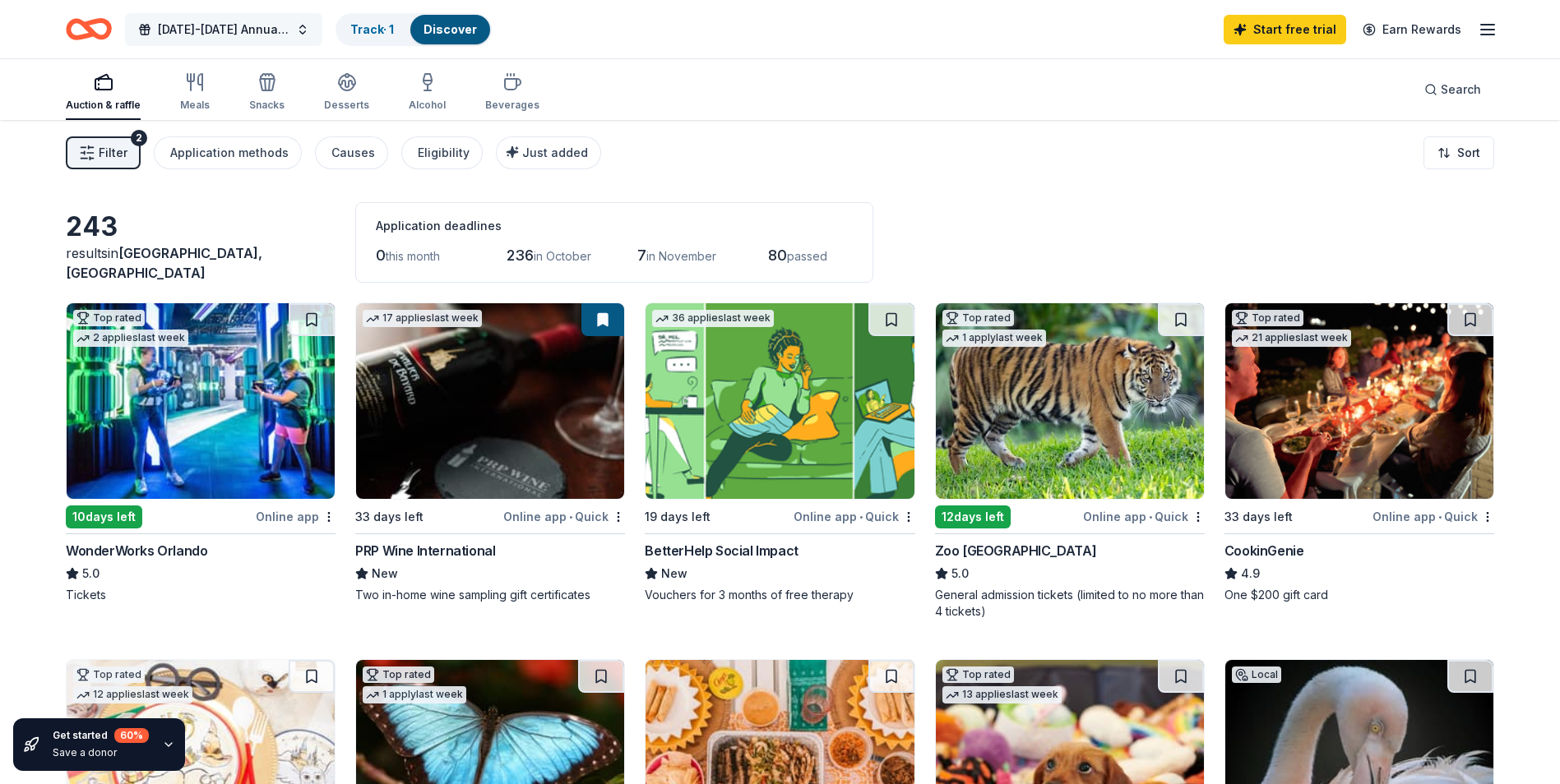
click at [295, 28] on button "[DATE]-[DATE] Annual Raffle Event" at bounding box center [224, 29] width 197 height 33
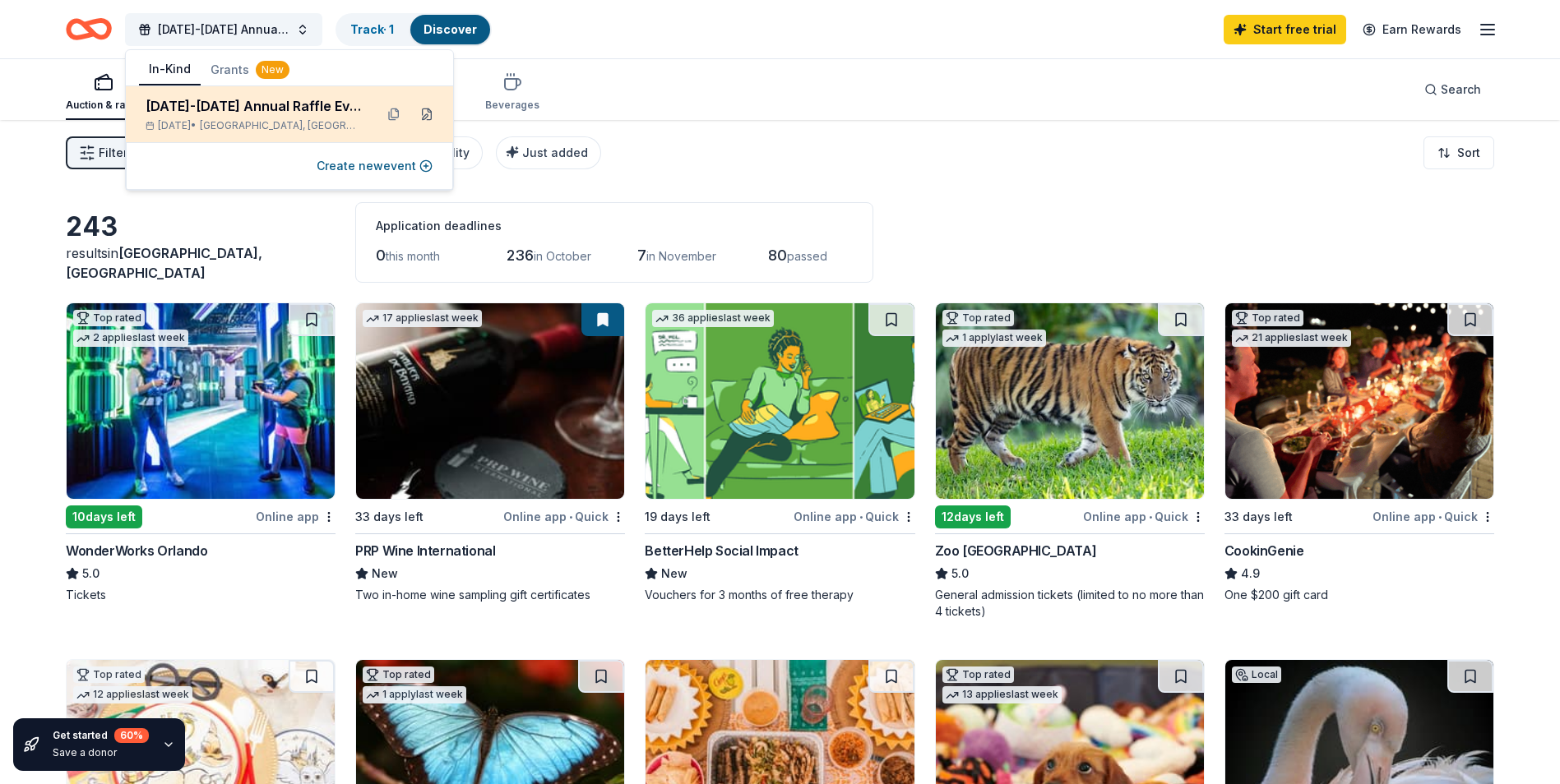
click at [427, 112] on button at bounding box center [426, 114] width 27 height 27
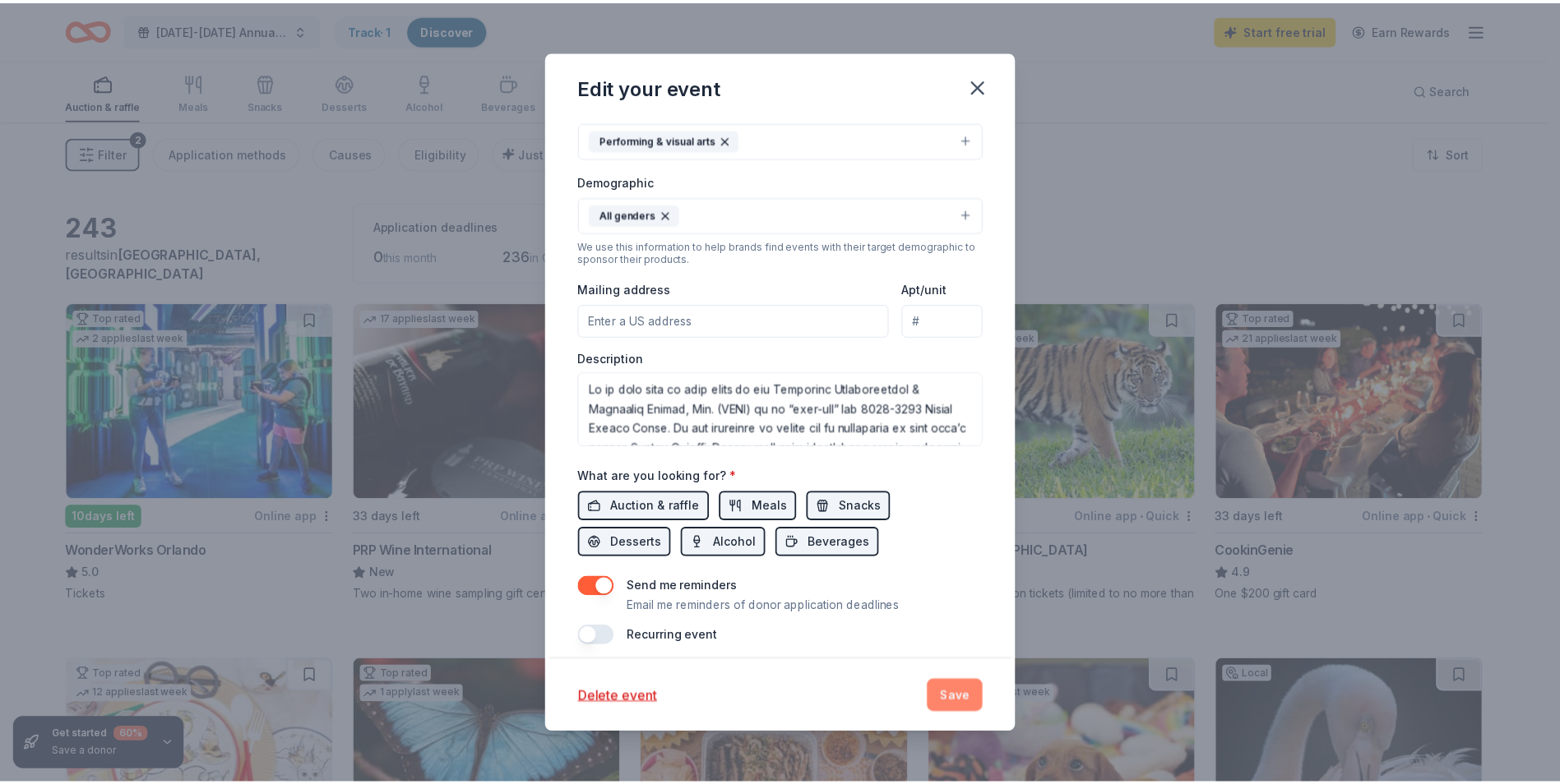
scroll to position [347, 0]
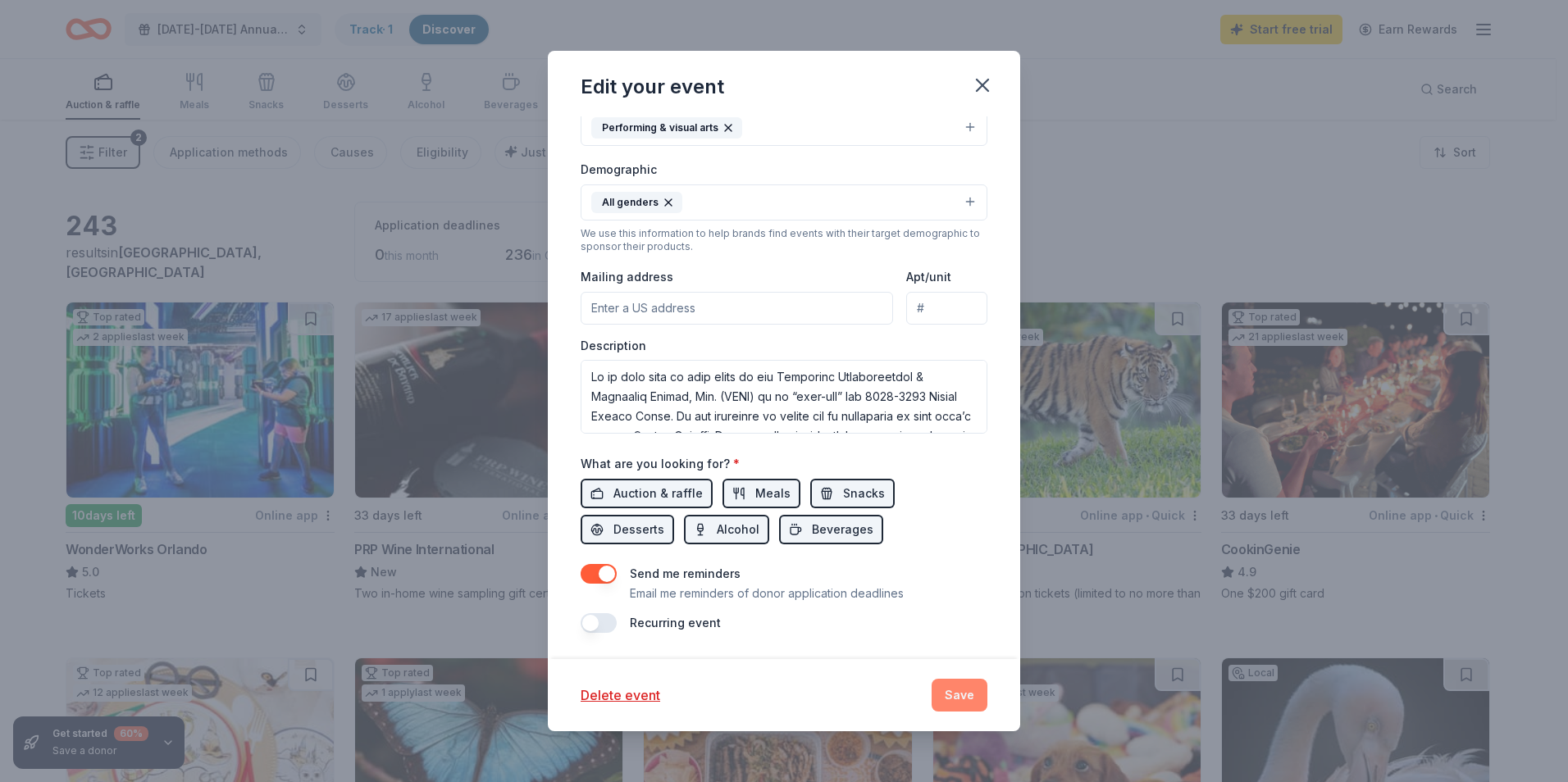
click at [979, 696] on button "Save" at bounding box center [959, 694] width 56 height 32
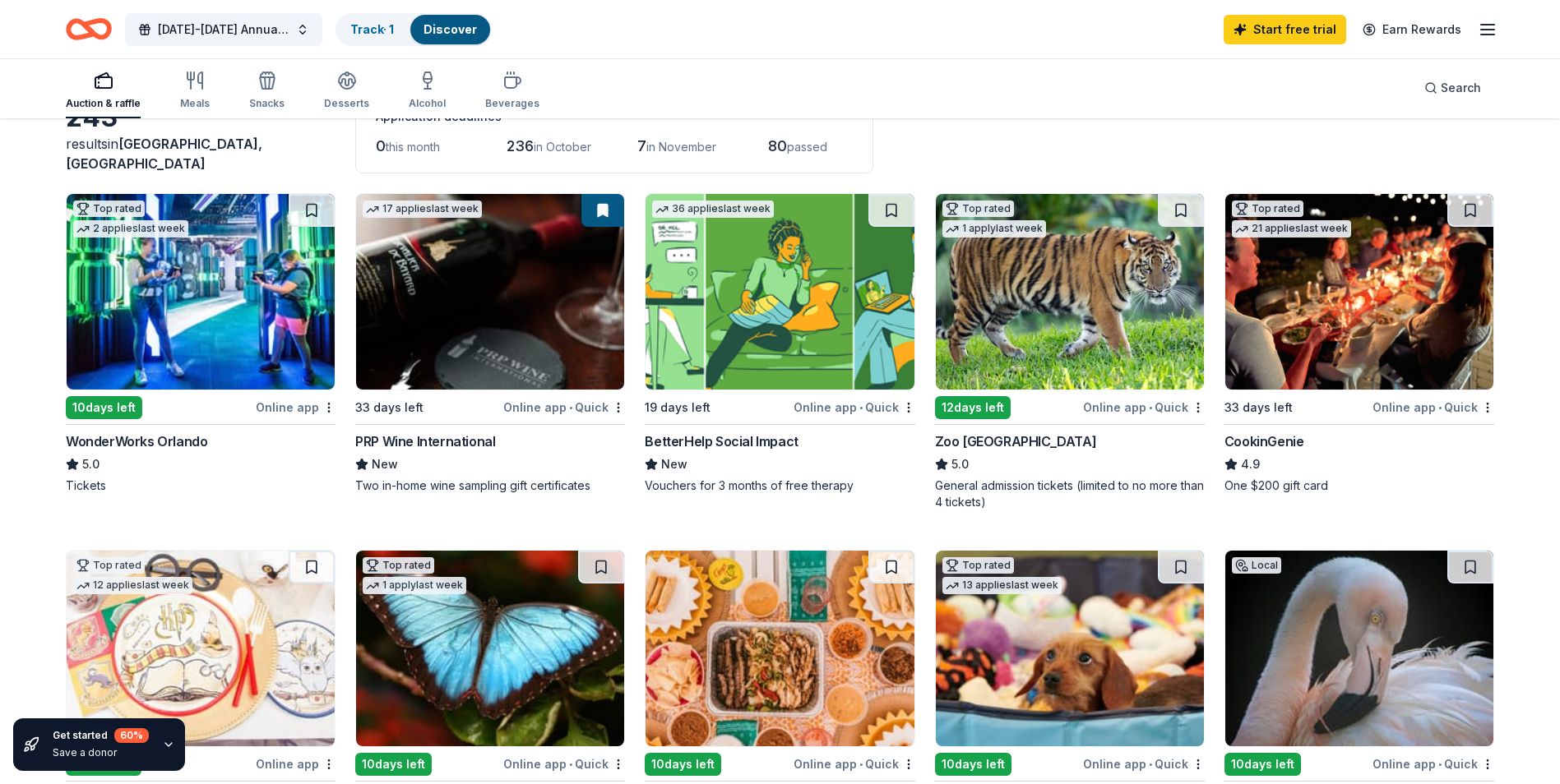
scroll to position [82, 0]
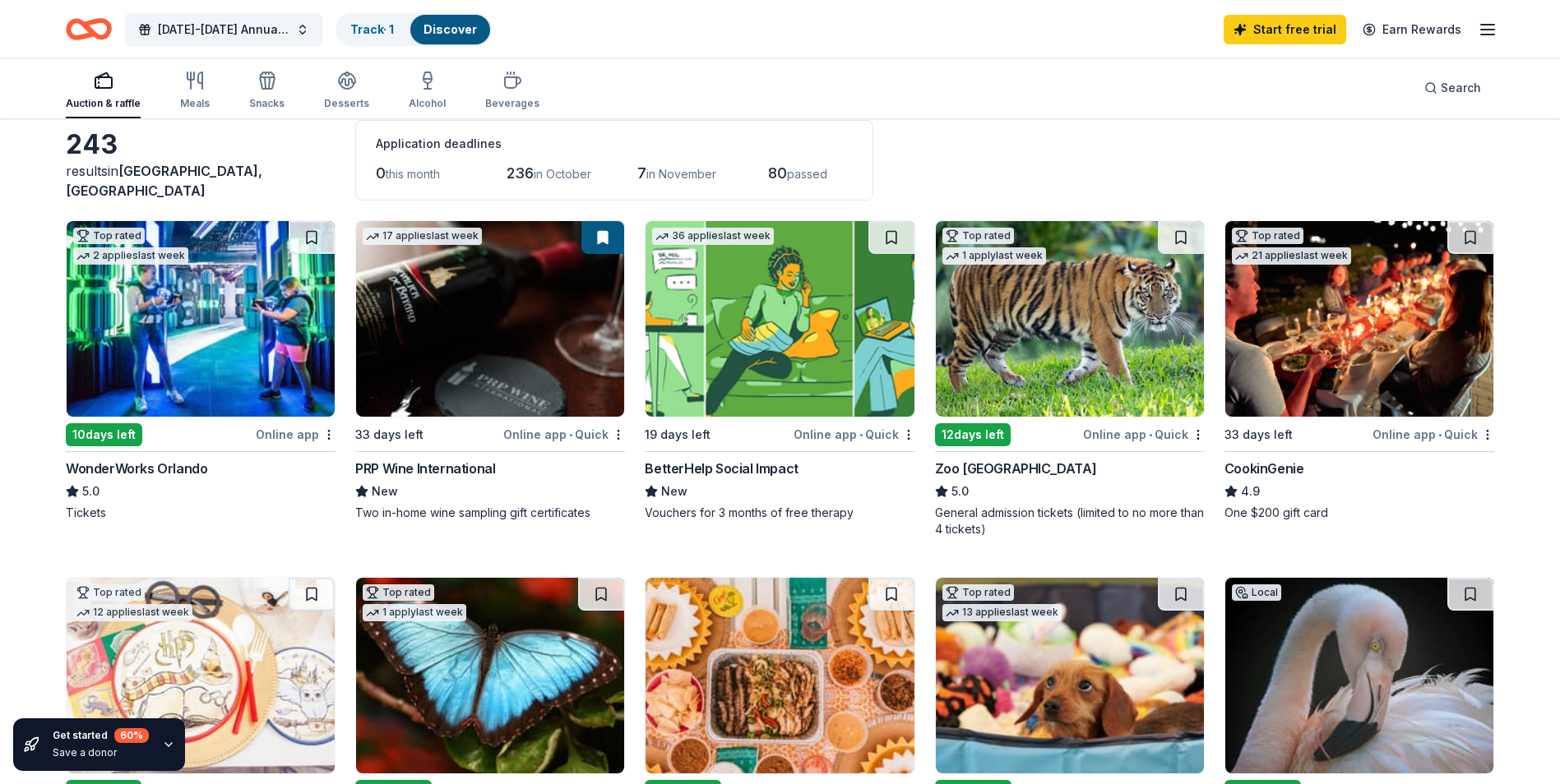
click at [829, 338] on img at bounding box center [780, 319] width 268 height 195
click at [1493, 30] on line "button" at bounding box center [1487, 30] width 13 height 0
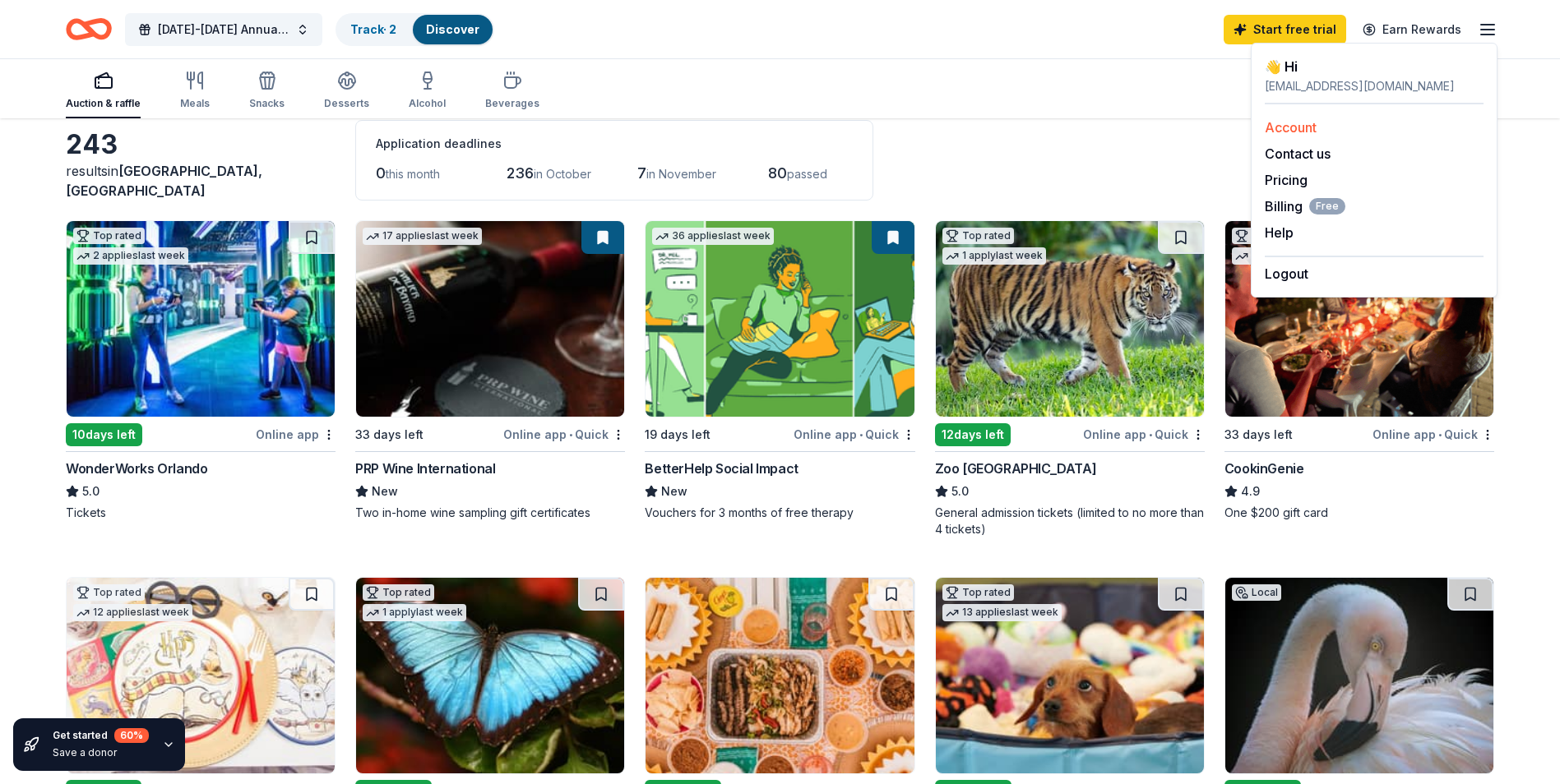
click at [1277, 130] on link "Account" at bounding box center [1291, 127] width 52 height 17
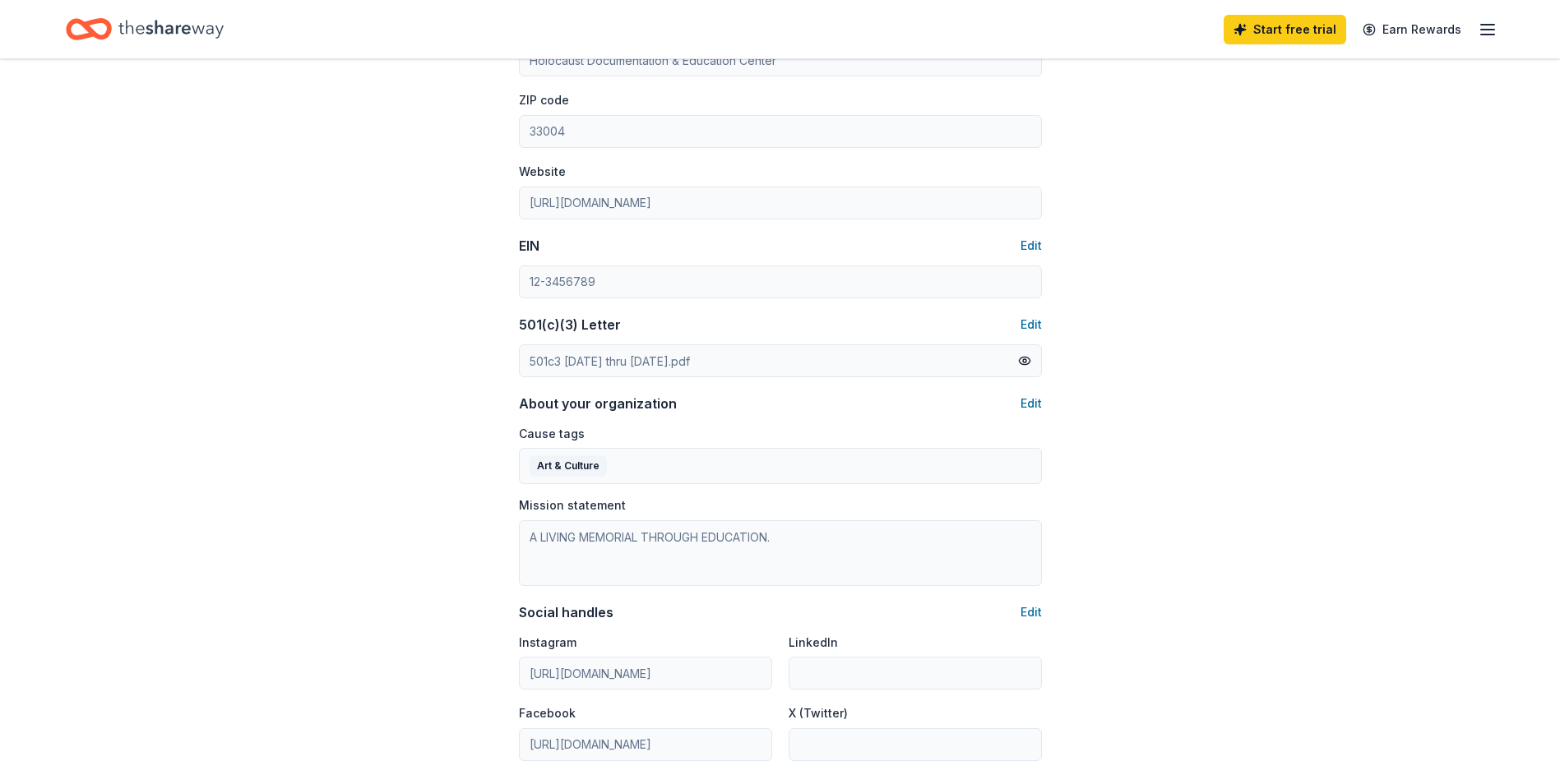
scroll to position [658, 0]
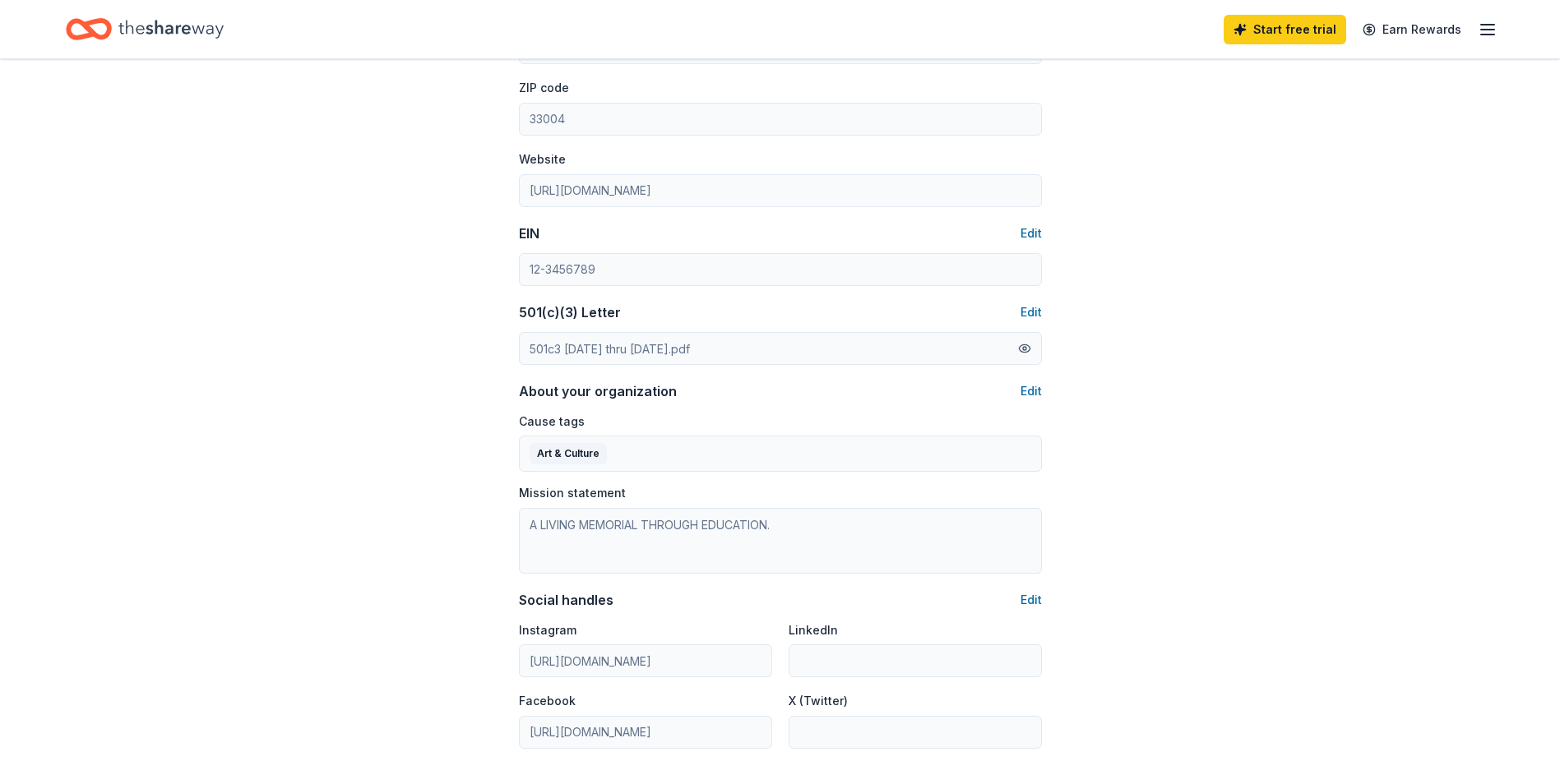
click at [1025, 345] on button at bounding box center [1024, 348] width 13 height 18
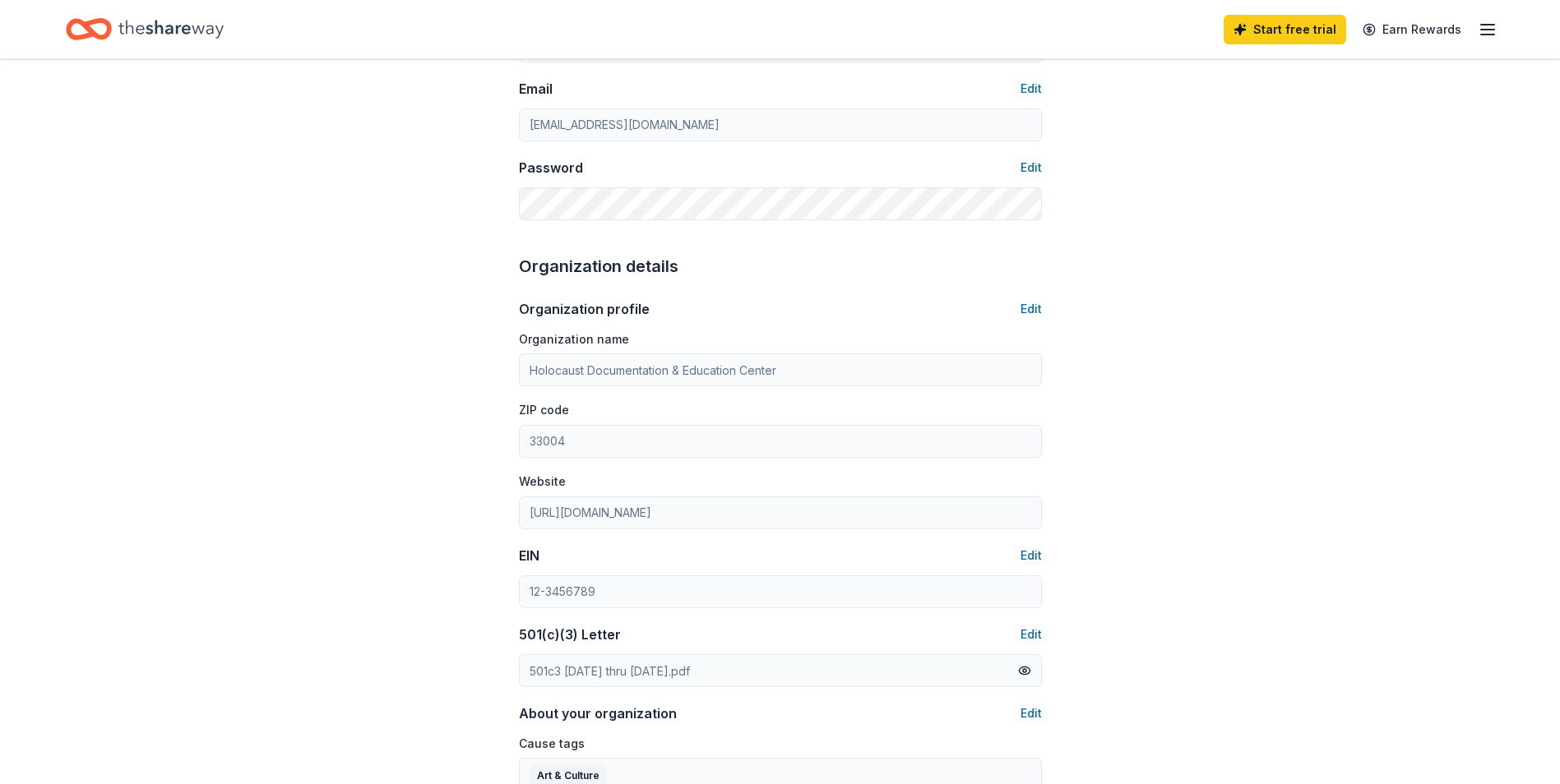
scroll to position [0, 0]
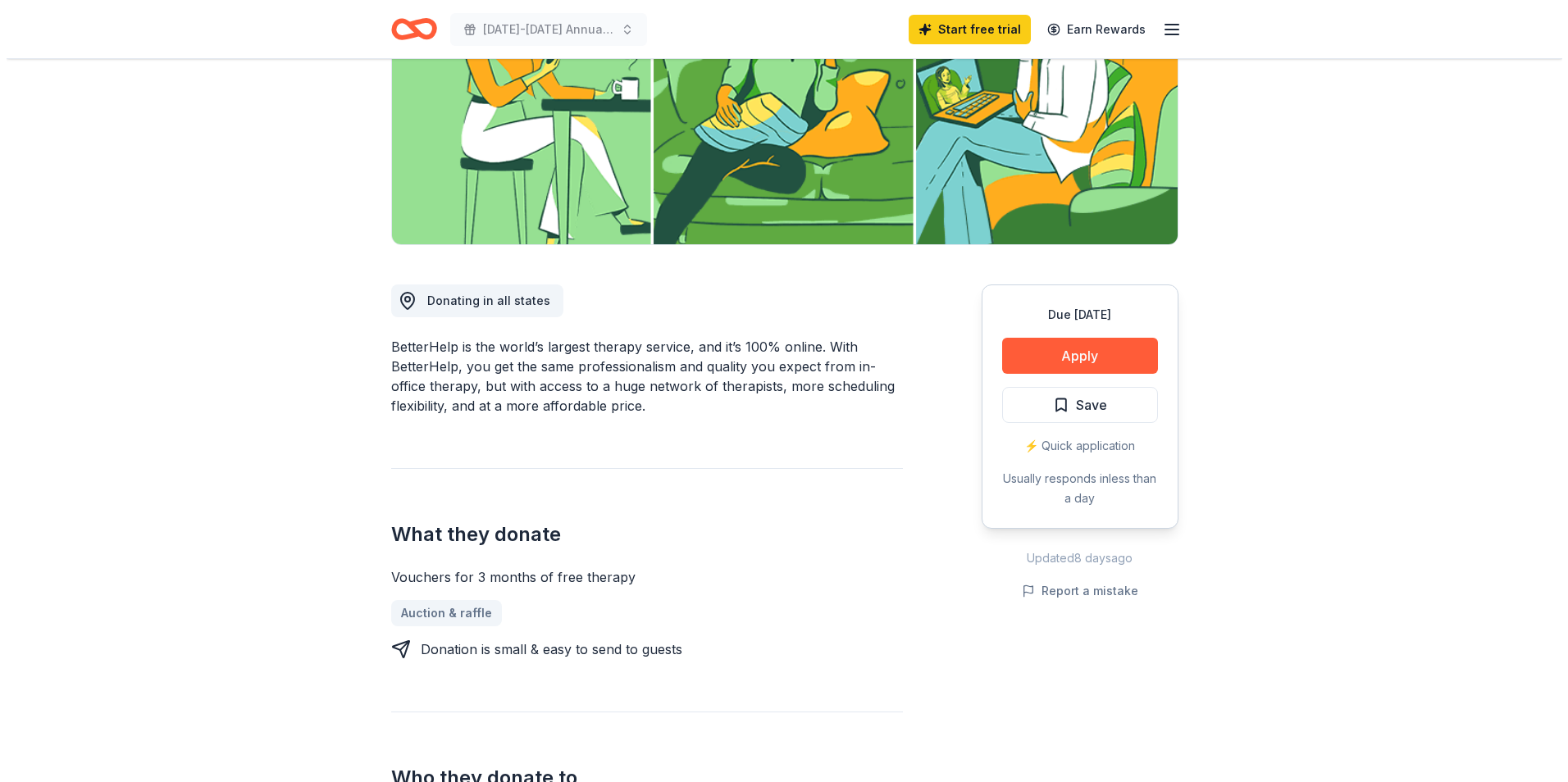
scroll to position [328, 0]
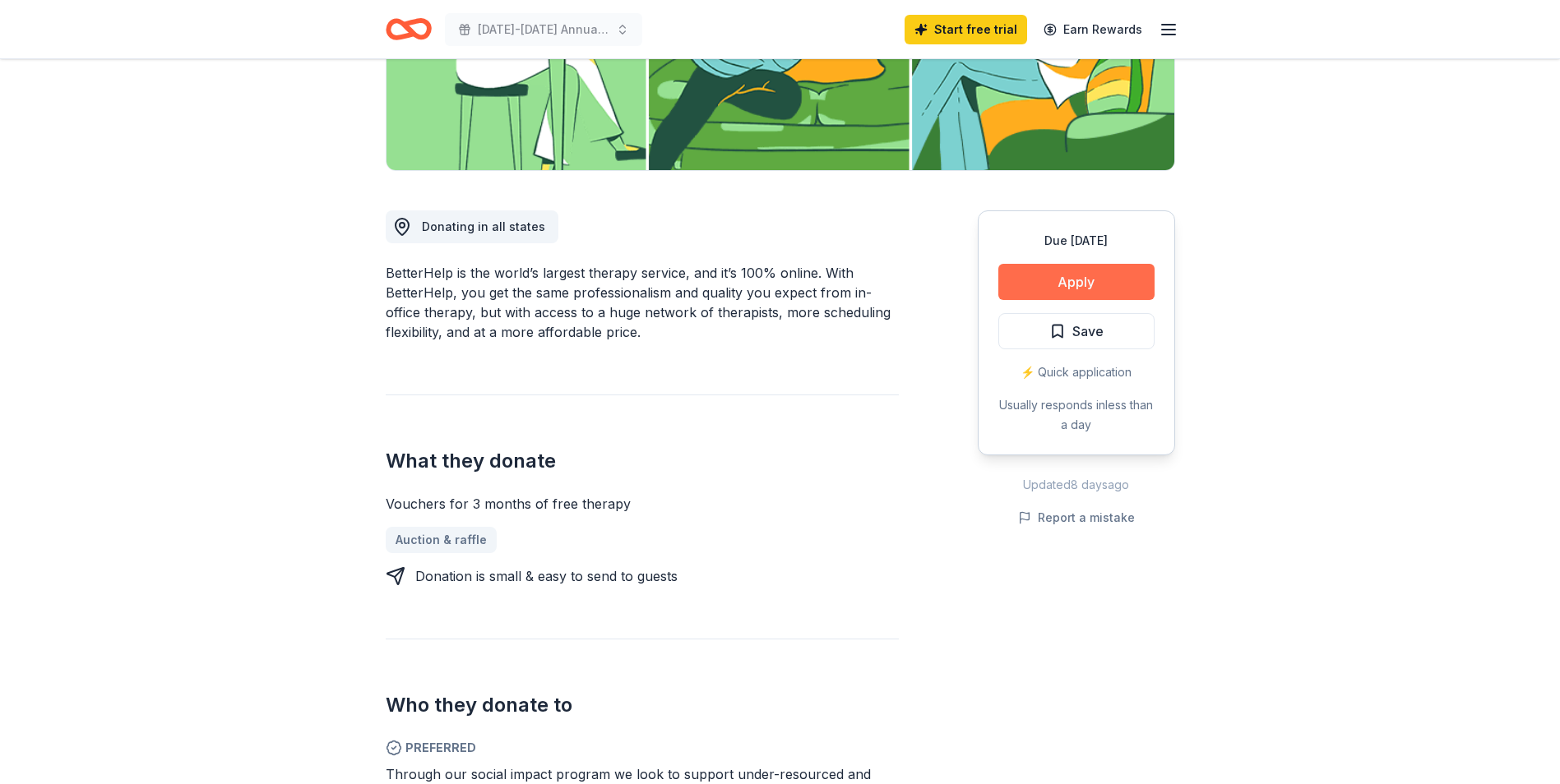
click at [1074, 282] on button "Apply" at bounding box center [1077, 282] width 156 height 36
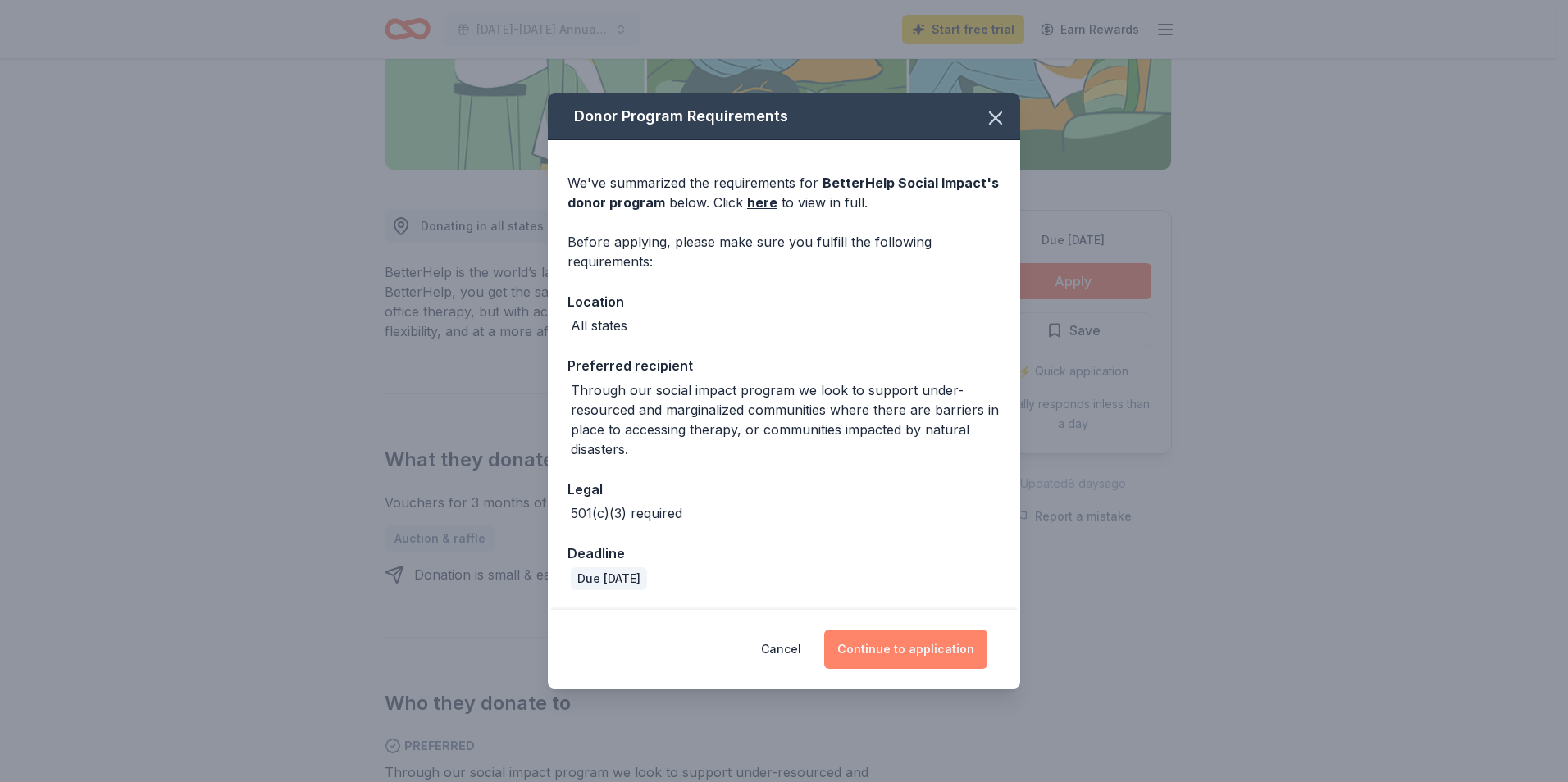
click at [914, 634] on button "Continue to application" at bounding box center [906, 649] width 163 height 39
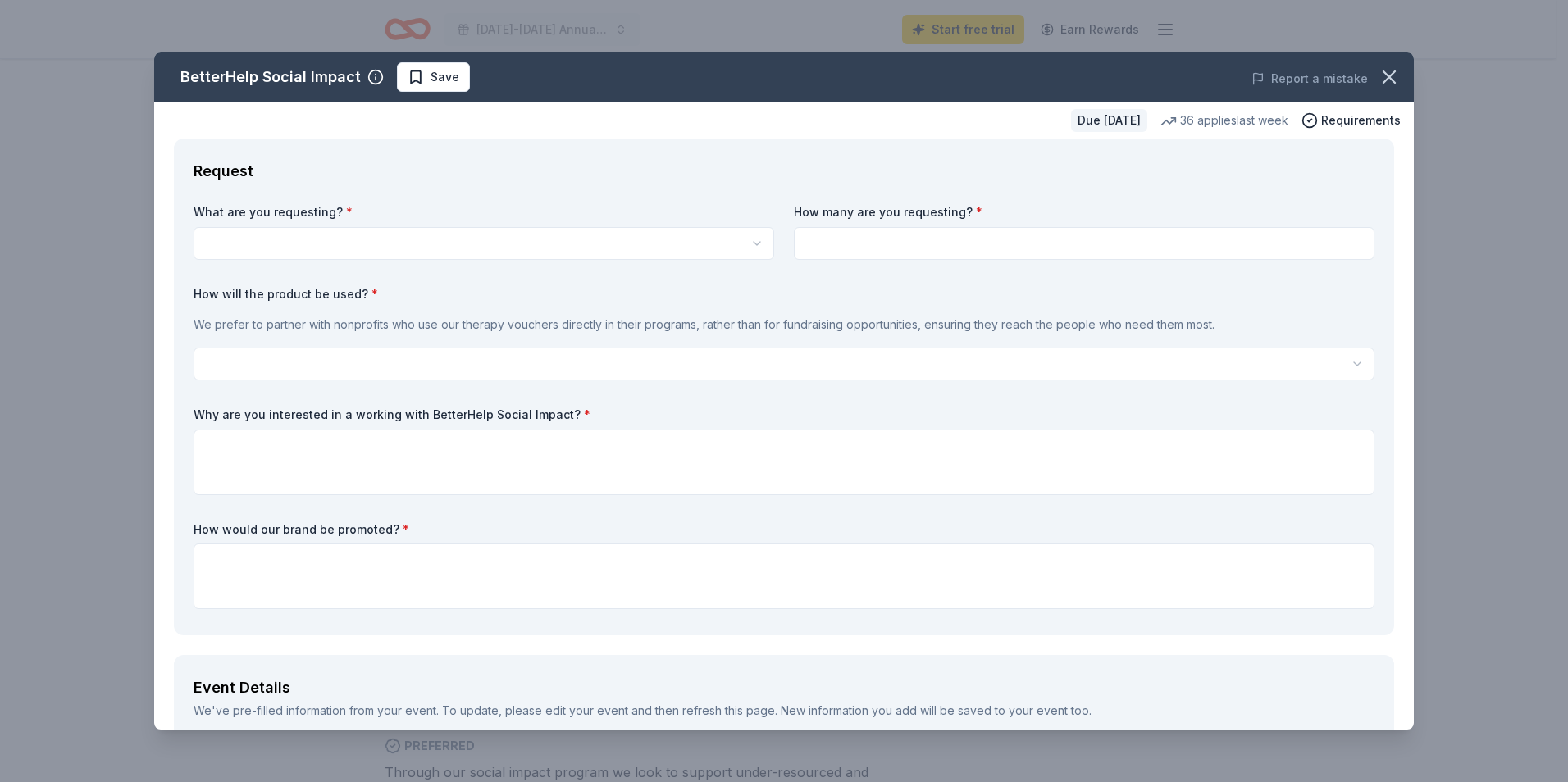
scroll to position [0, 0]
click at [443, 237] on html "2025-2026 Annual Raffle Event Start free trial Earn Rewards Due in 19 days Shar…" at bounding box center [784, 391] width 1568 height 782
select select "Vouchers for 3 months of free therapy"
click at [1044, 227] on input at bounding box center [1084, 243] width 580 height 32
type input "3"
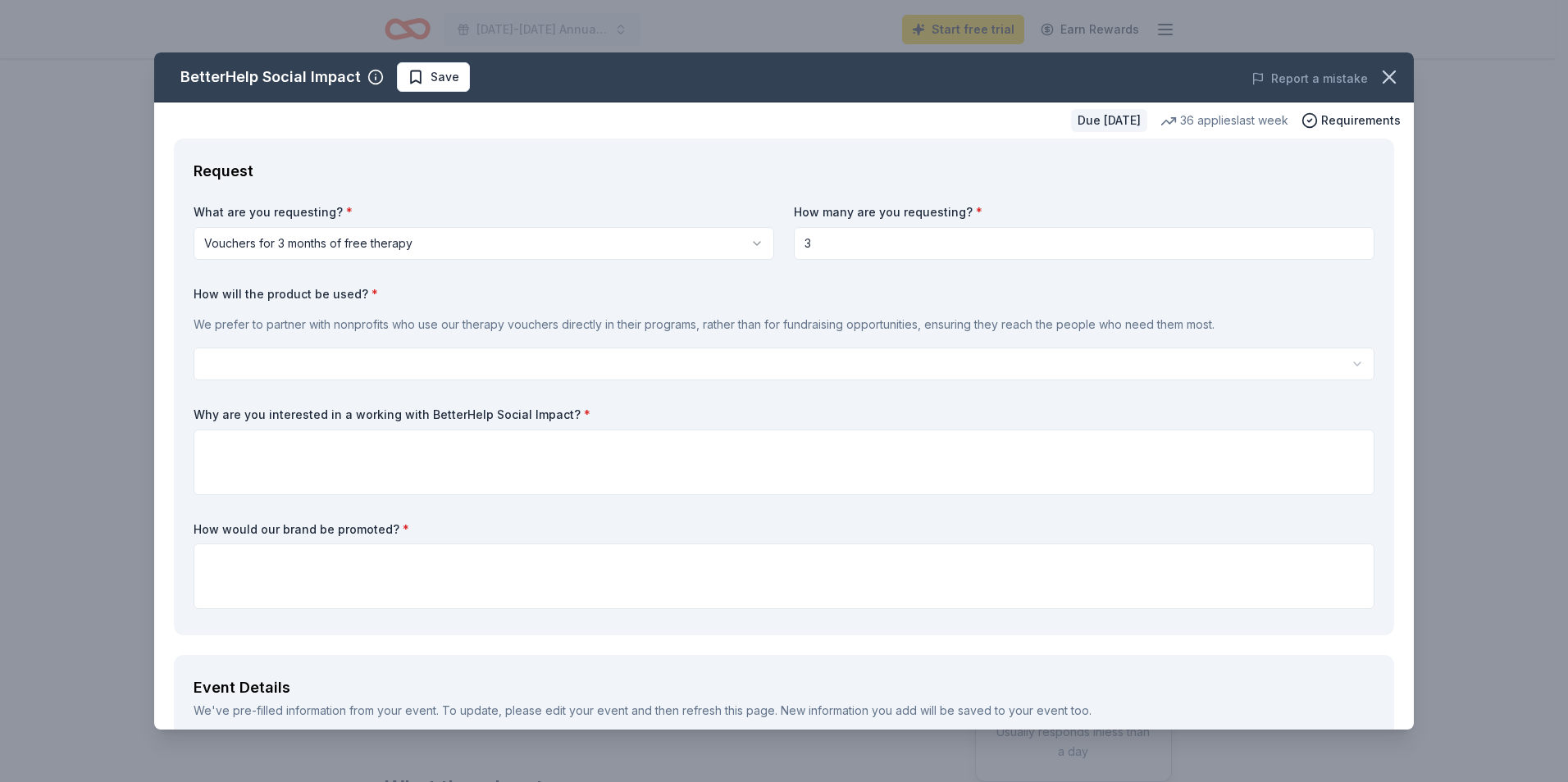
click at [657, 359] on html "2025-2026 Annual Raffle Event Start free trial Earn Rewards Due in 19 days Shar…" at bounding box center [784, 391] width 1568 height 782
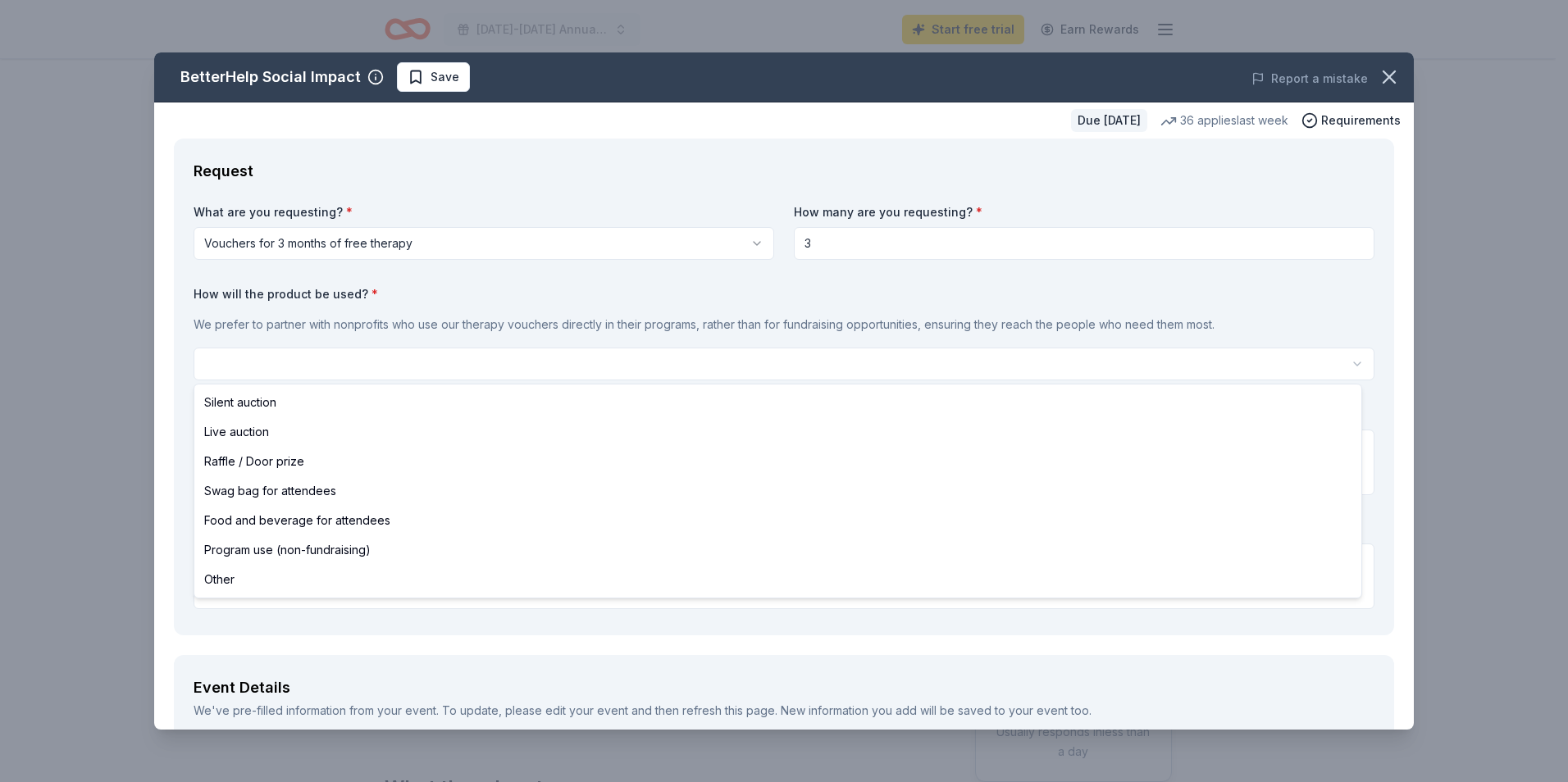
select select "raffleDoorPrize"
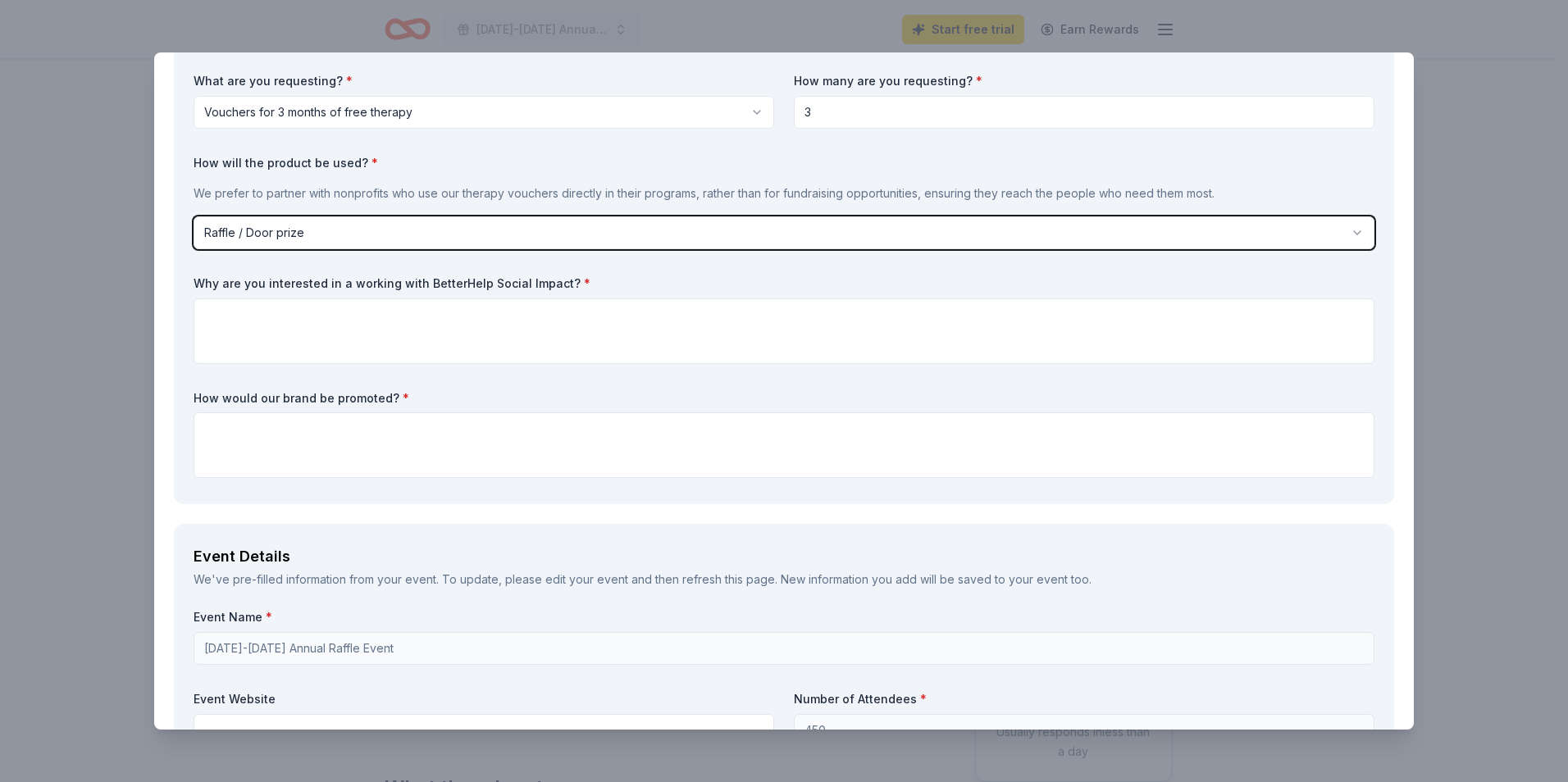
scroll to position [164, 0]
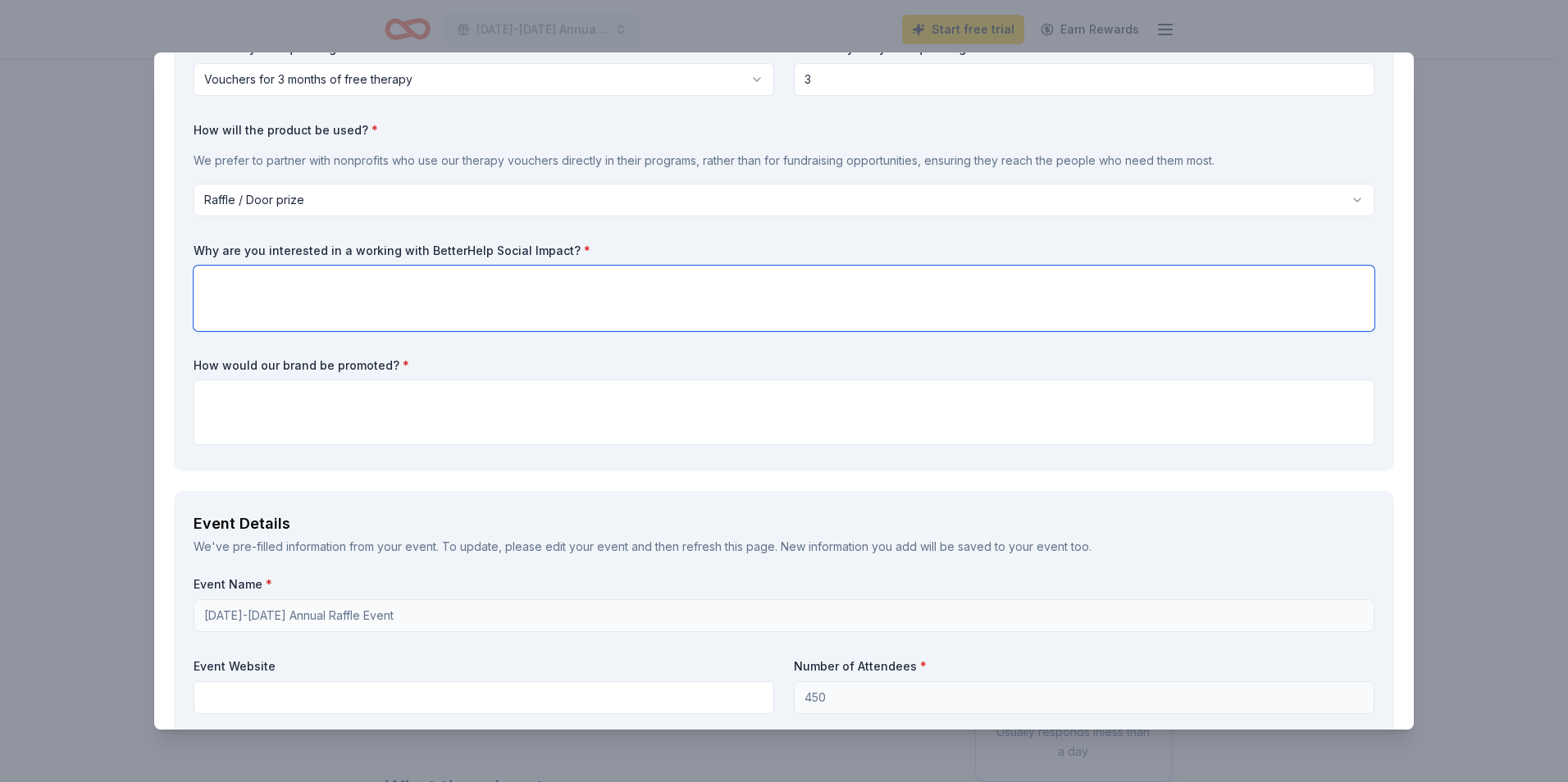
click at [416, 305] on textarea at bounding box center [784, 298] width 1180 height 66
type textarea "The Holocaust Documentation and Education Center"
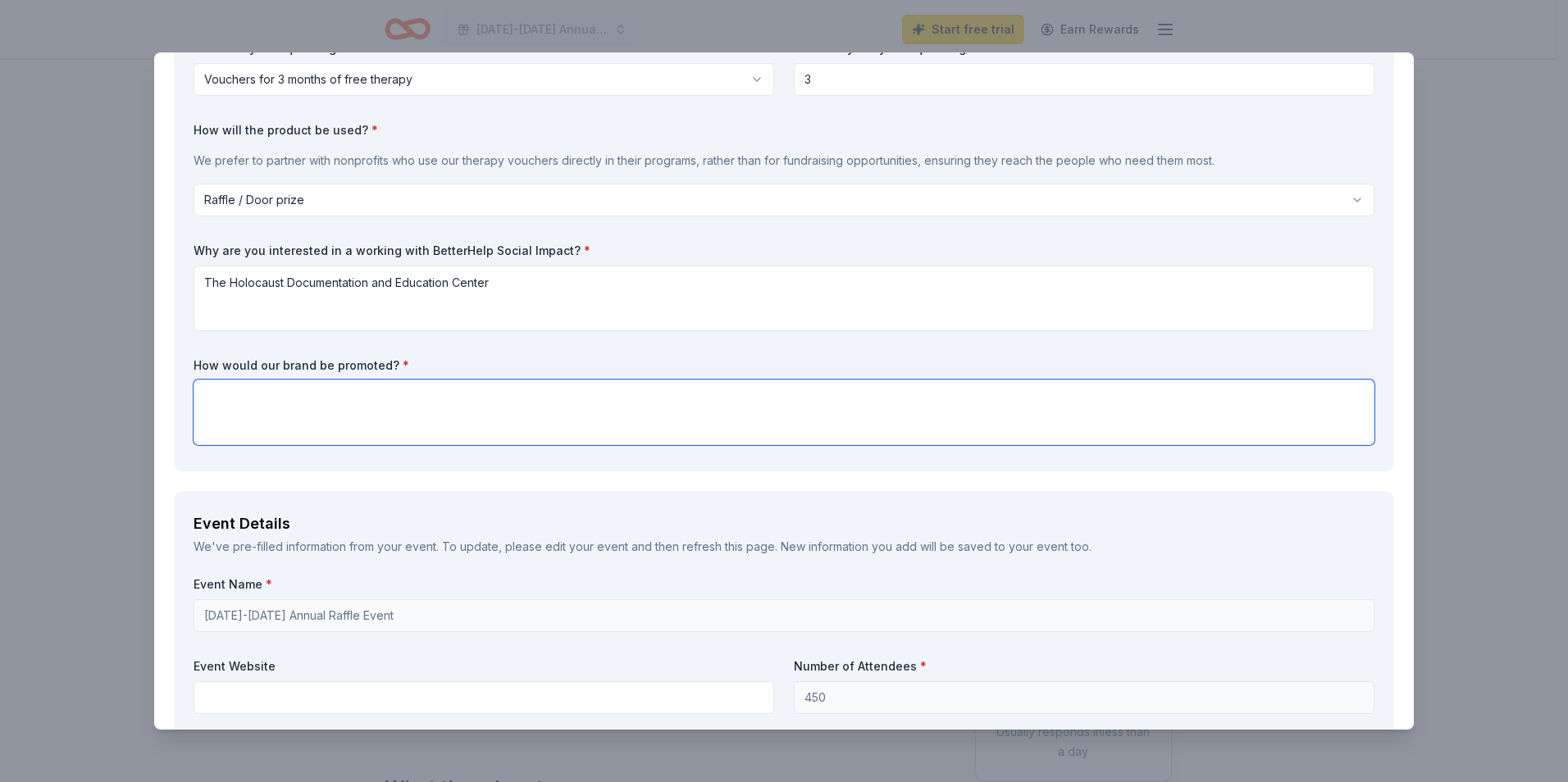
click at [342, 407] on textarea at bounding box center [784, 412] width 1180 height 66
paste textarea "Our museum welcomes over 10,000 visitors annually and reaches a growing audienc…"
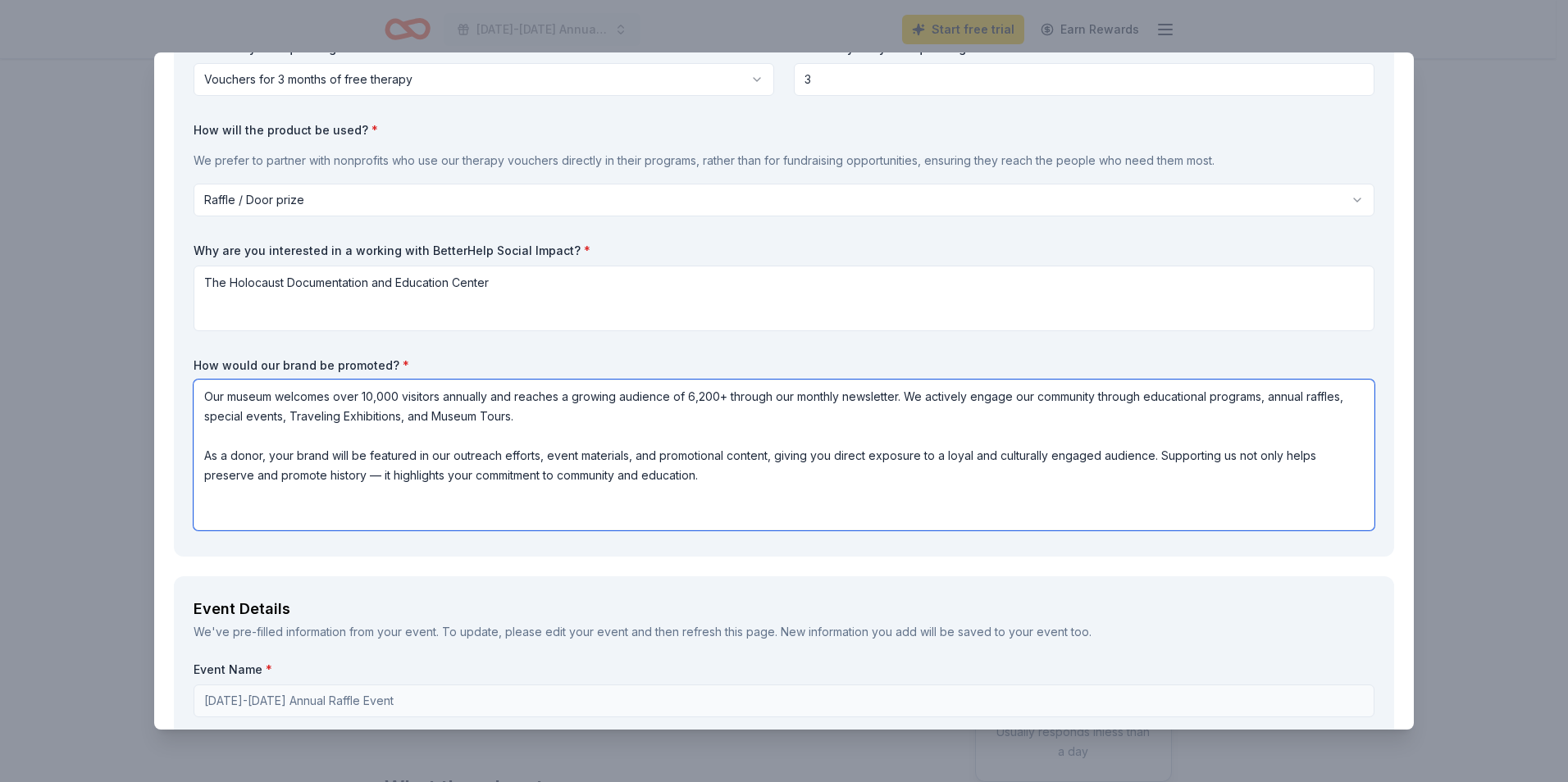
click at [215, 397] on textarea "Our museum welcomes over 10,000 visitors annually and reaches a growing audienc…" at bounding box center [784, 454] width 1180 height 150
click at [202, 413] on textarea "Our museum welcomes over 10,000 visitors annually and reaches a growing audienc…" at bounding box center [784, 454] width 1180 height 150
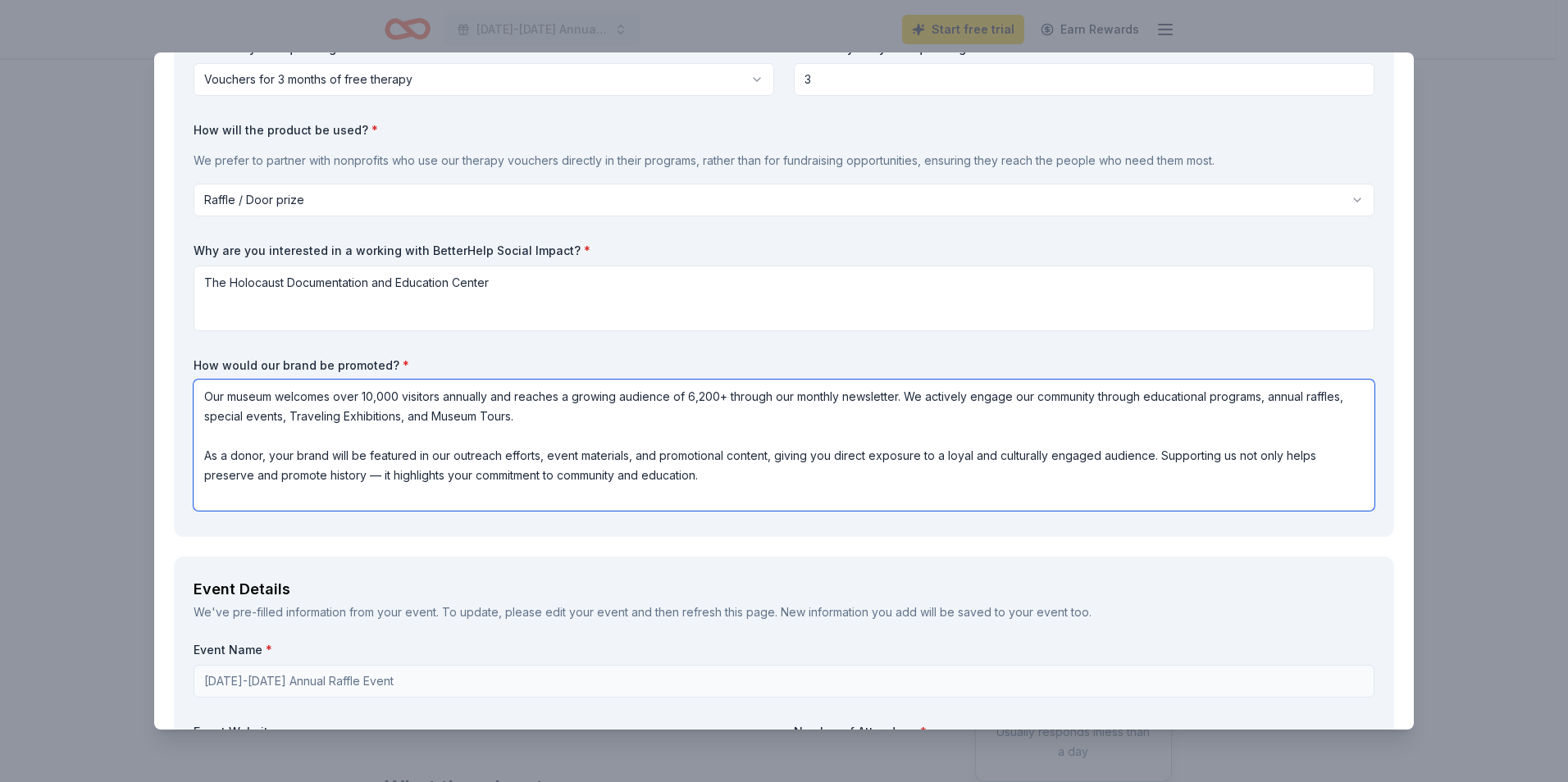
type textarea "Our museum welcomes over 10,000 visitors annually and reaches a growing audienc…"
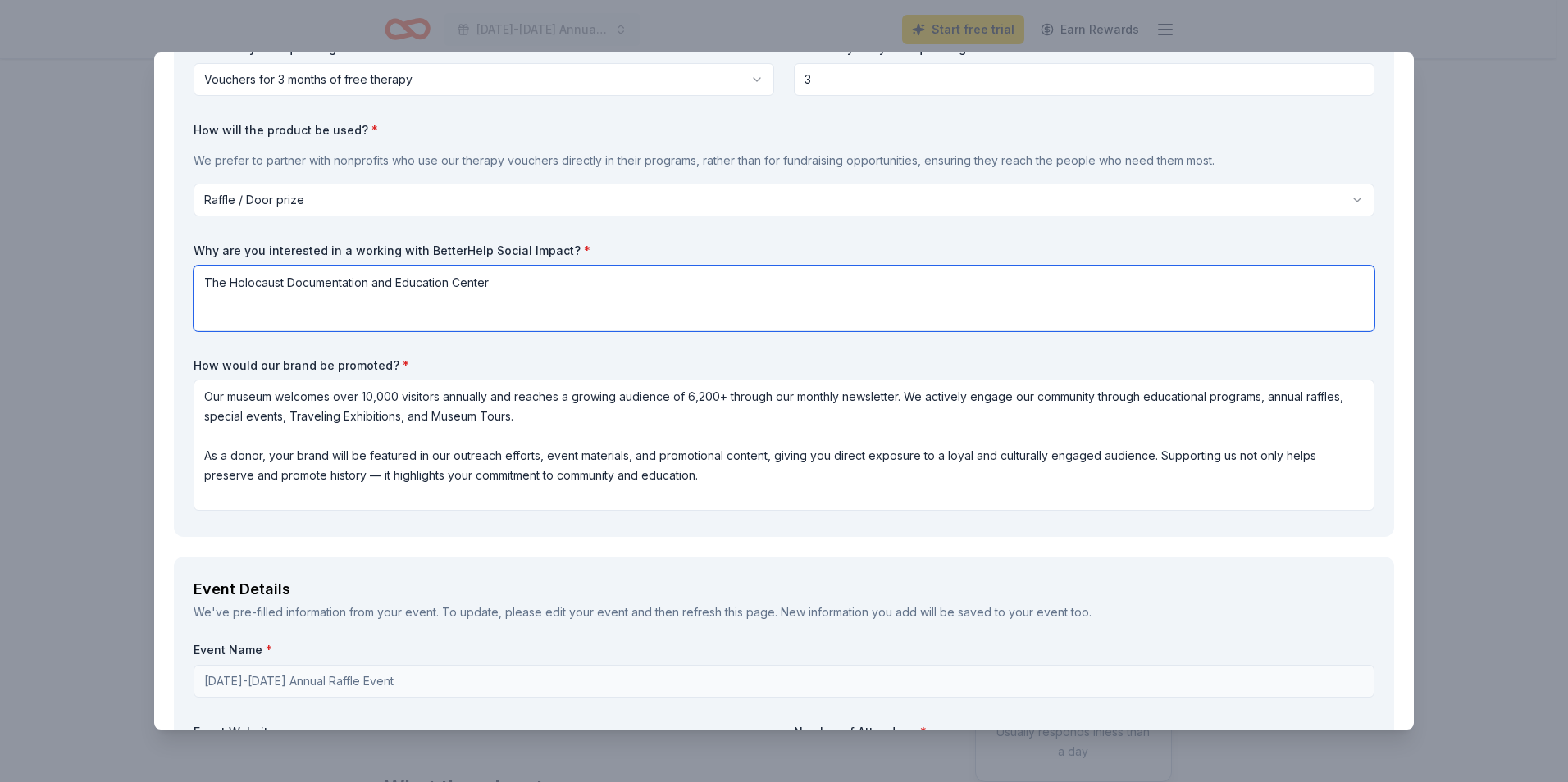
click at [568, 285] on textarea "The Holocaust Documentation and Education Center" at bounding box center [784, 298] width 1180 height 66
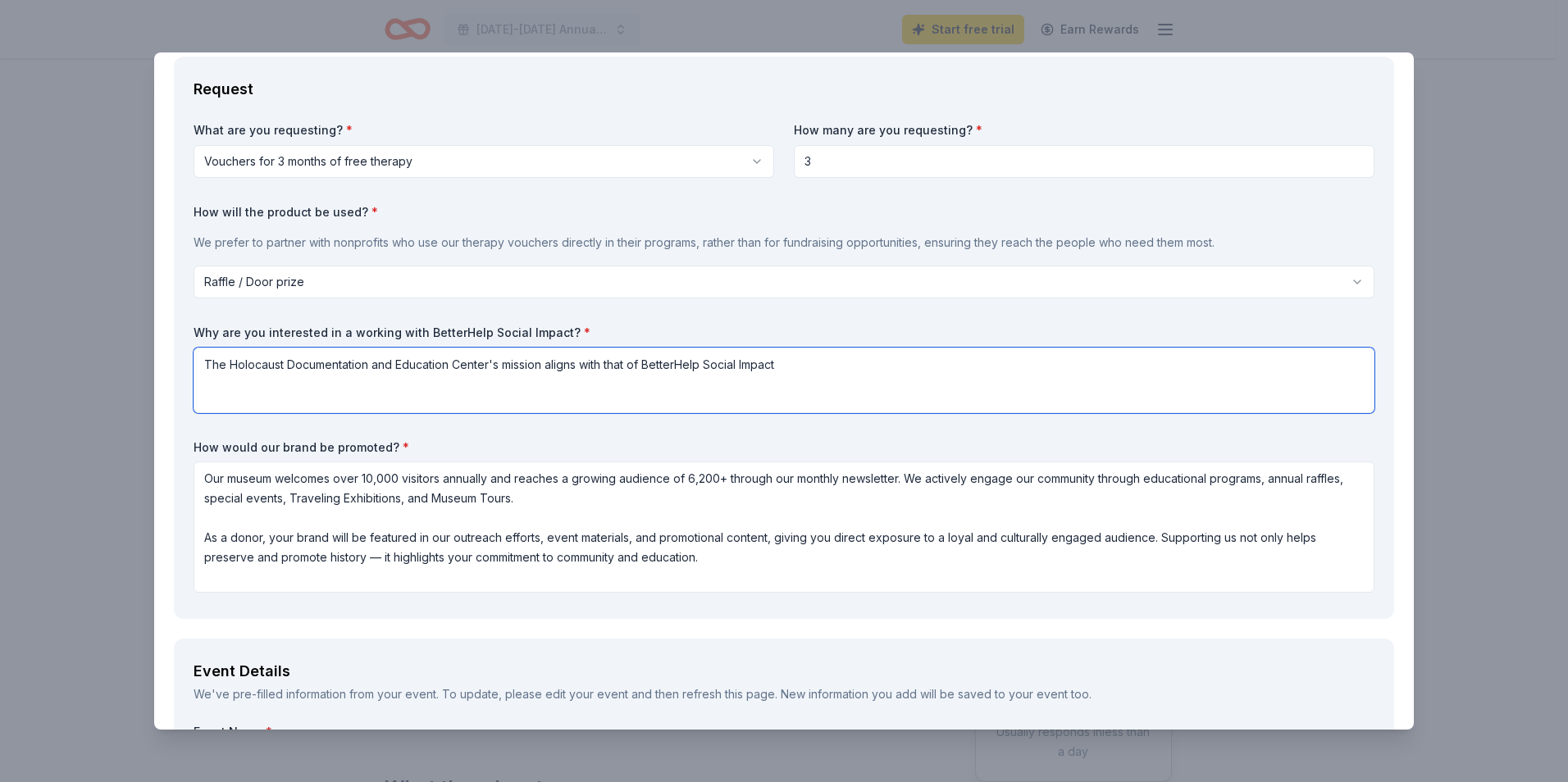
scroll to position [0, 0]
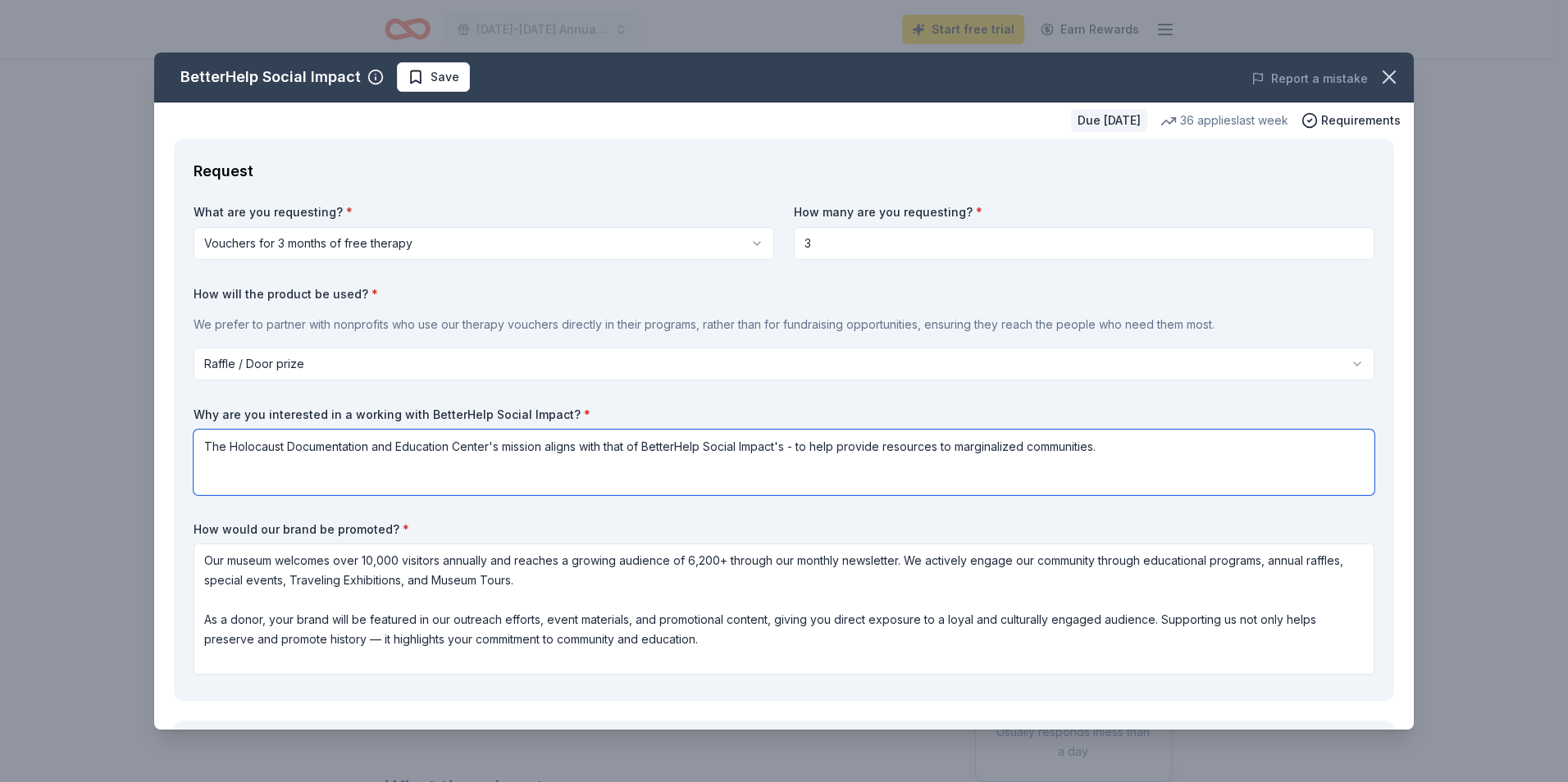
click at [1171, 447] on textarea "The Holocaust Documentation and Education Center's mission aligns with that of …" at bounding box center [784, 462] width 1180 height 66
paste textarea "The HDEC is central in collecting over 2,500 oral histories of Survivors, Liber…"
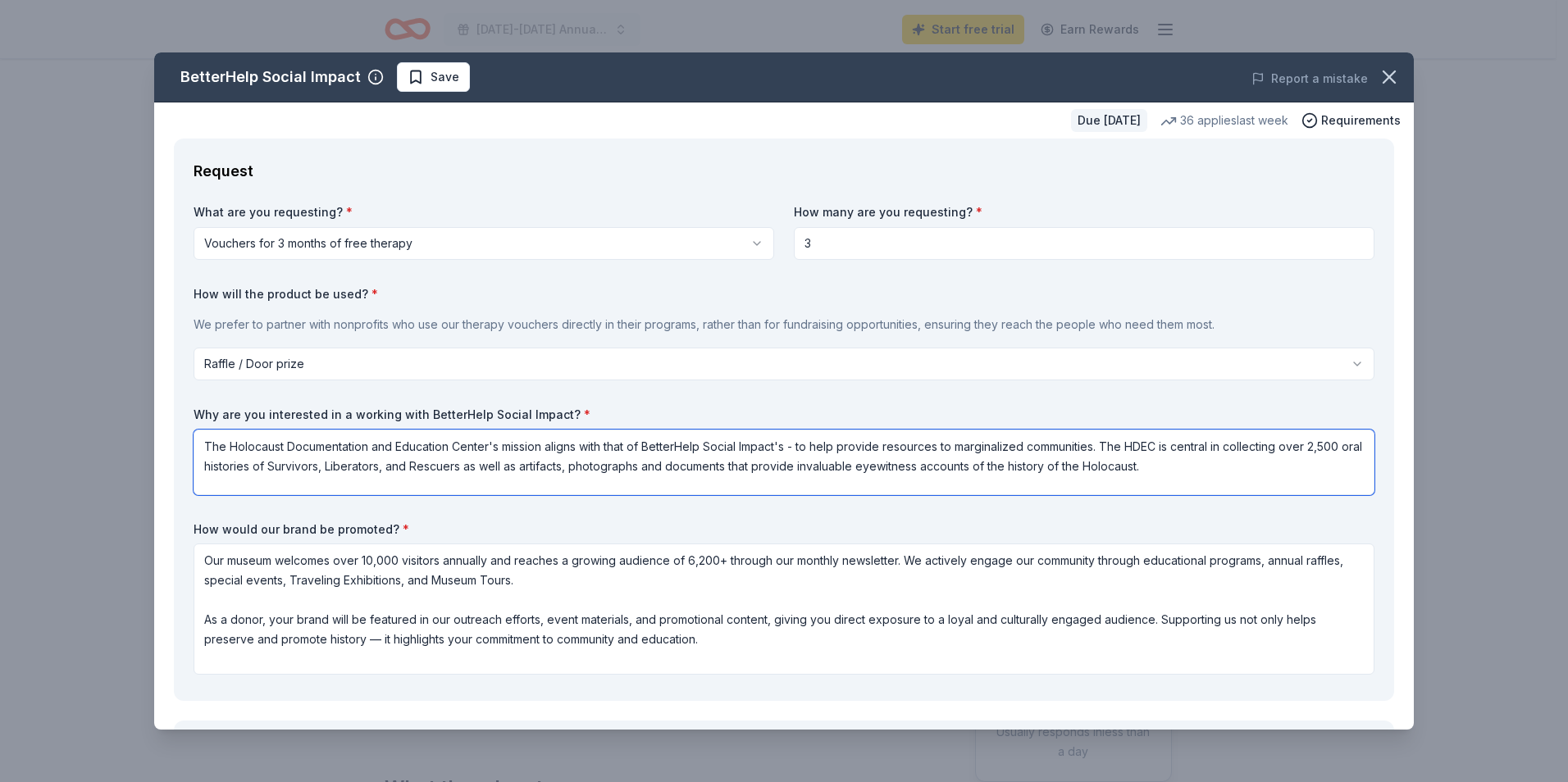
drag, startPoint x: 1164, startPoint y: 467, endPoint x: 1107, endPoint y: 447, distance: 60.4
click at [1107, 447] on textarea "The Holocaust Documentation and Education Center's mission aligns with that of …" at bounding box center [784, 462] width 1180 height 66
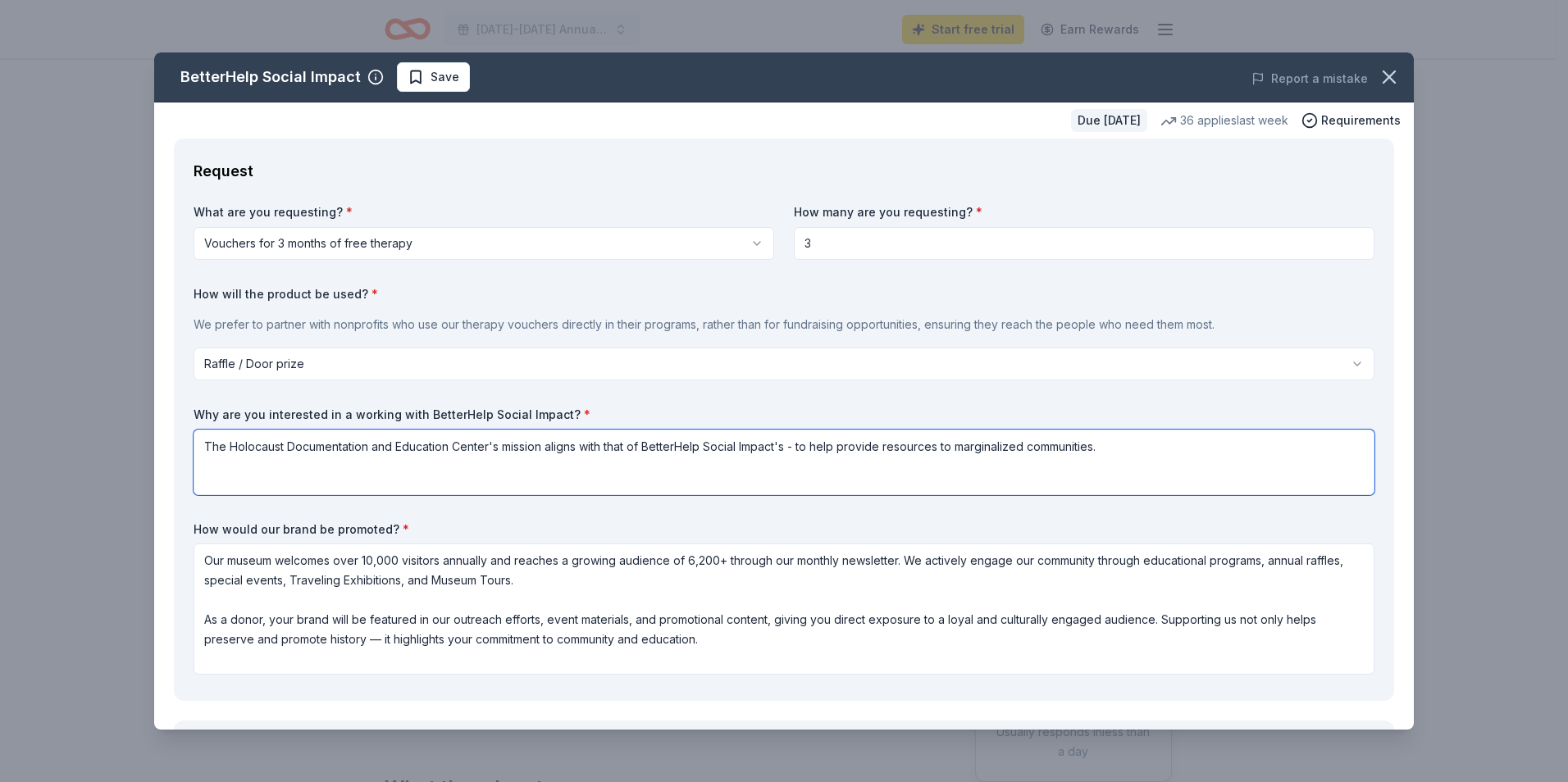
paste textarea "The Holocaust Documentation & Education Center (HDEC) is devoted to documenting…"
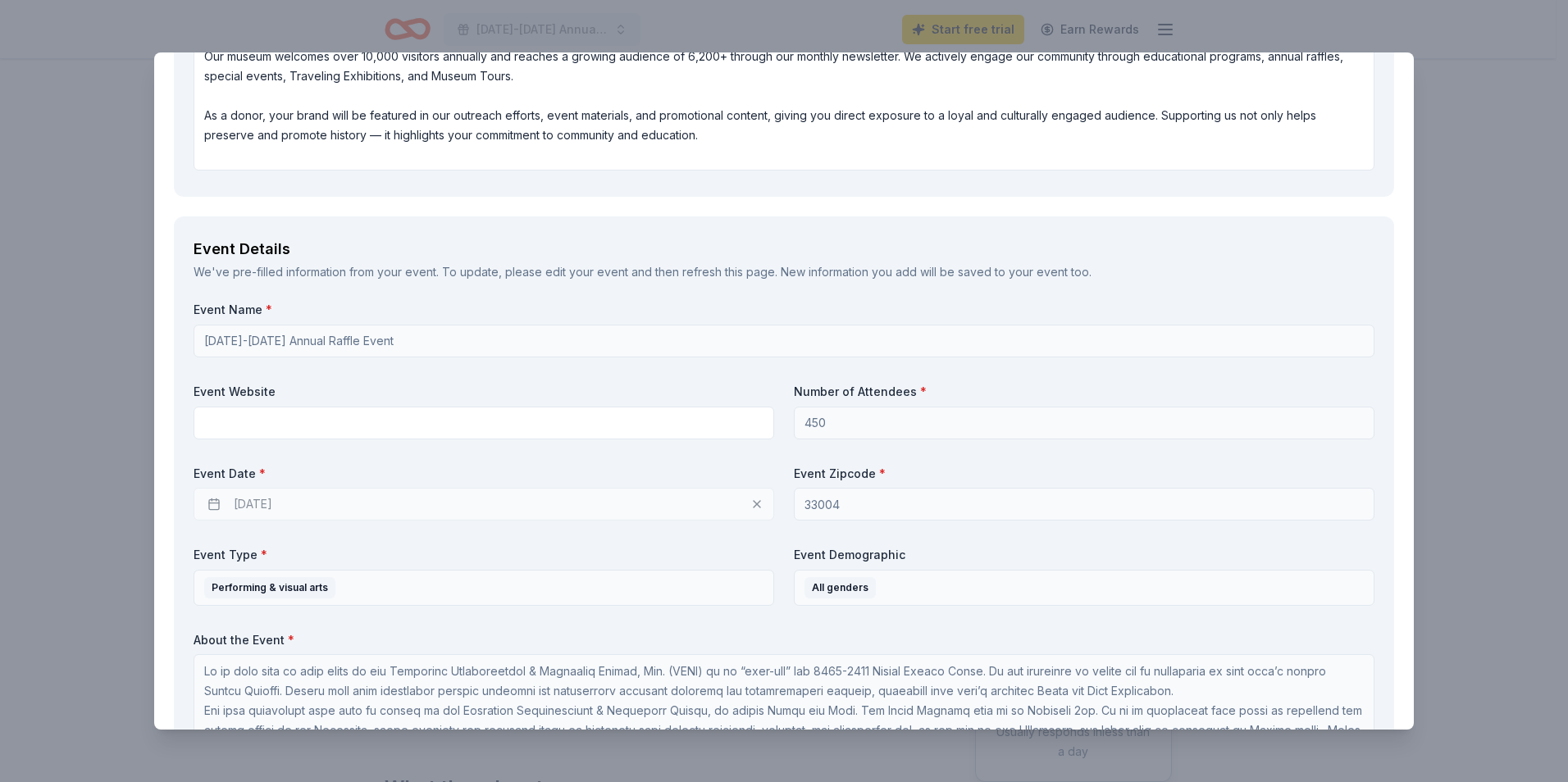
scroll to position [574, 0]
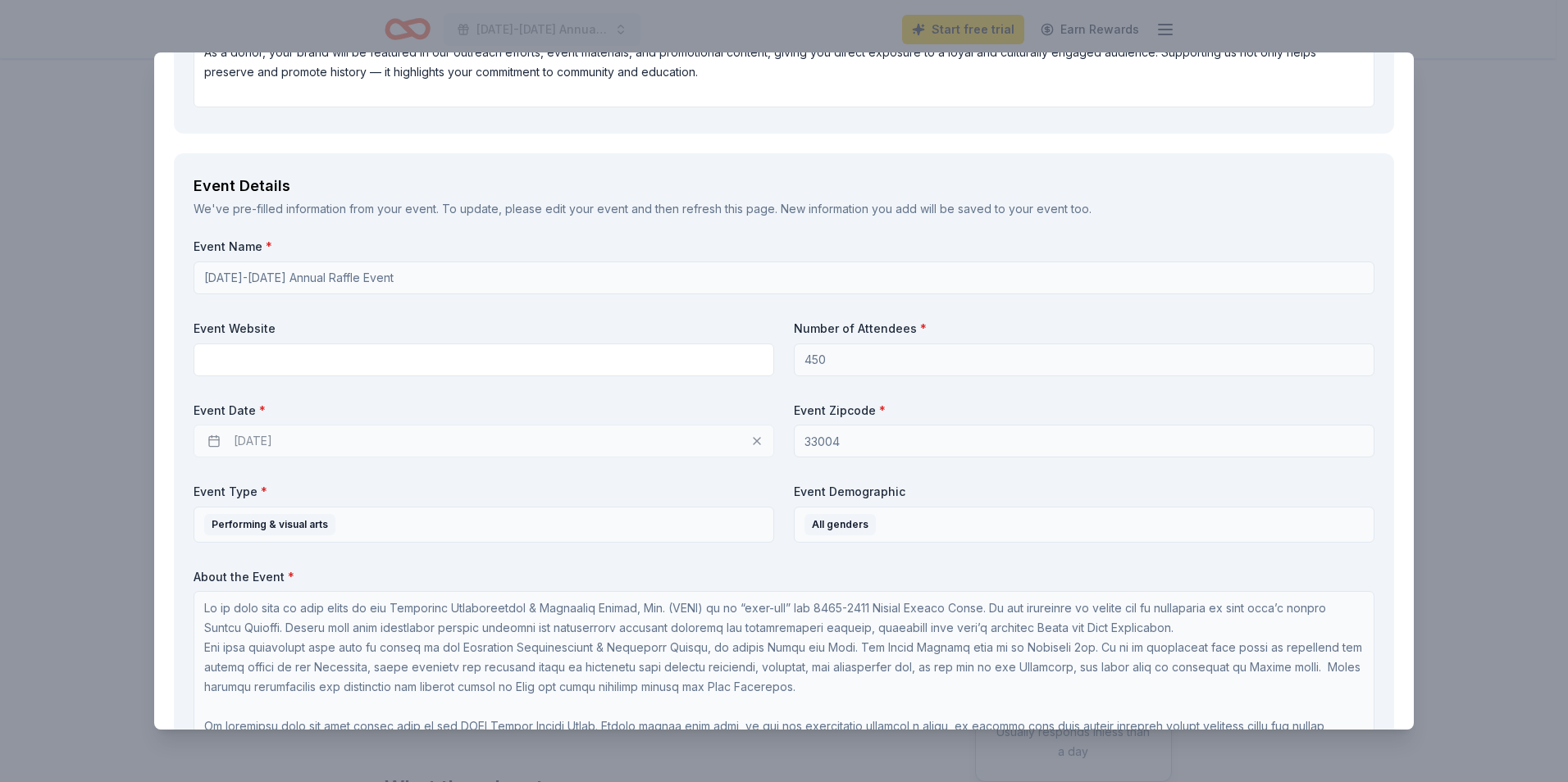
type textarea "The Holocaust Documentation and Education Center's mission aligns with that of …"
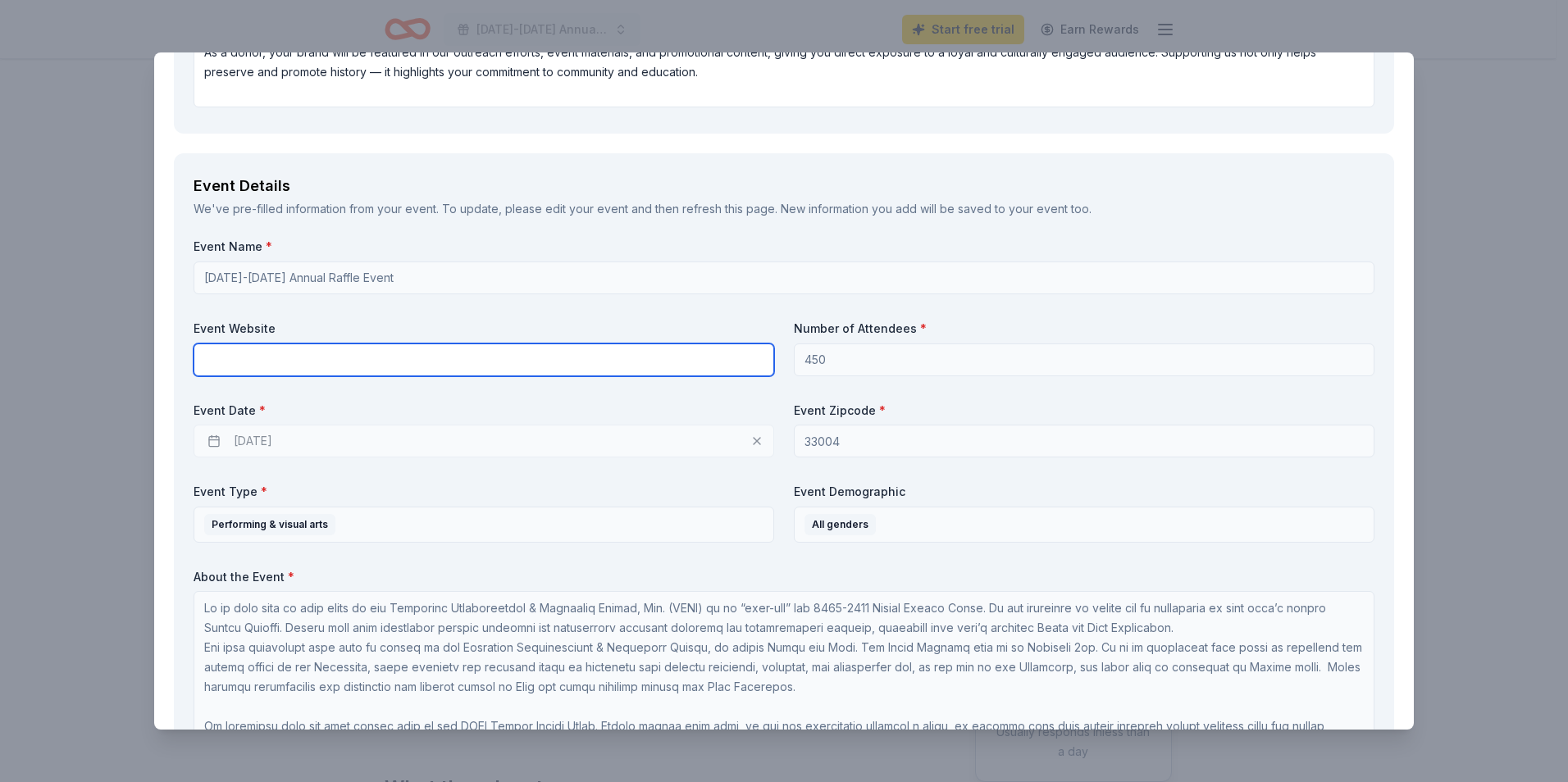
click at [345, 356] on input "text" at bounding box center [484, 359] width 580 height 32
click at [352, 352] on input "text" at bounding box center [484, 359] width 580 height 32
paste input "https://www.eventbrite.com/e/visas-for-life-righteous-and-honorable-diplomats-e…"
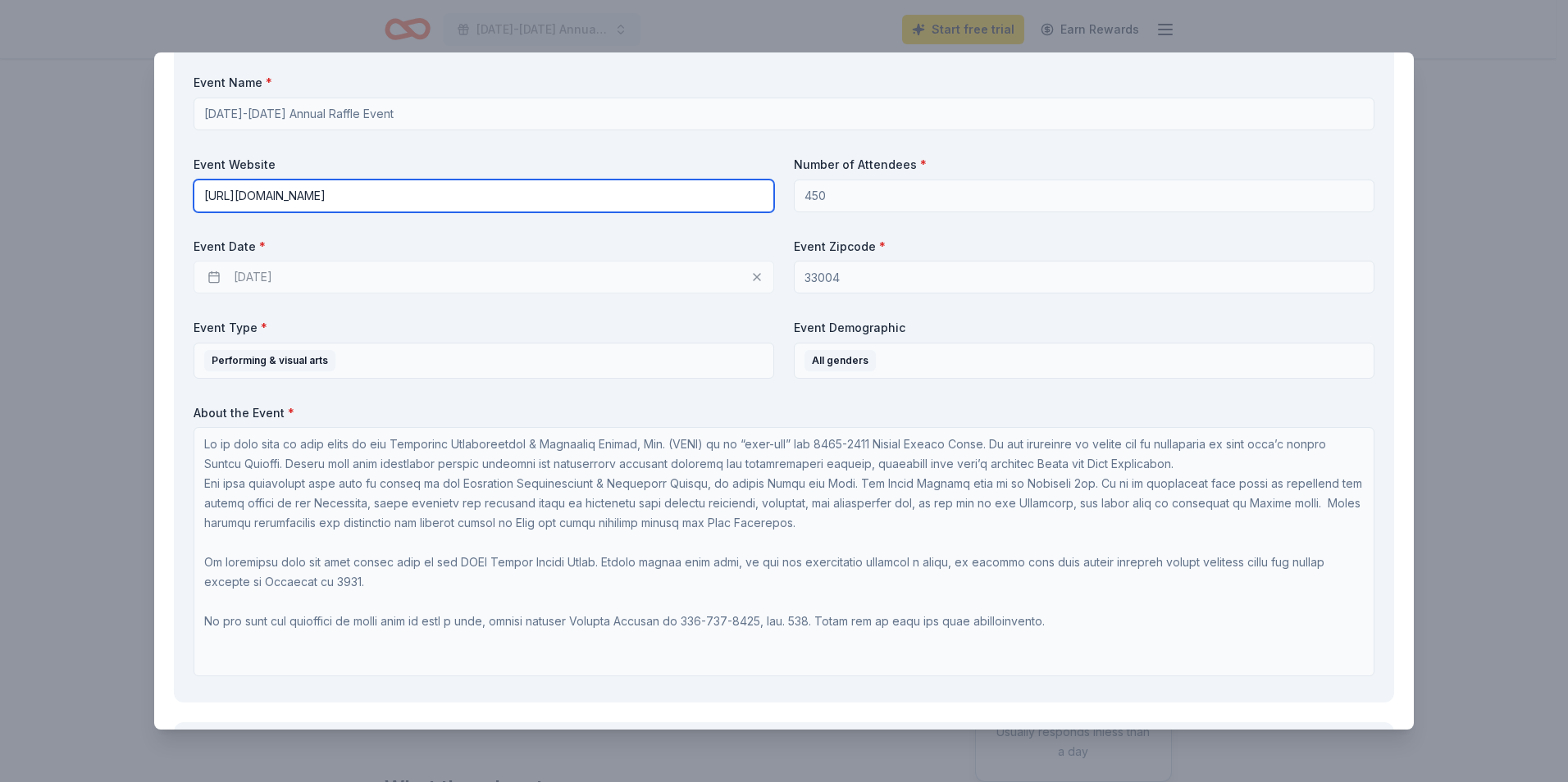
scroll to position [2, 0]
type input "https://www.eventbrite.com/e/visas-for-life-righteous-and-honorable-diplomats-e…"
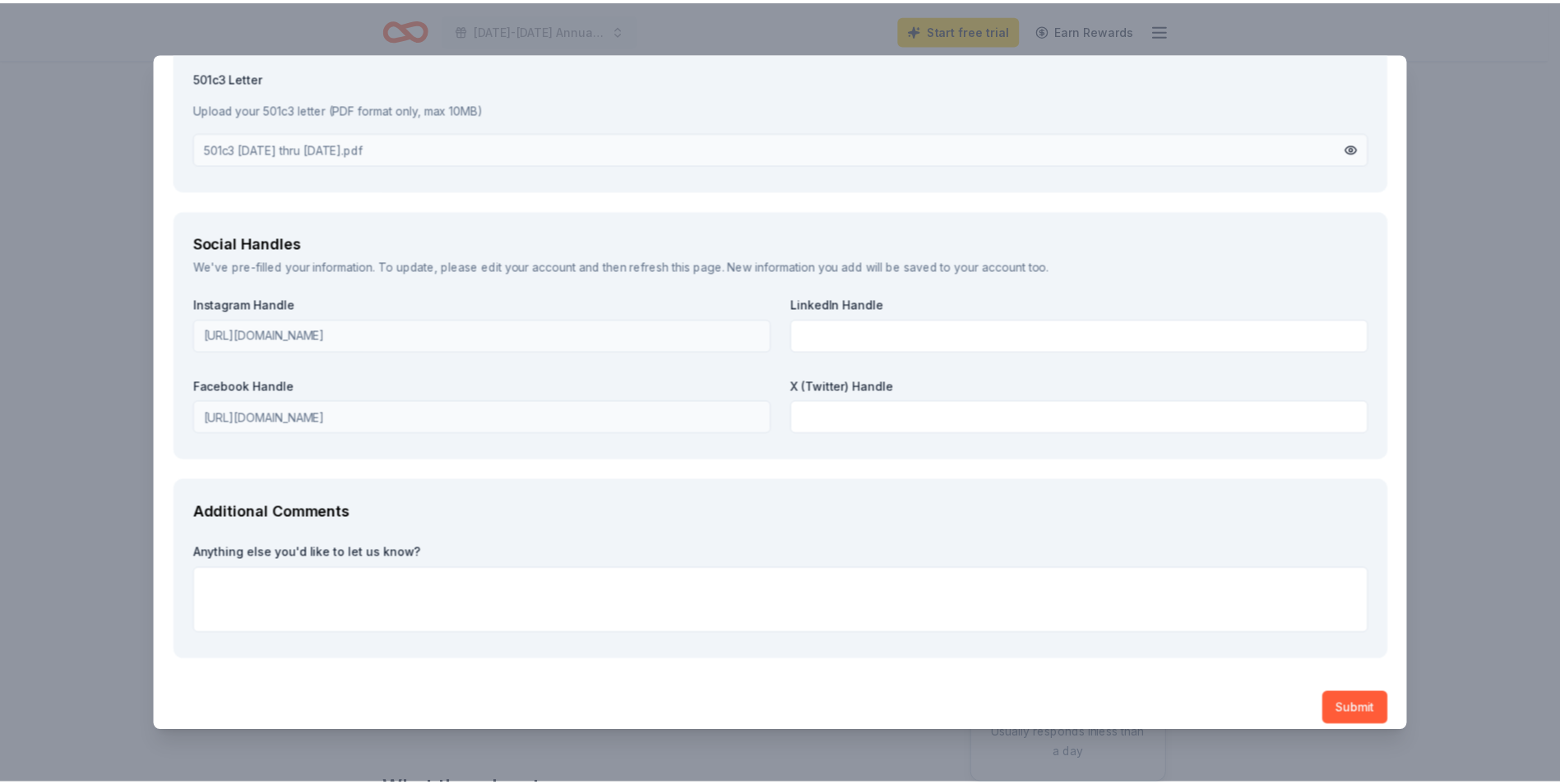
scroll to position [2045, 0]
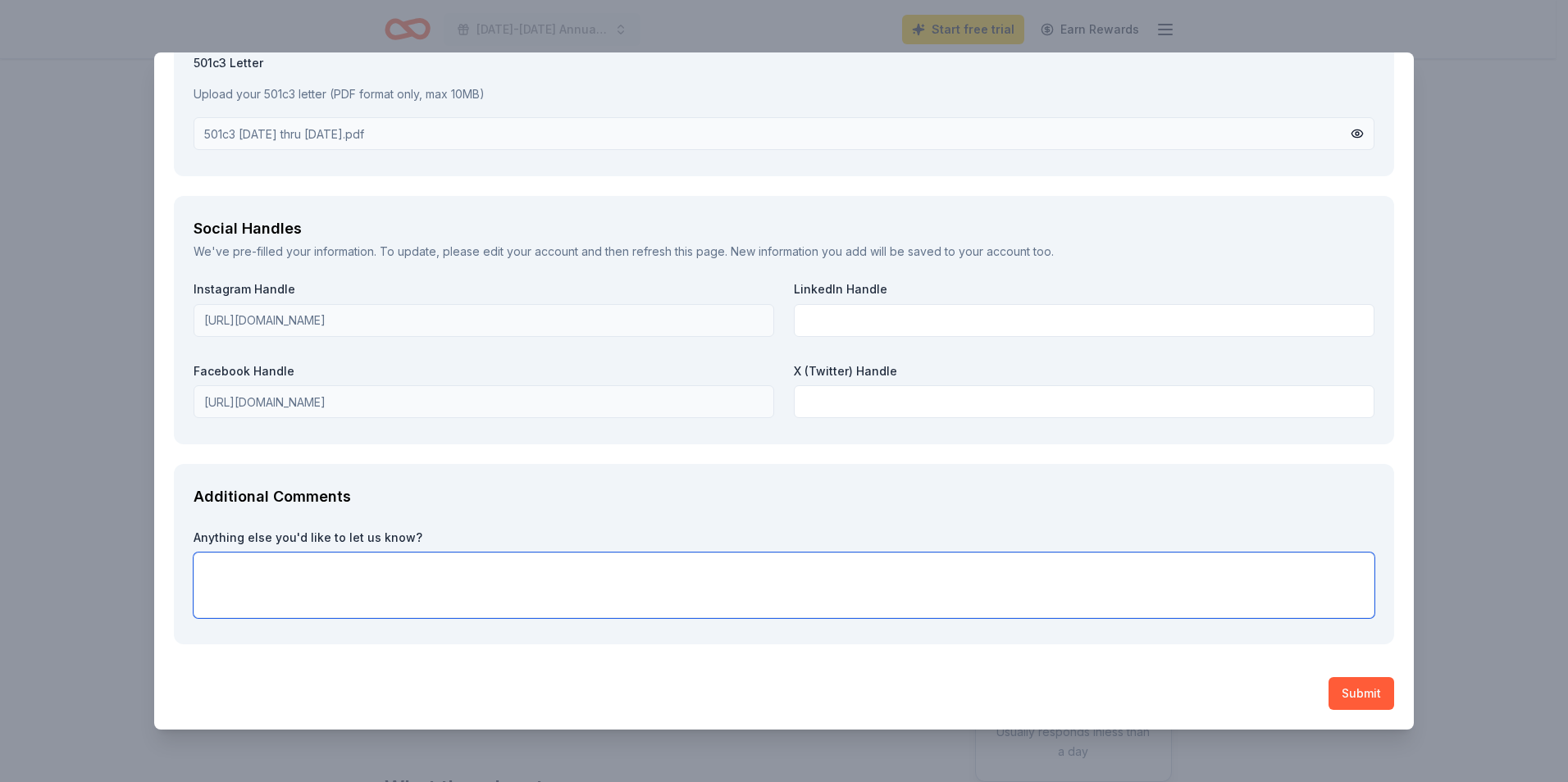
click at [377, 555] on textarea at bounding box center [784, 585] width 1180 height 66
click at [378, 557] on textarea at bounding box center [784, 585] width 1180 height 66
type textarea "Thank you so much for considering us!"
click at [1357, 692] on button "Submit" at bounding box center [1360, 693] width 66 height 32
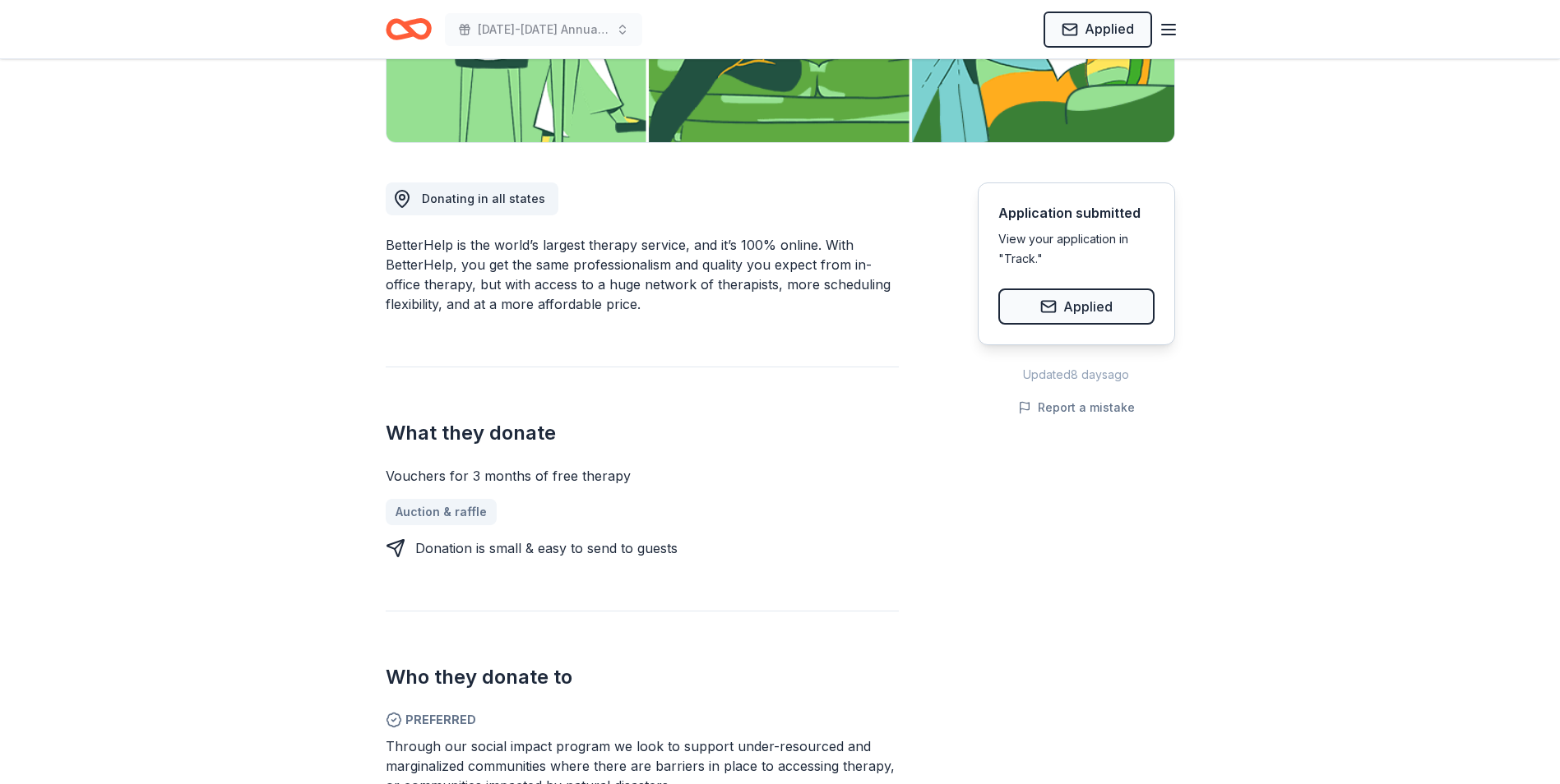
scroll to position [0, 0]
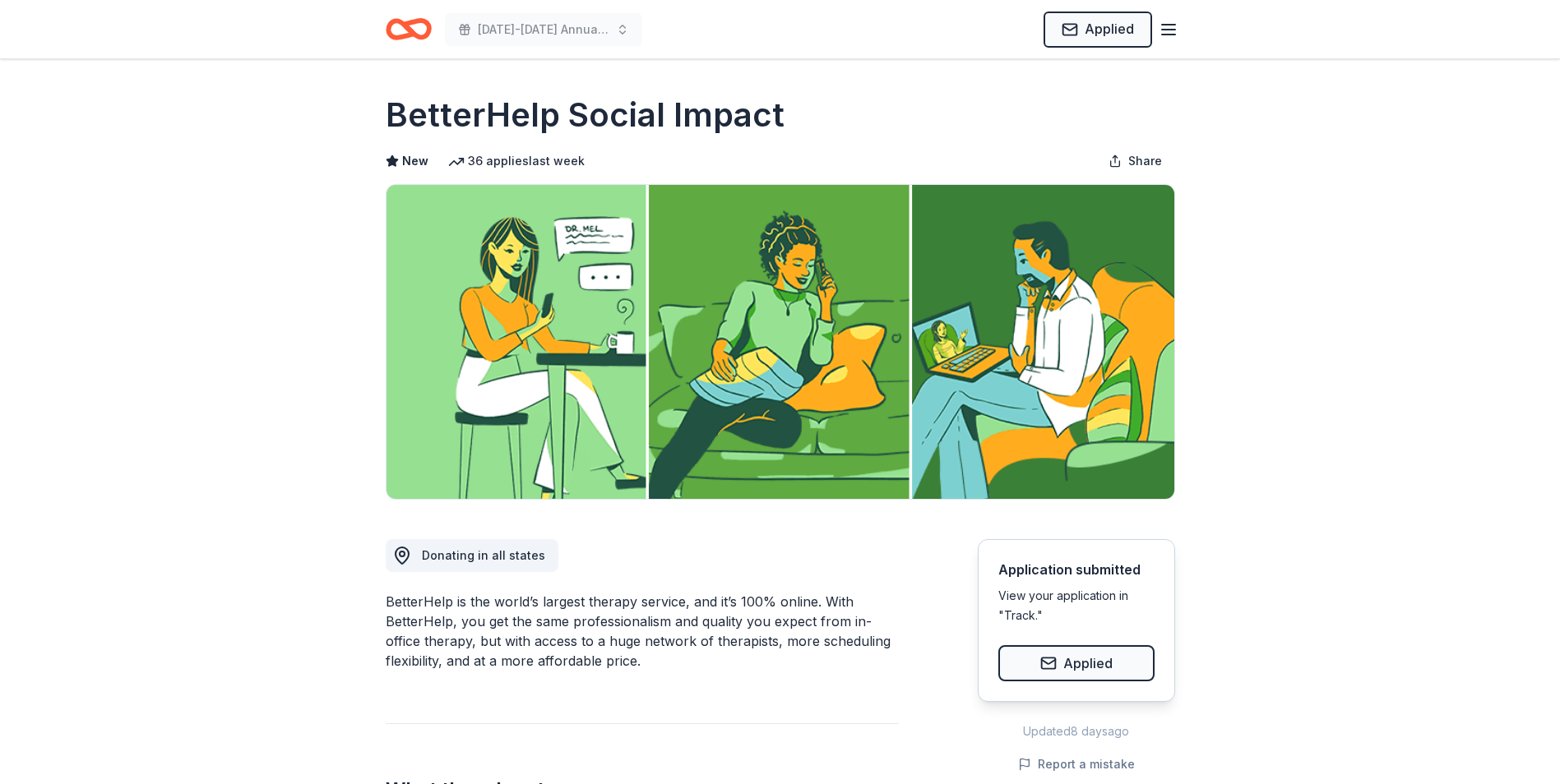
drag, startPoint x: 1170, startPoint y: 23, endPoint x: 1161, endPoint y: 32, distance: 12.7
click at [1170, 23] on icon "button" at bounding box center [1169, 30] width 20 height 20
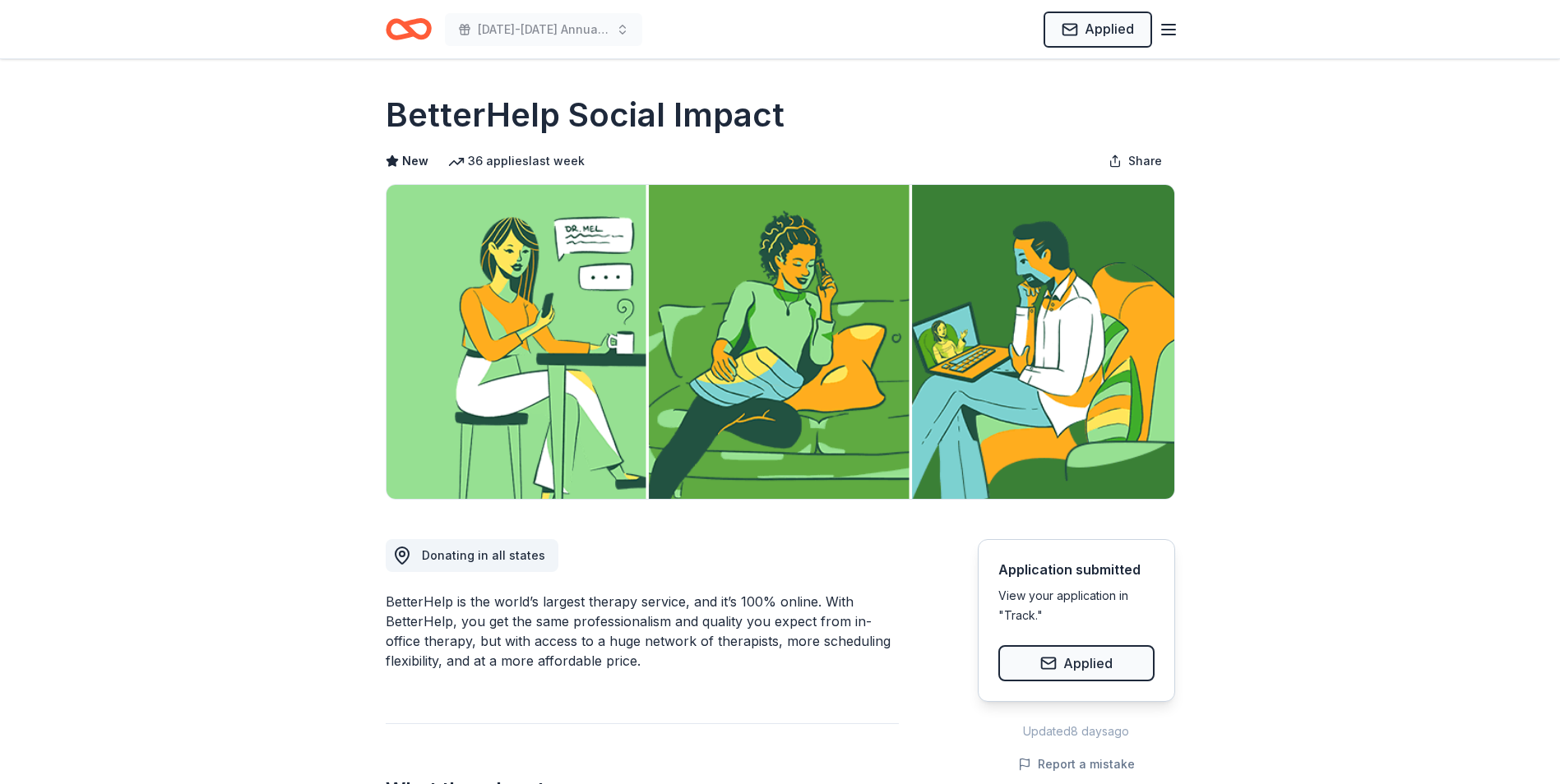
click at [1196, 25] on div "2025-2026 Annual Raffle Event Applied" at bounding box center [780, 29] width 843 height 58
click at [1166, 31] on icon "button" at bounding box center [1169, 30] width 20 height 20
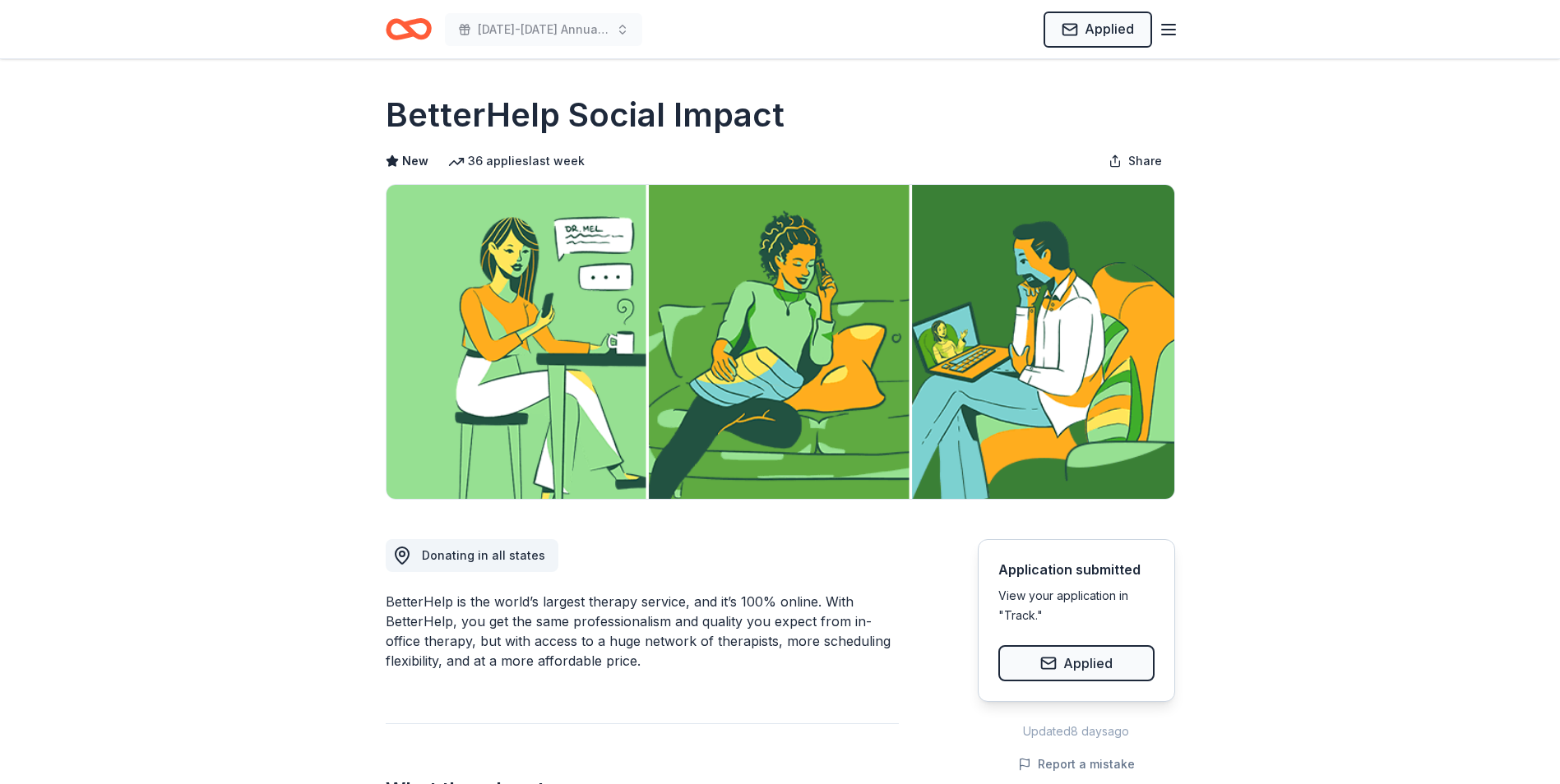
click at [415, 34] on icon "Home" at bounding box center [415, 29] width 26 height 17
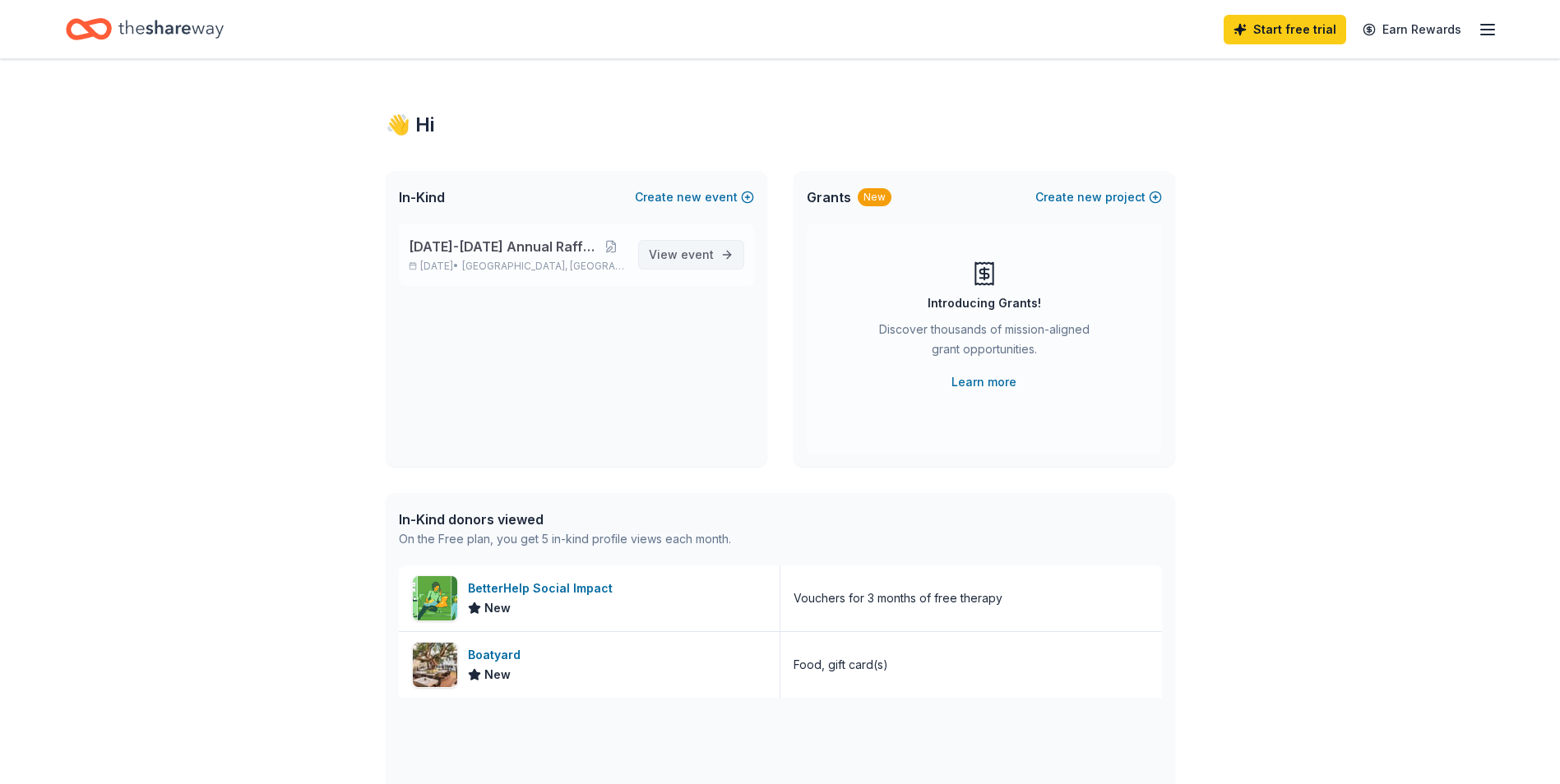
click at [691, 248] on span "event" at bounding box center [697, 254] width 33 height 14
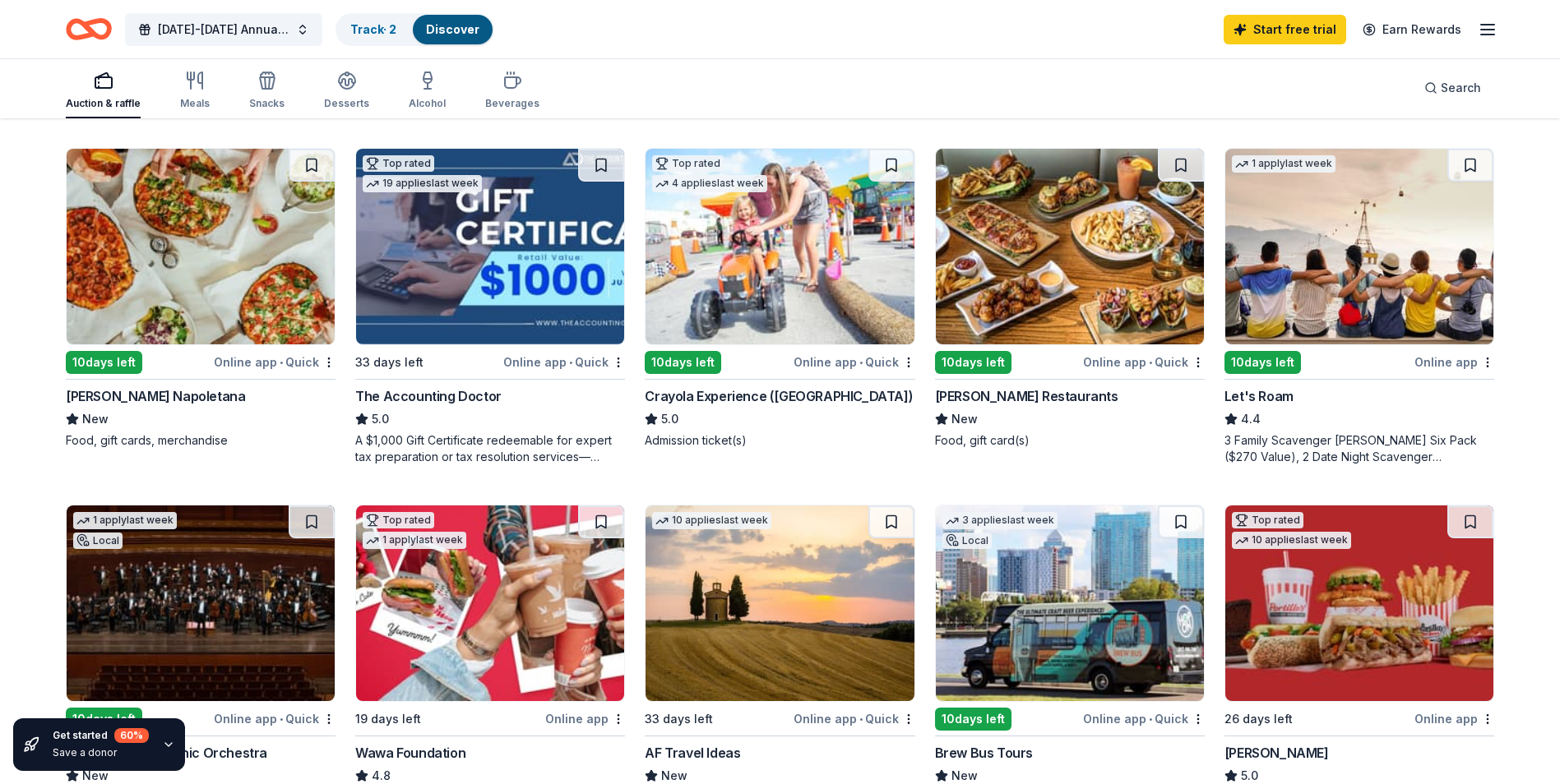
scroll to position [822, 0]
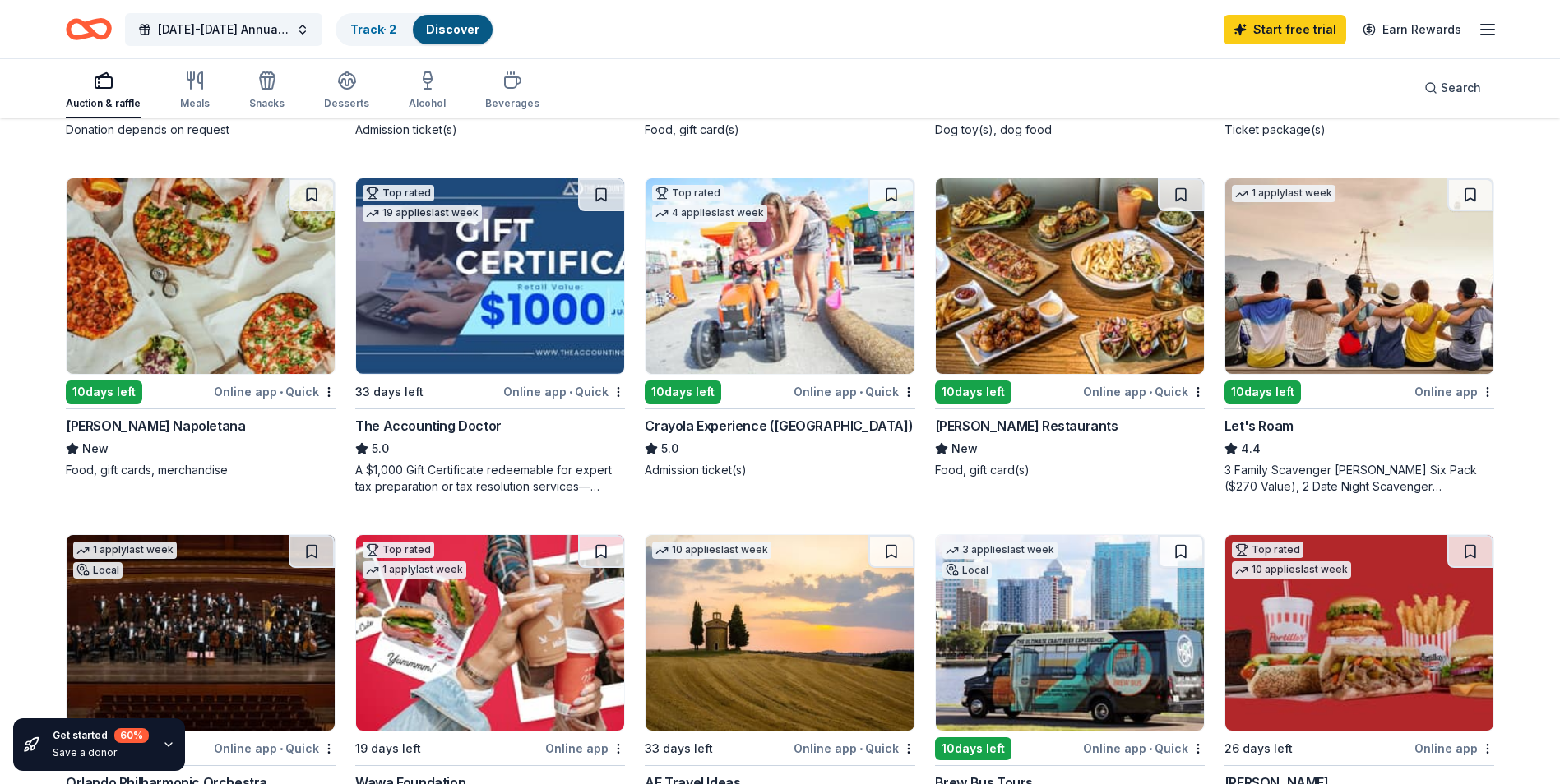
click at [797, 314] on img at bounding box center [780, 276] width 268 height 195
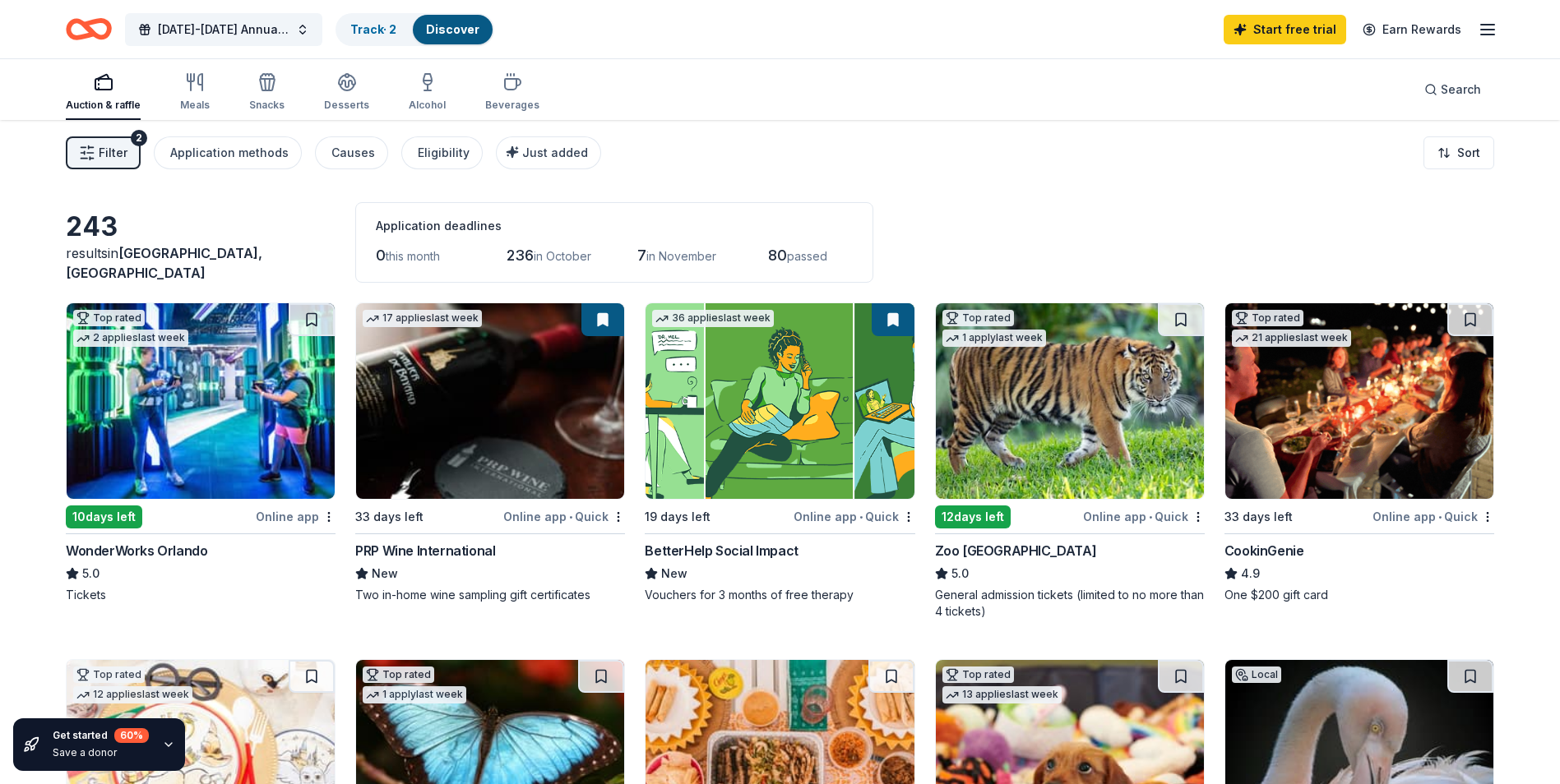
scroll to position [82, 0]
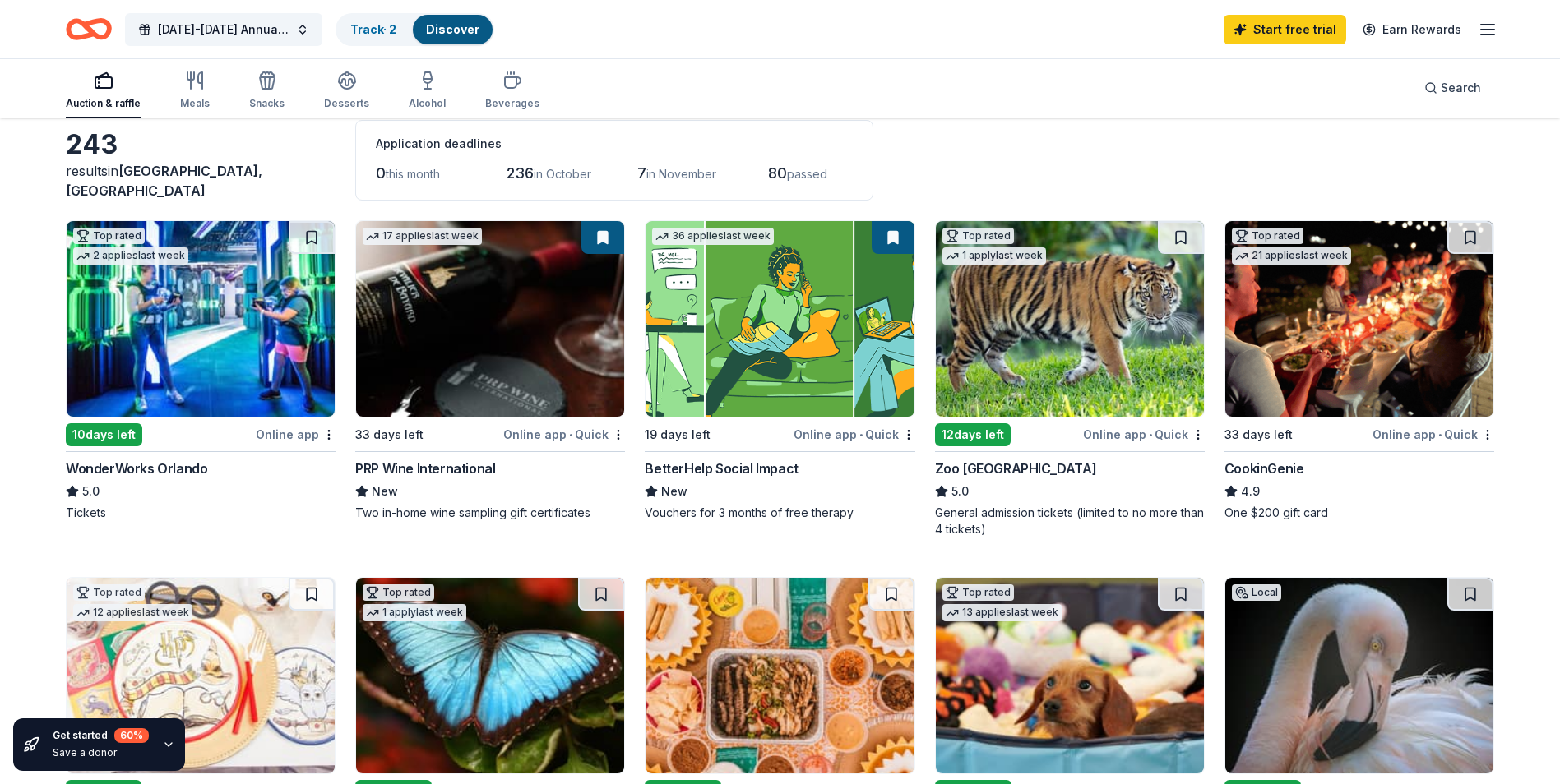
click at [107, 361] on img at bounding box center [201, 319] width 268 height 195
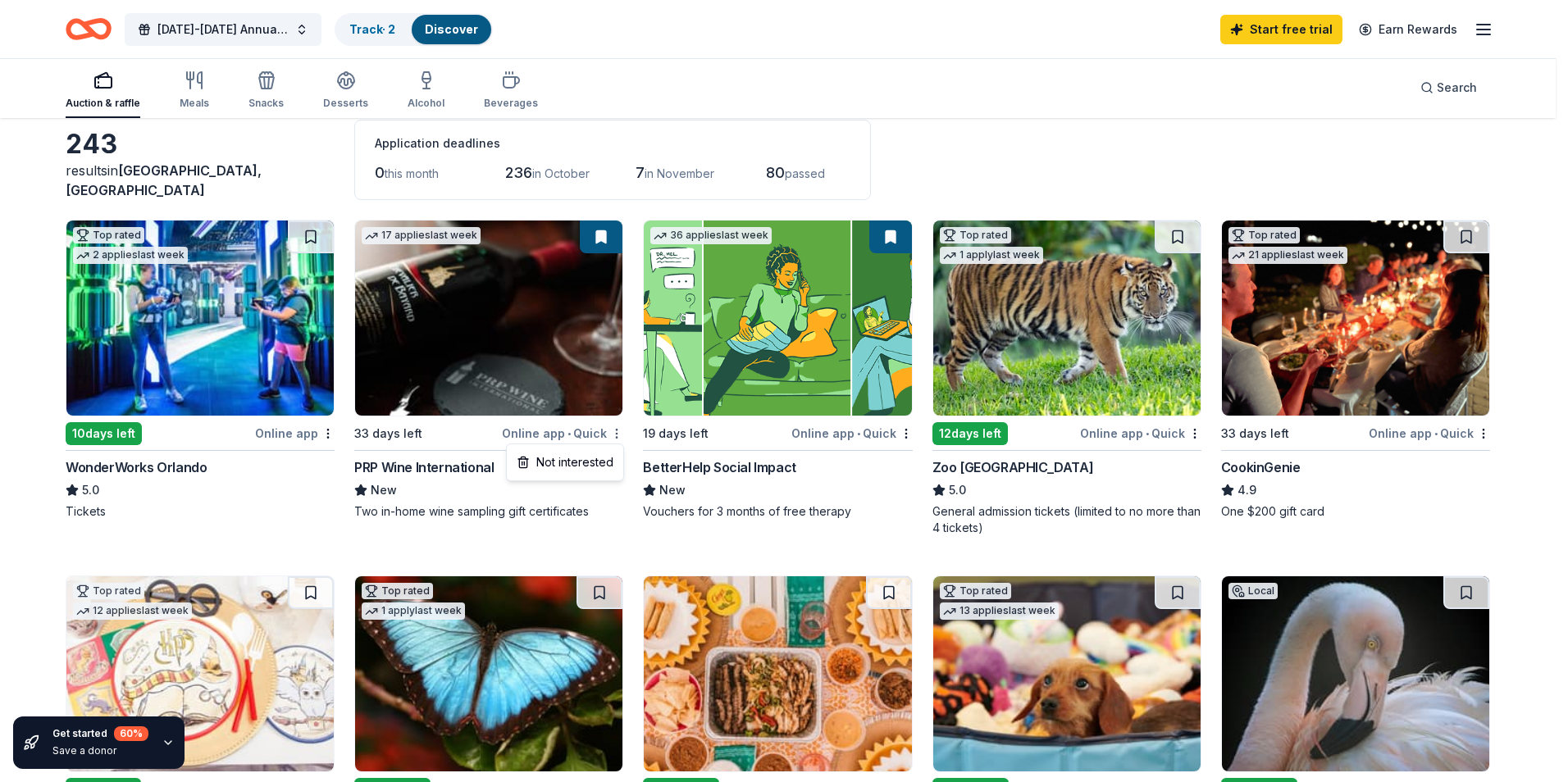
click at [618, 432] on html "2025-2026 Annual Raffle Event Track · 2 Discover Start free trial Earn Rewards …" at bounding box center [784, 309] width 1568 height 782
click at [1532, 337] on html "2025-2026 Annual Raffle Event Track · 2 Discover Start free trial Earn Rewards …" at bounding box center [784, 309] width 1568 height 782
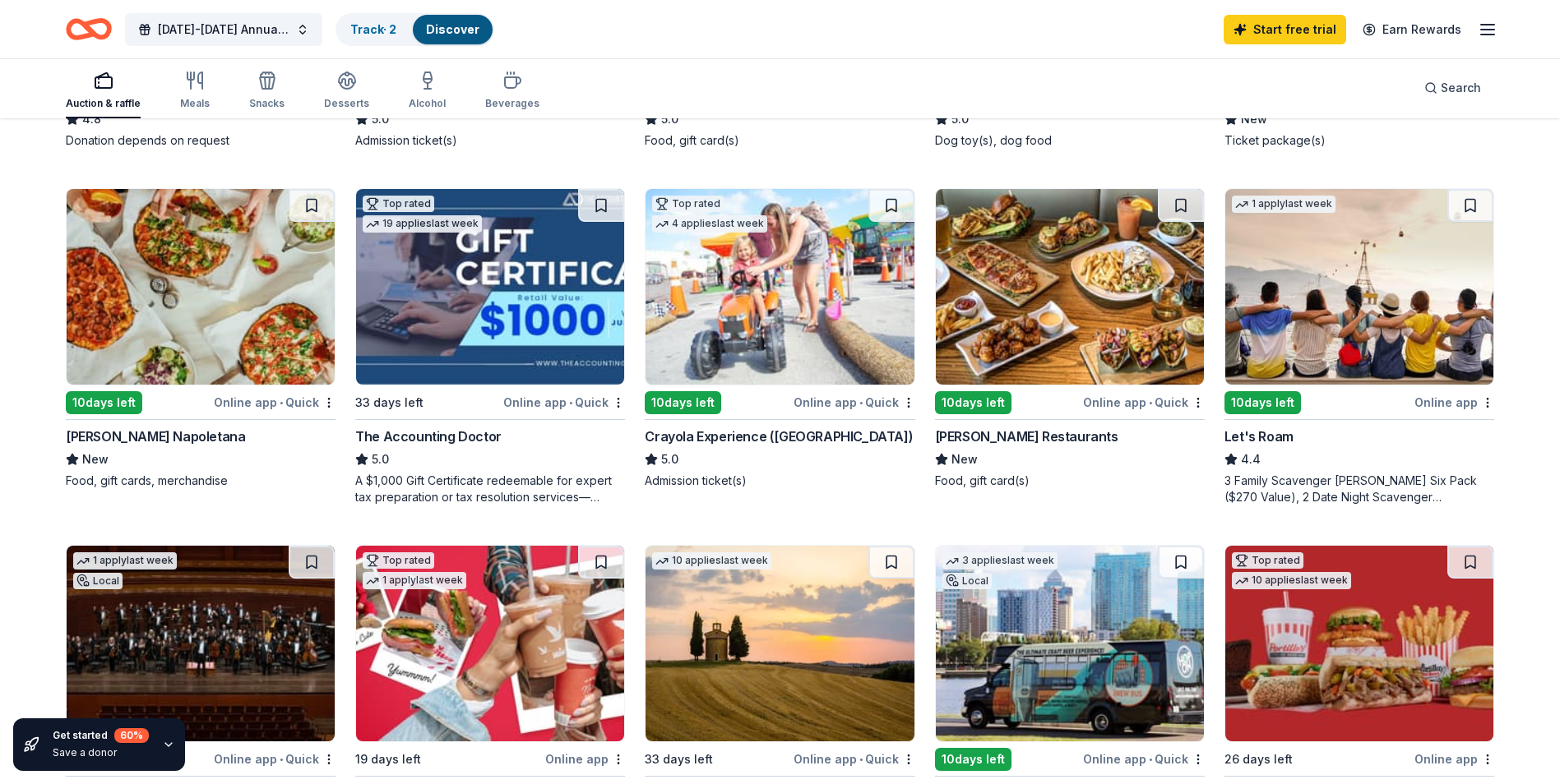
scroll to position [822, 0]
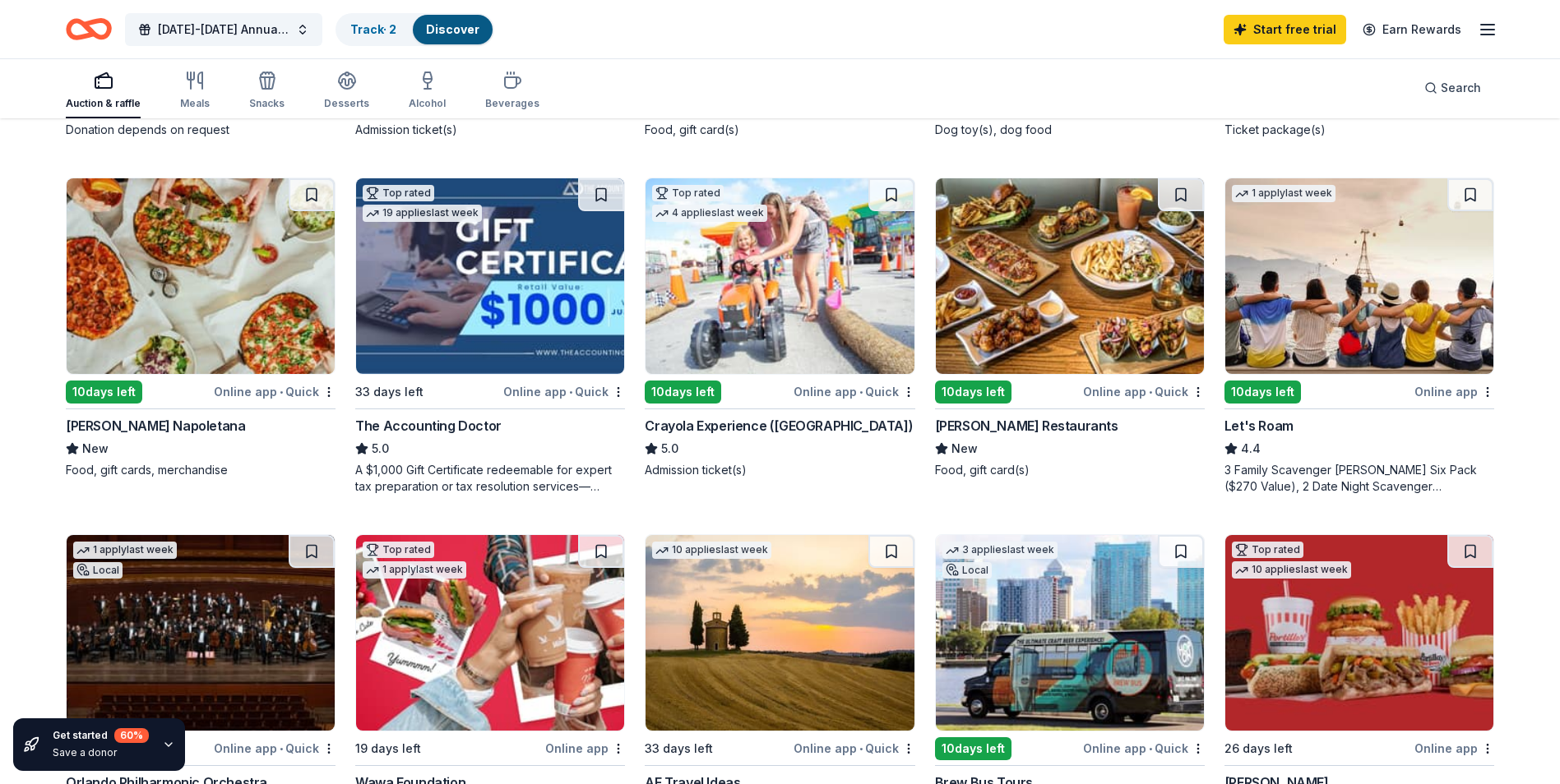
click at [1254, 420] on div "Let's Roam" at bounding box center [1259, 426] width 69 height 20
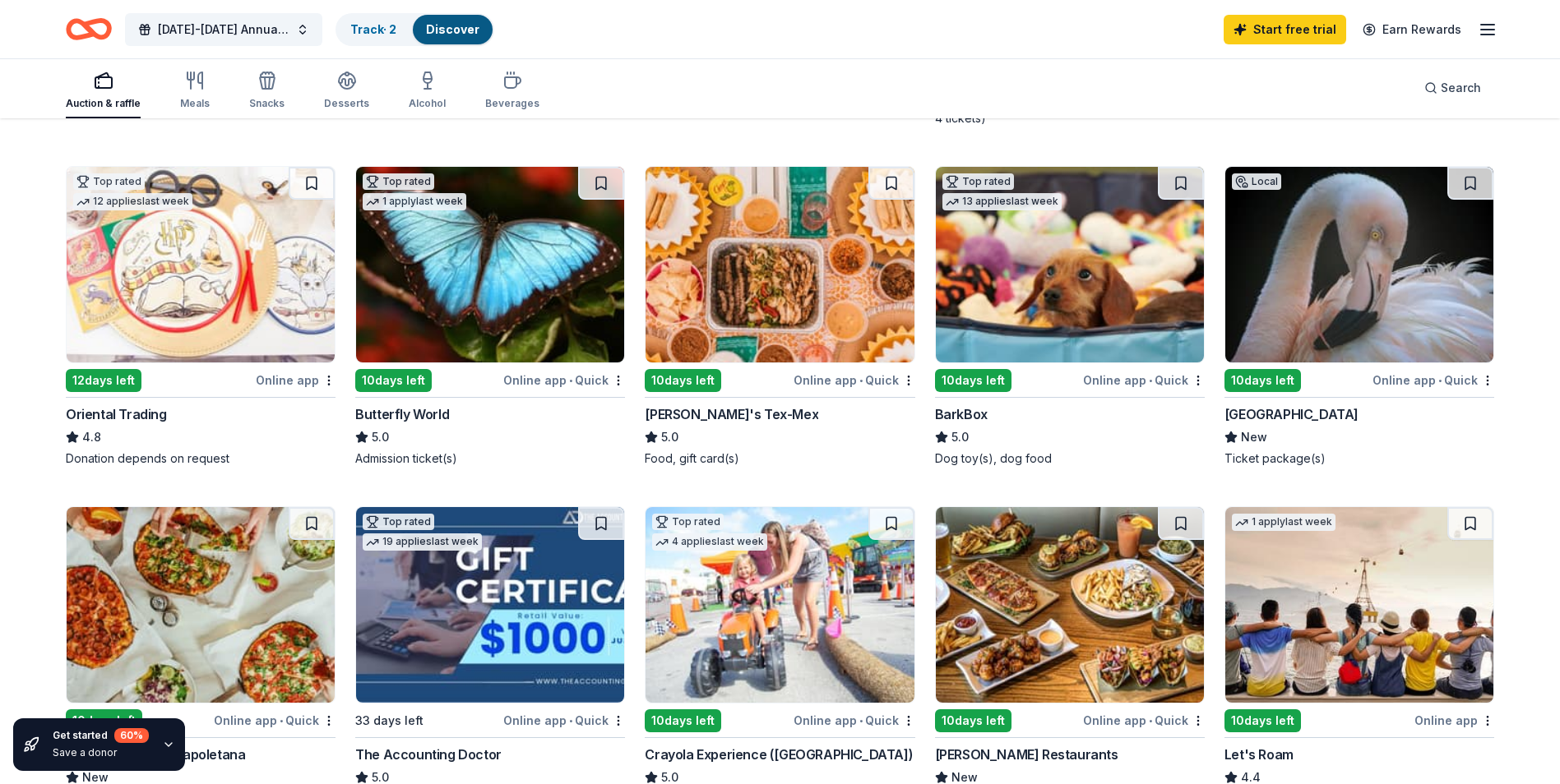
scroll to position [411, 0]
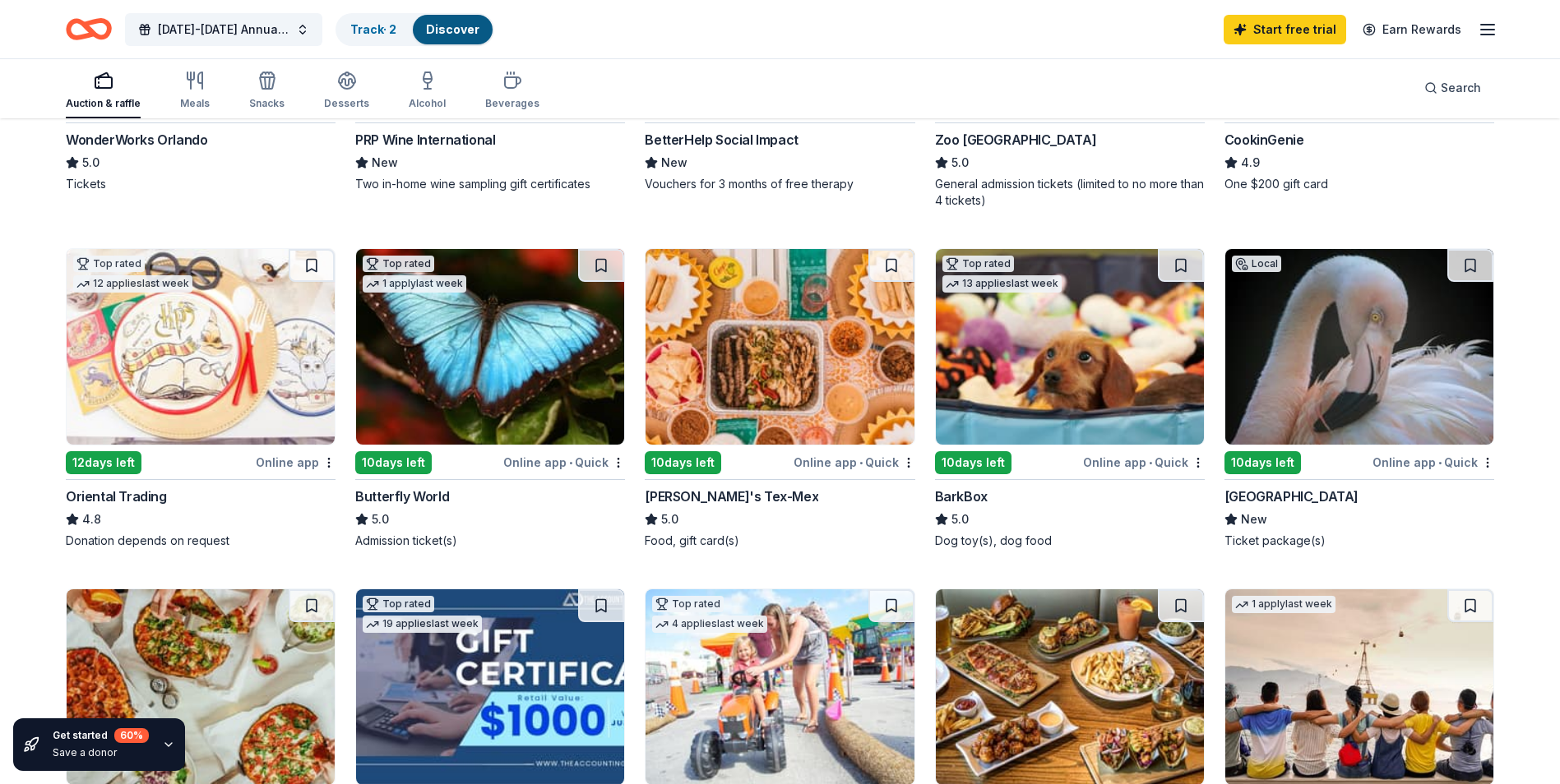
click at [1026, 371] on img at bounding box center [1071, 347] width 268 height 195
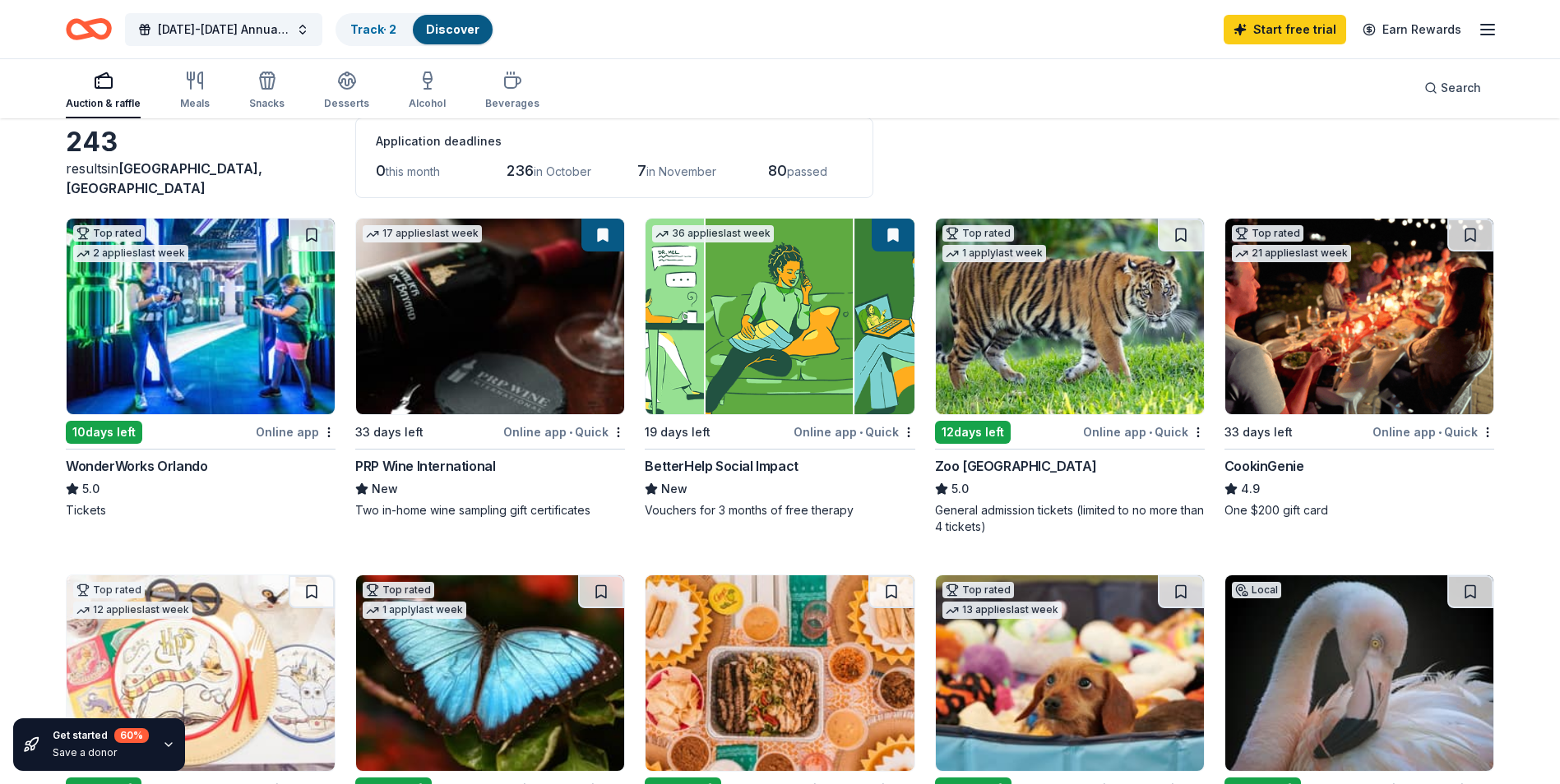
scroll to position [82, 0]
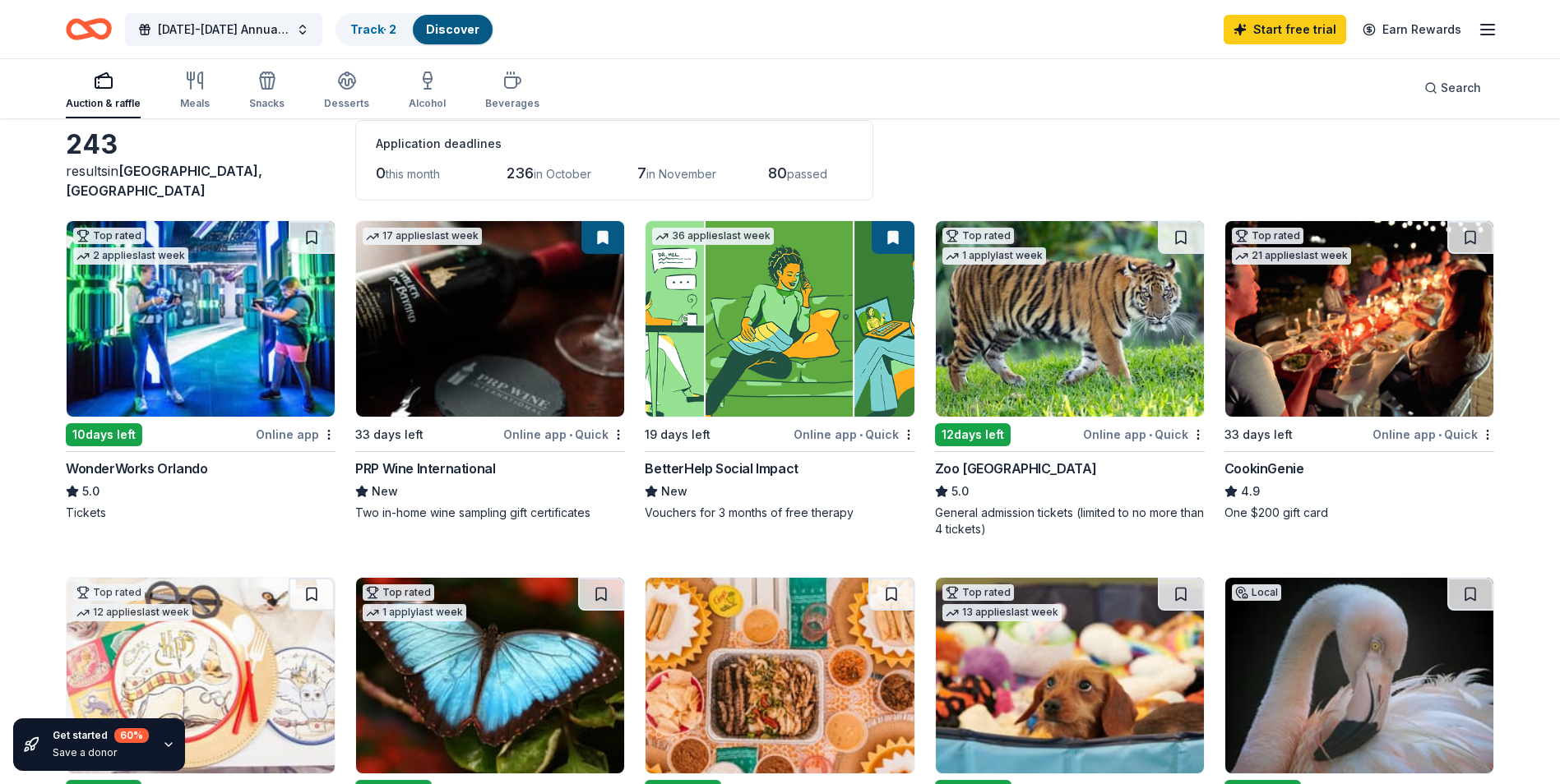
click at [1027, 667] on img at bounding box center [1071, 676] width 268 height 195
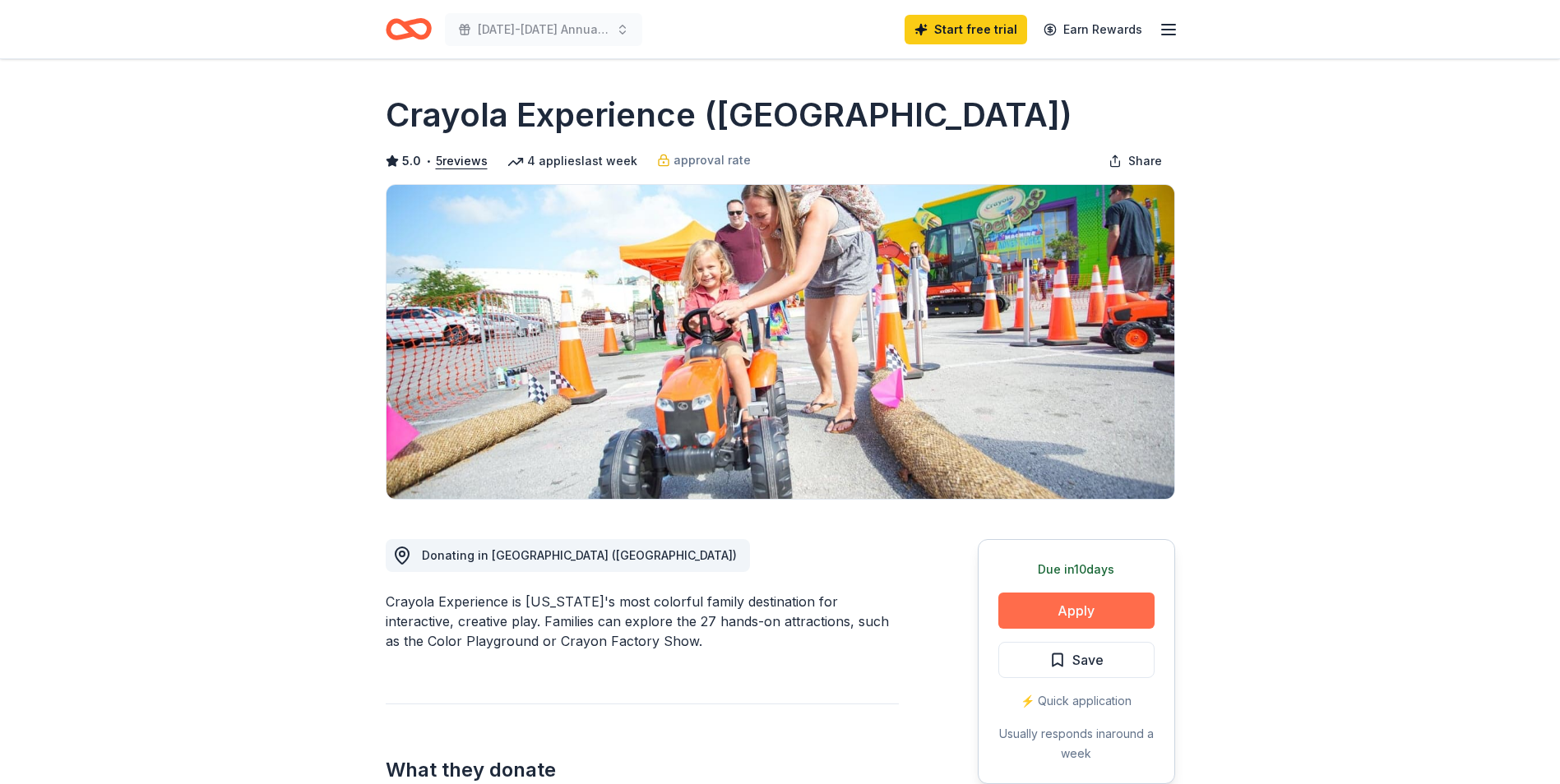
click at [1090, 610] on button "Apply" at bounding box center [1077, 610] width 156 height 36
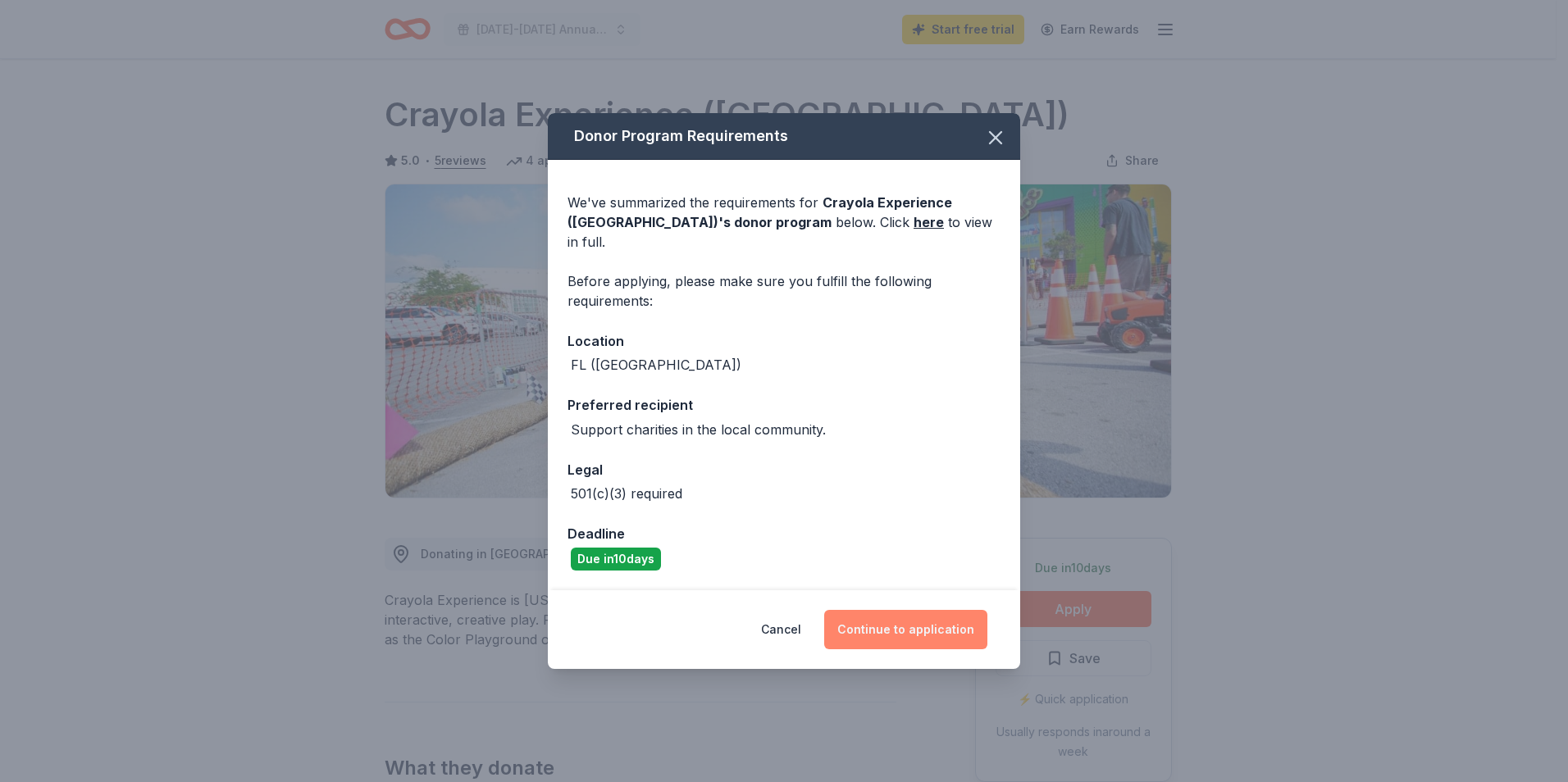
click at [904, 626] on button "Continue to application" at bounding box center [906, 630] width 163 height 39
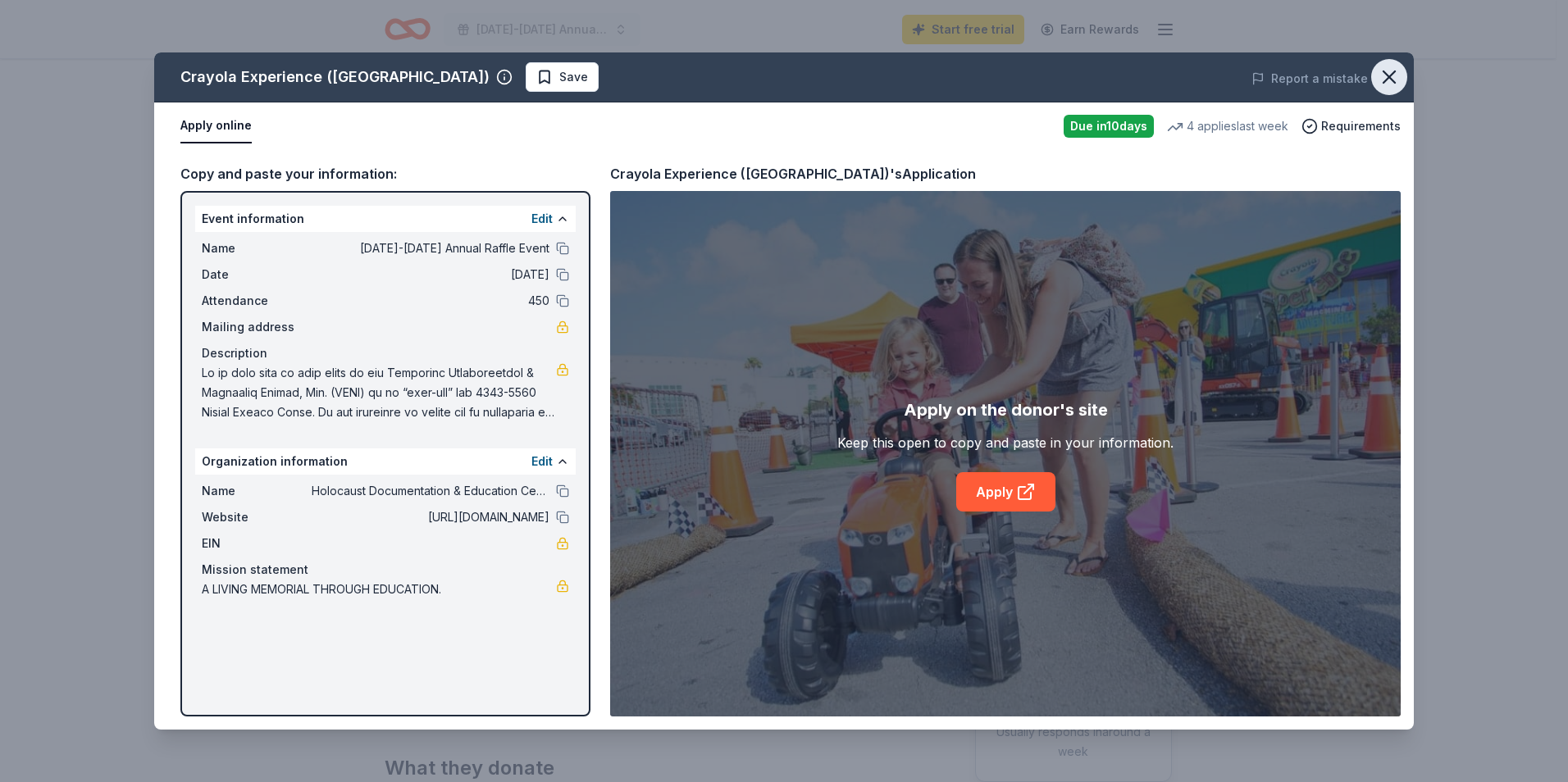
click at [1373, 77] on button "button" at bounding box center [1389, 77] width 36 height 36
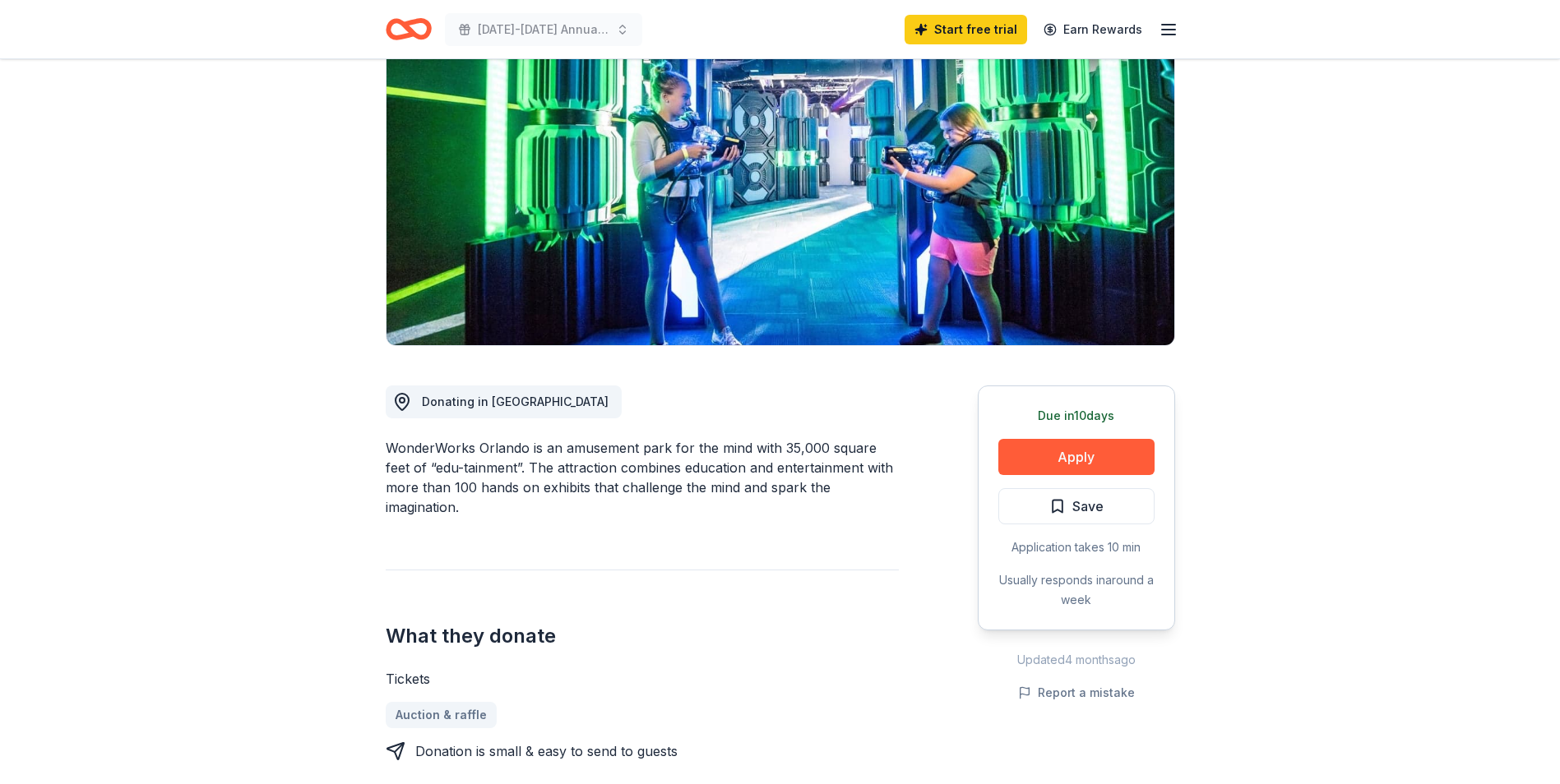
scroll to position [82, 0]
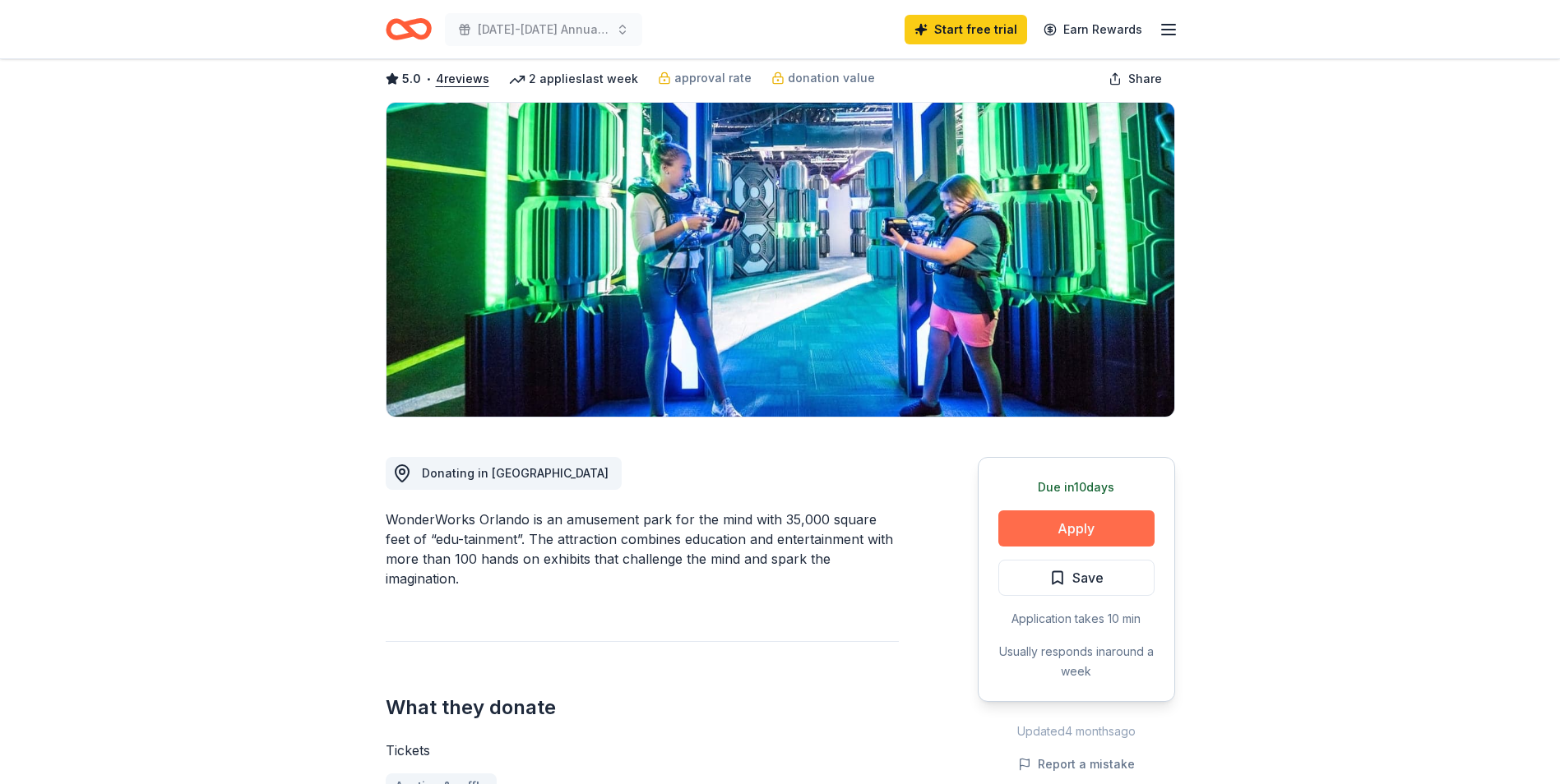
click at [1073, 528] on button "Apply" at bounding box center [1077, 529] width 156 height 36
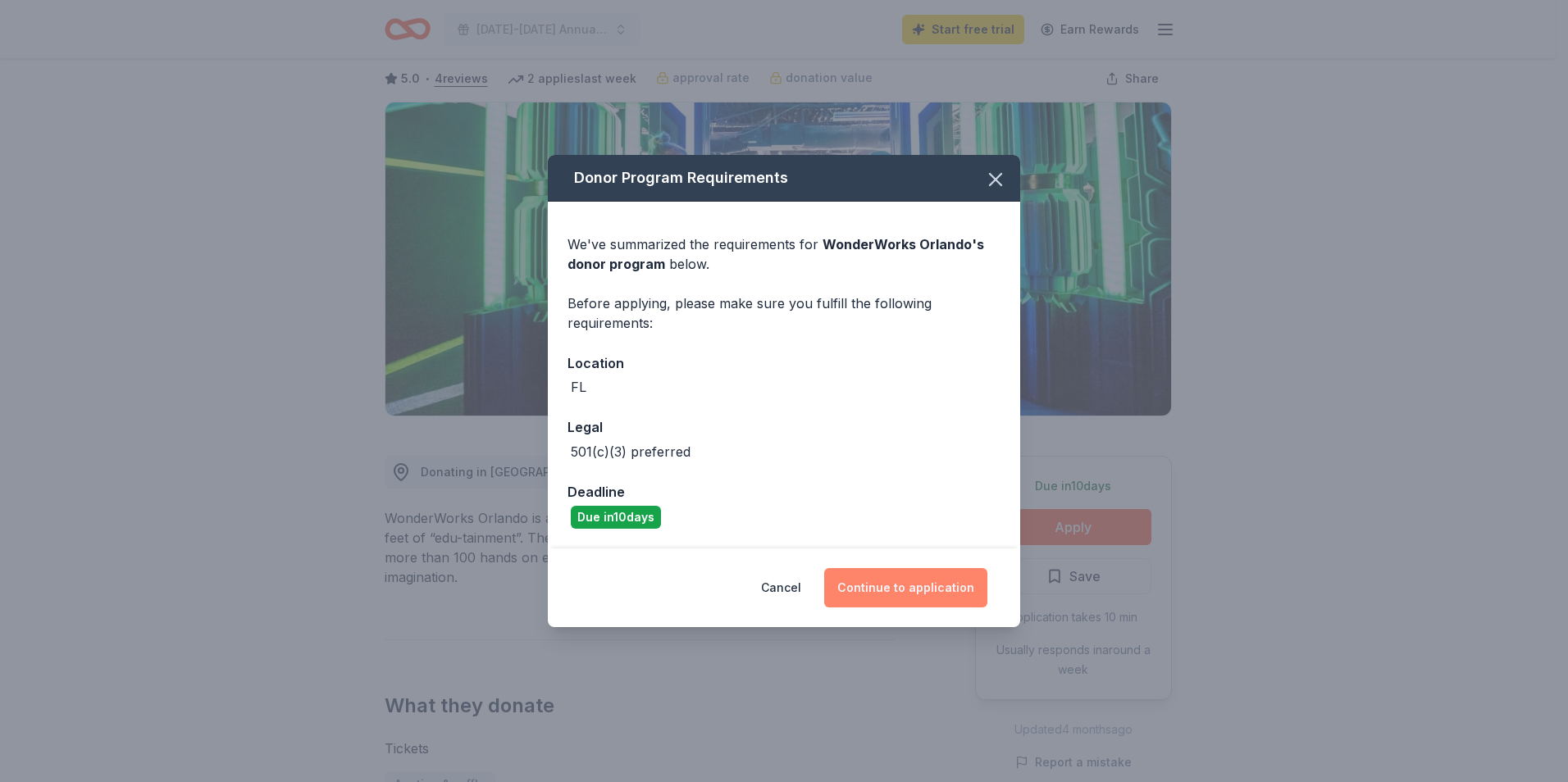
click at [939, 575] on button "Continue to application" at bounding box center [906, 588] width 163 height 39
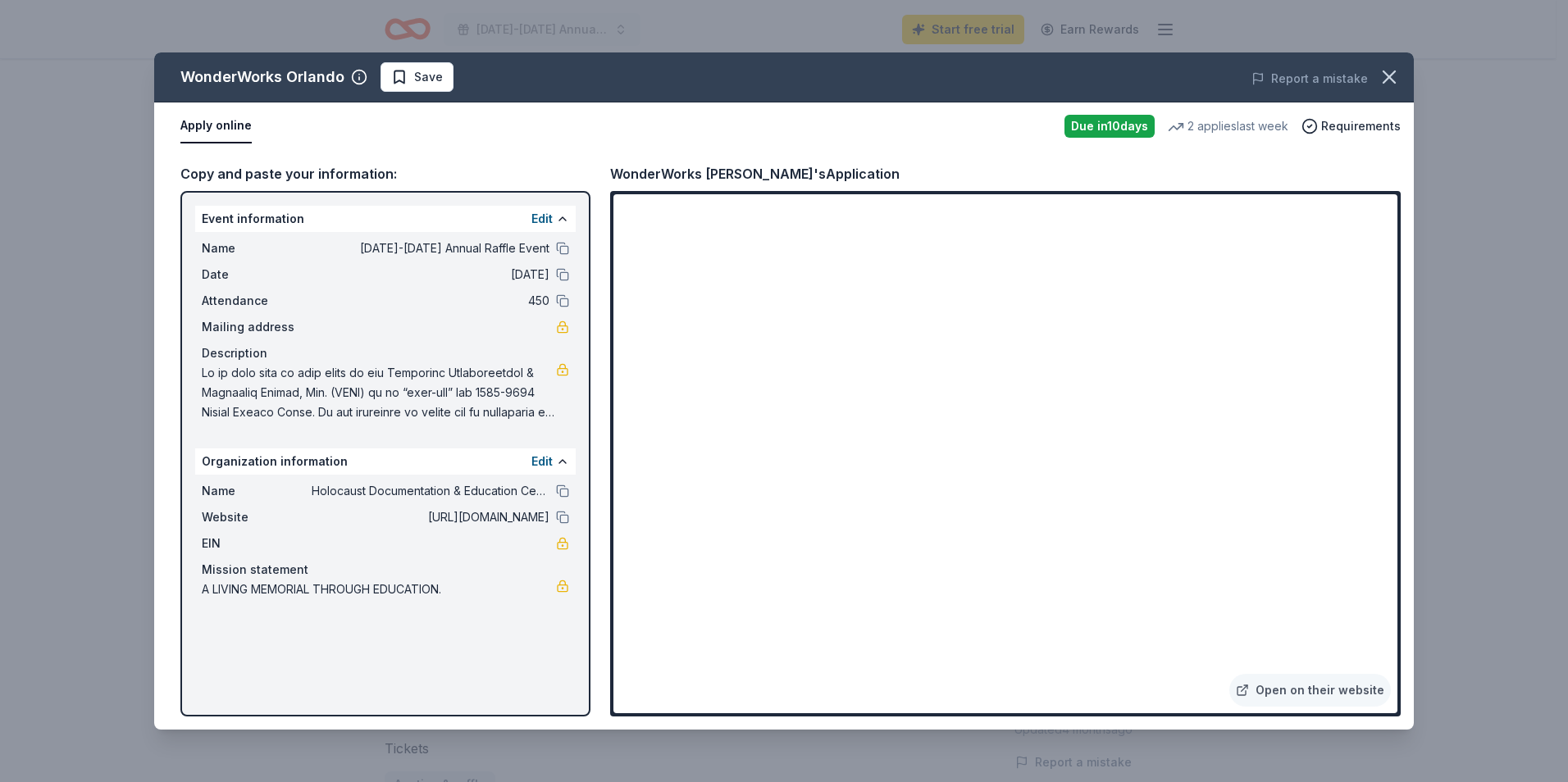
click at [564, 239] on div "Name 2025-2026 Annual Raffle Event" at bounding box center [385, 249] width 367 height 20
click at [567, 254] on button at bounding box center [562, 248] width 13 height 13
click at [1377, 75] on icon "button" at bounding box center [1388, 77] width 23 height 23
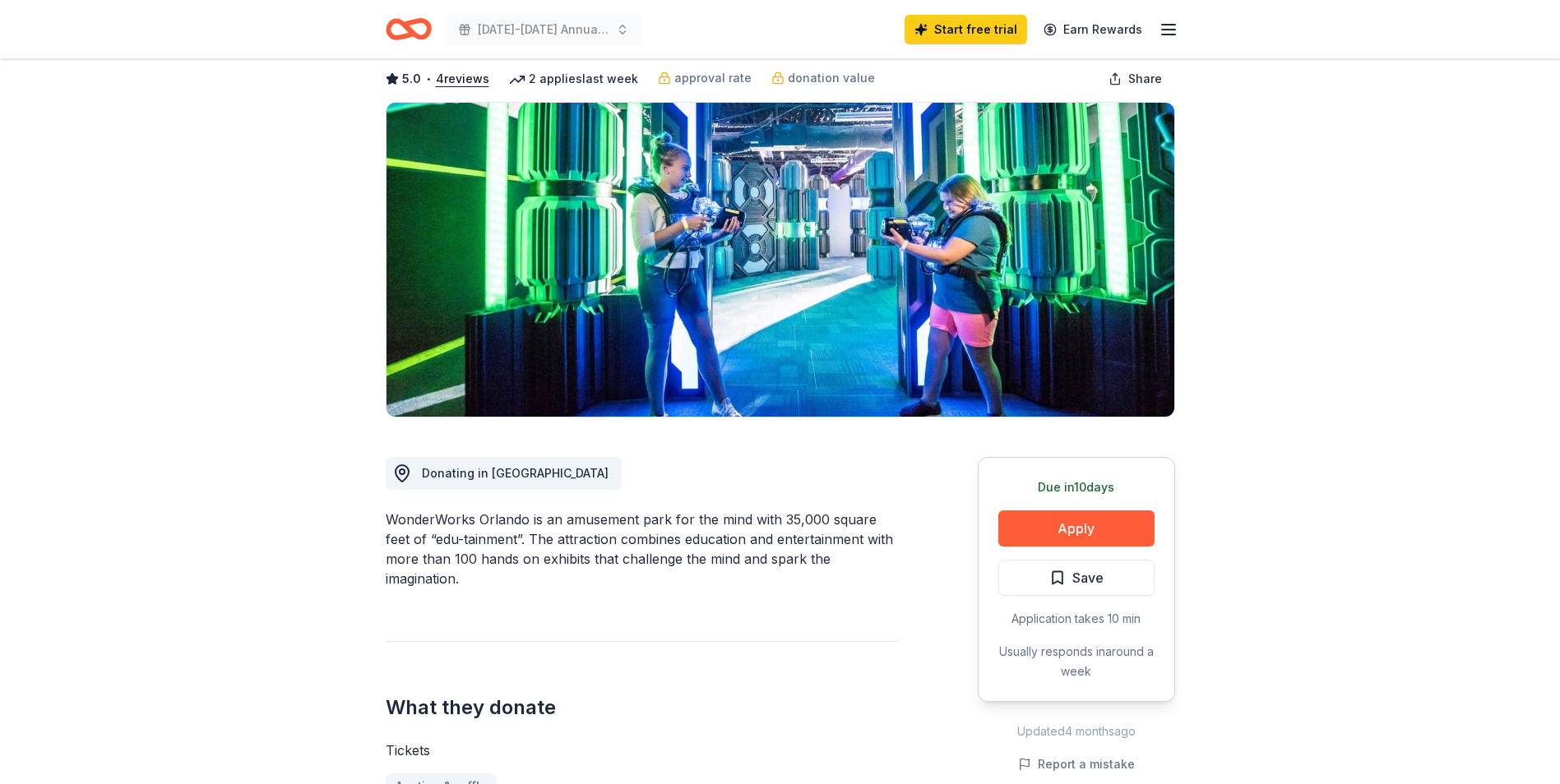
click at [398, 24] on icon "Home" at bounding box center [409, 29] width 46 height 38
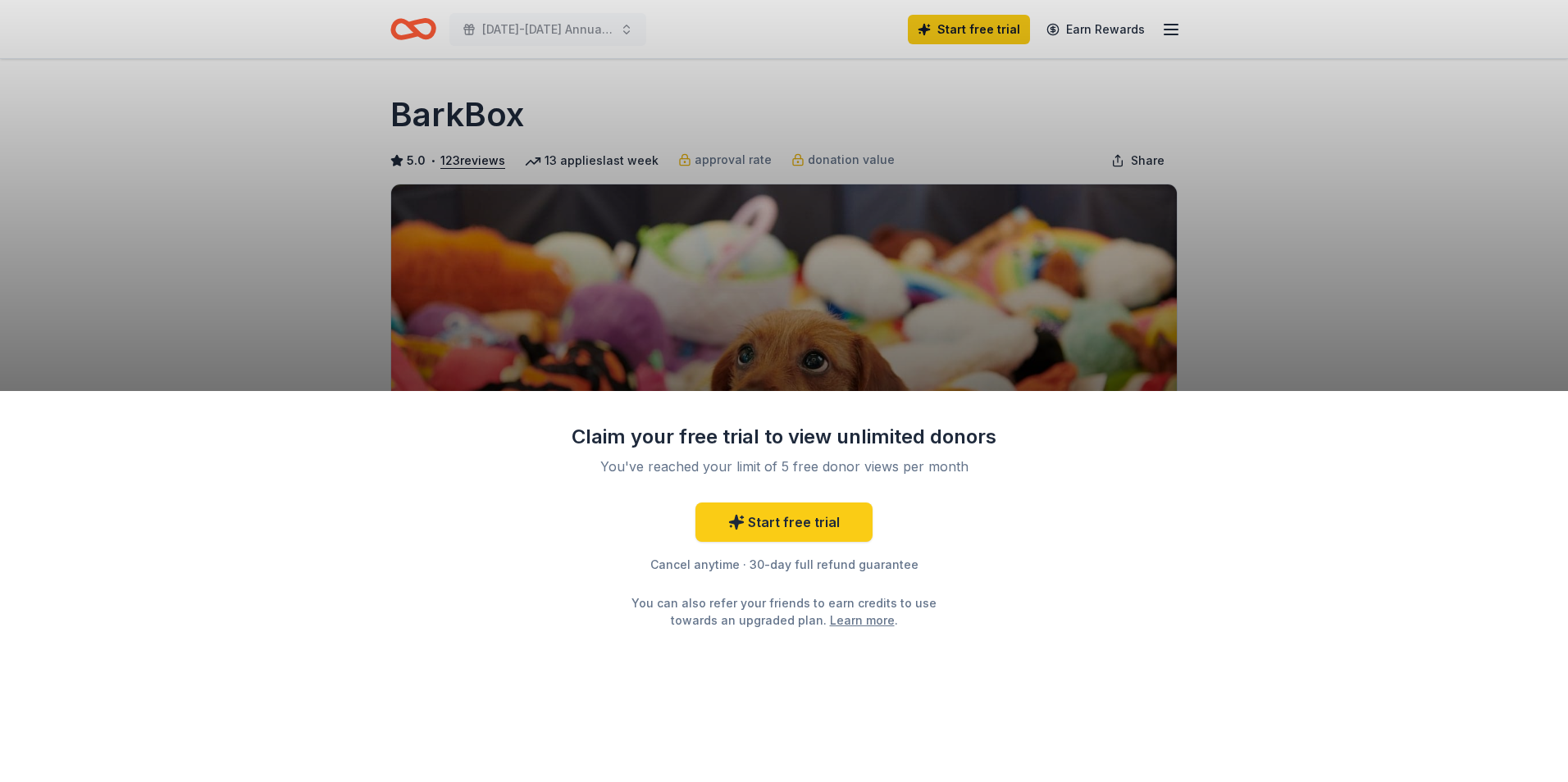
click at [1227, 337] on div "Claim your free trial to view unlimited donors You've reached your limit of 5 f…" at bounding box center [784, 391] width 1568 height 782
